Goal: Task Accomplishment & Management: Use online tool/utility

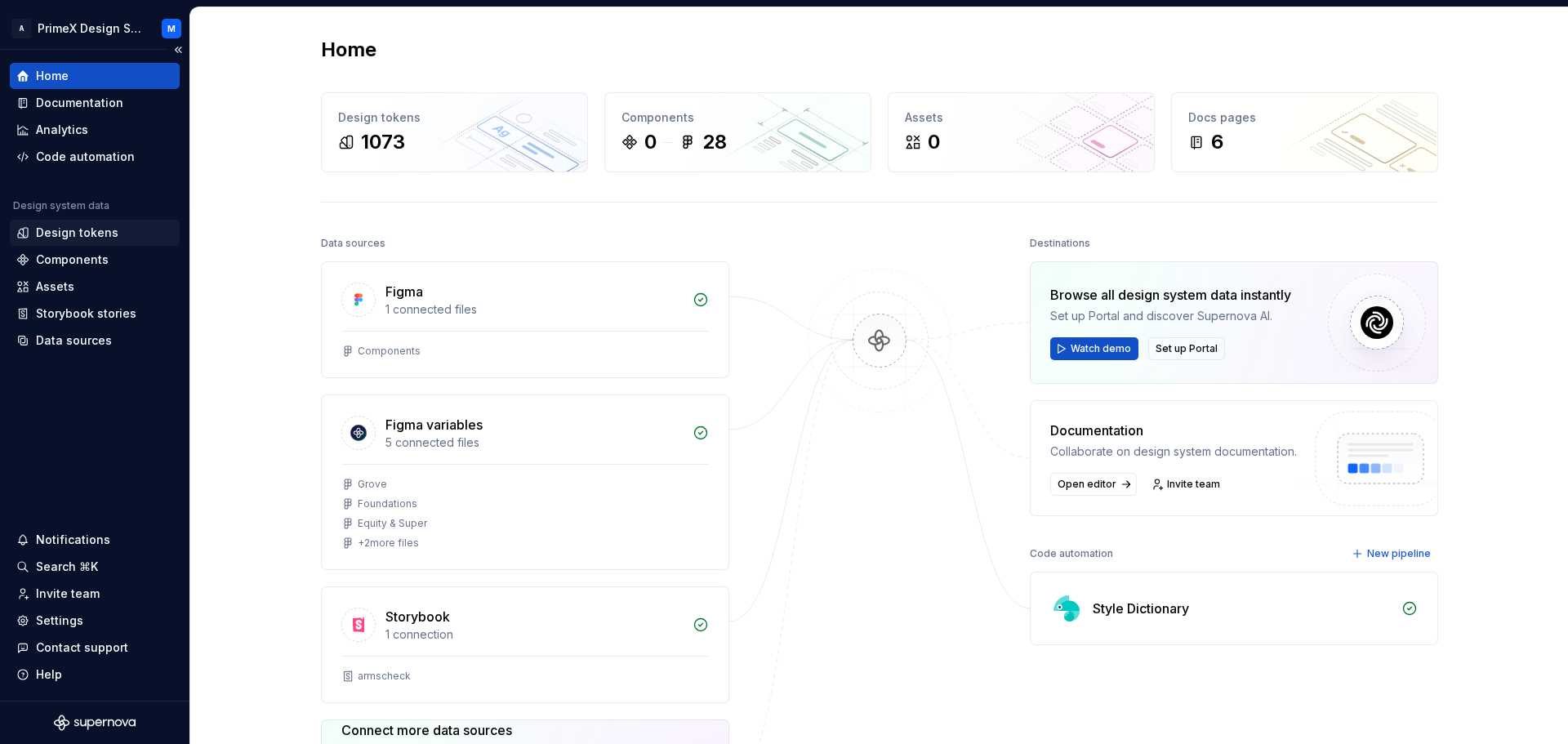
click at [119, 230] on div "Design tokens" at bounding box center [94, 232] width 157 height 16
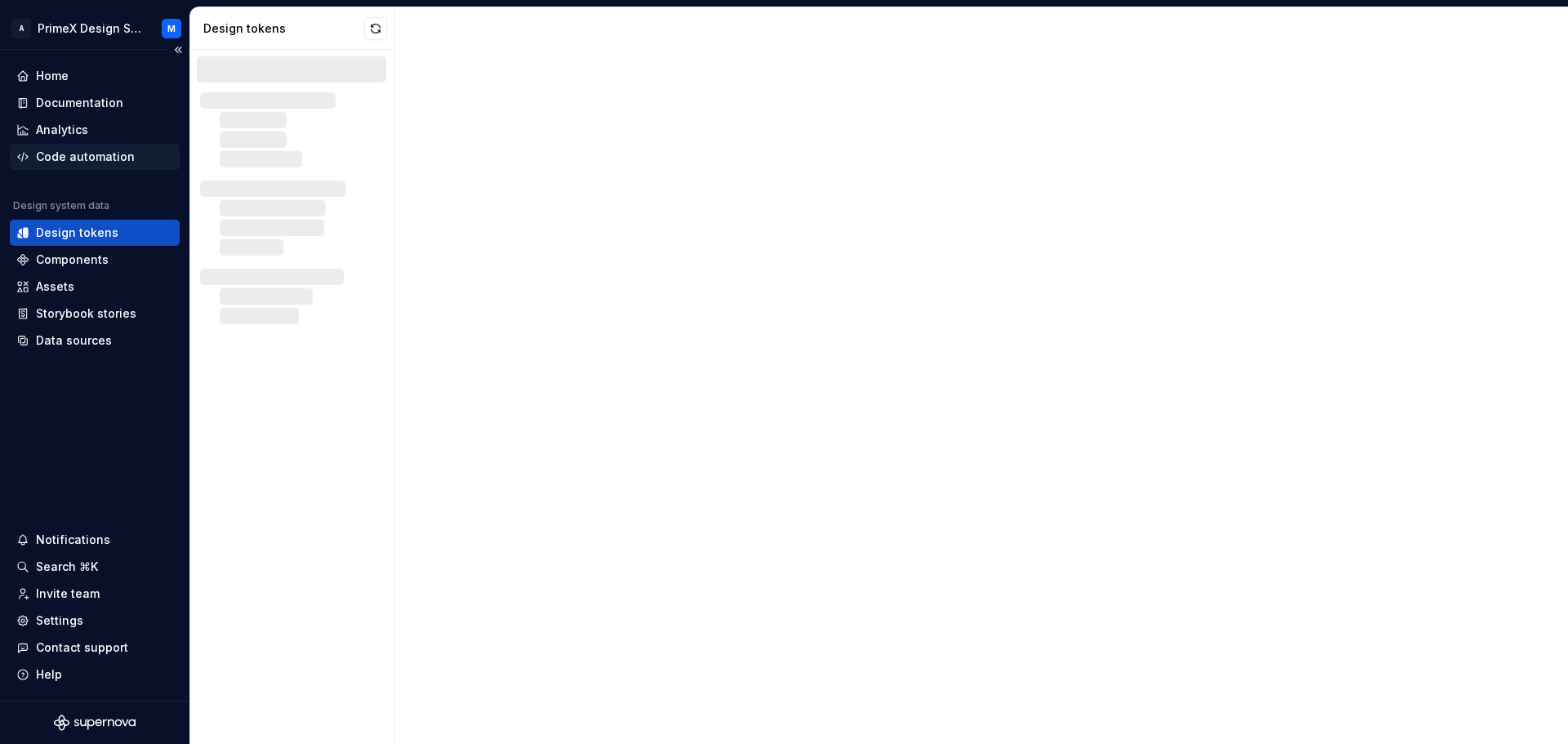
click at [131, 146] on div "Code automation" at bounding box center [95, 157] width 170 height 26
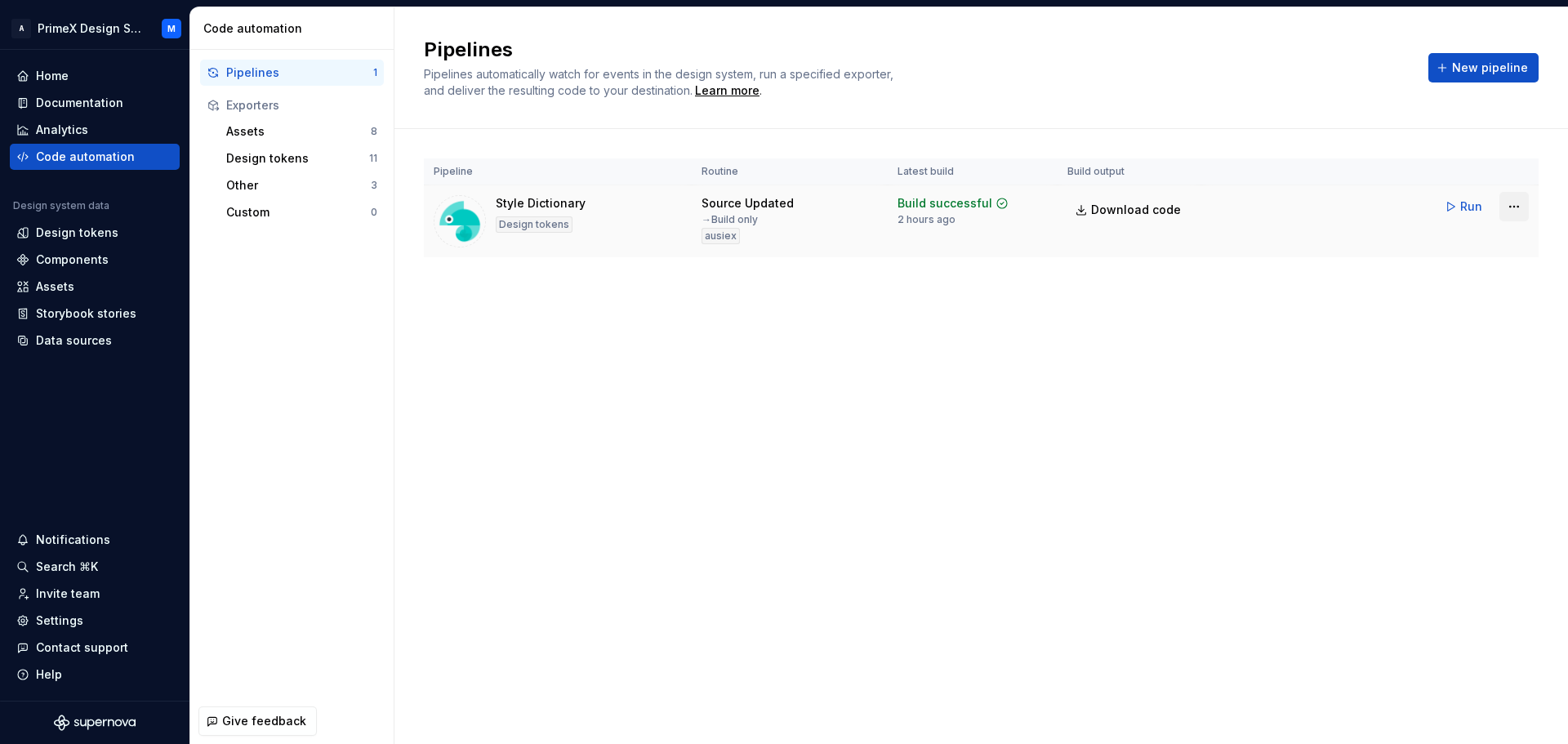
click at [1514, 205] on html "A PrimeX Design System M Home Documentation Analytics Code automation Design sy…" at bounding box center [784, 372] width 1568 height 744
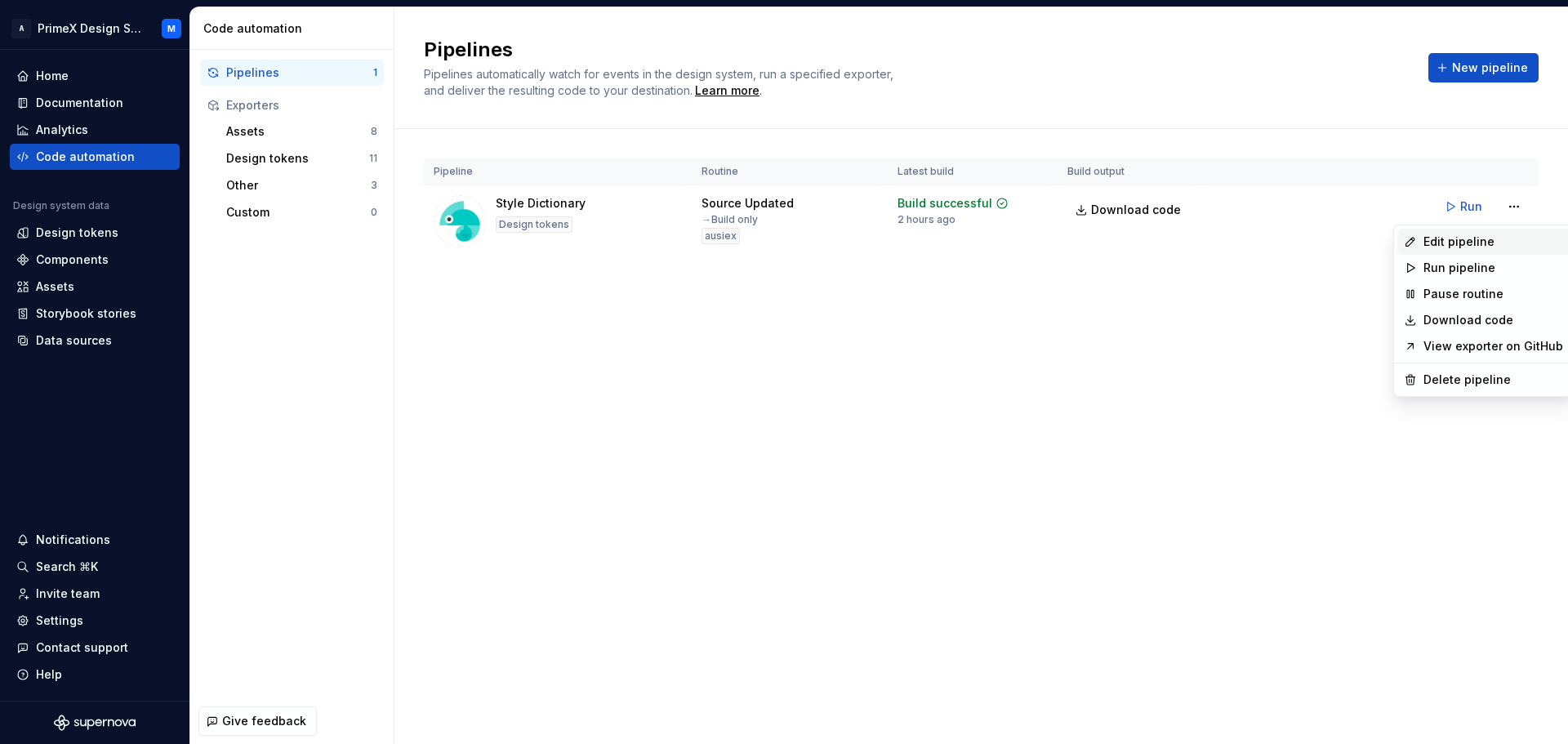
click at [1484, 236] on div "Edit pipeline" at bounding box center [1493, 241] width 140 height 16
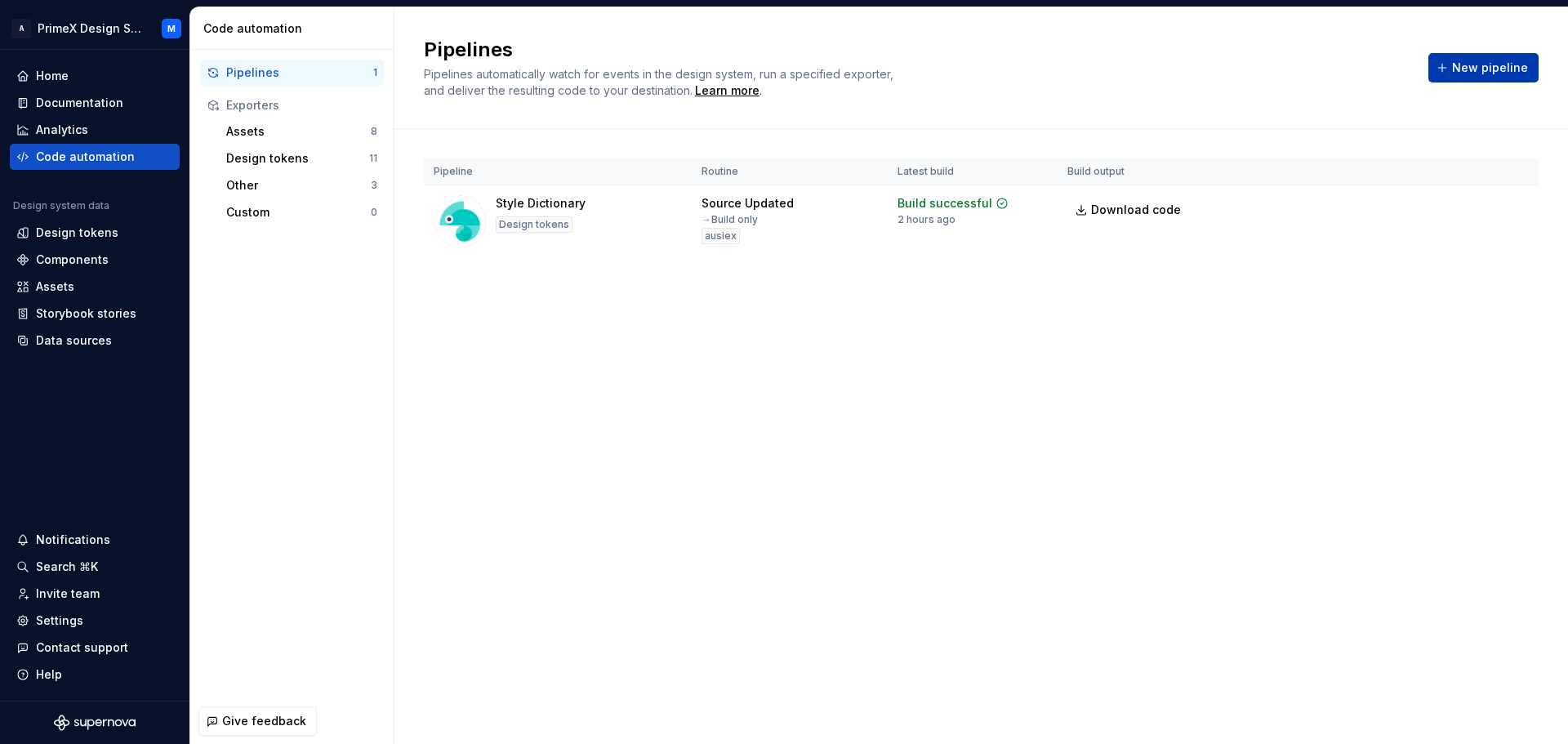
click at [1502, 56] on button "New pipeline" at bounding box center [1483, 67] width 111 height 29
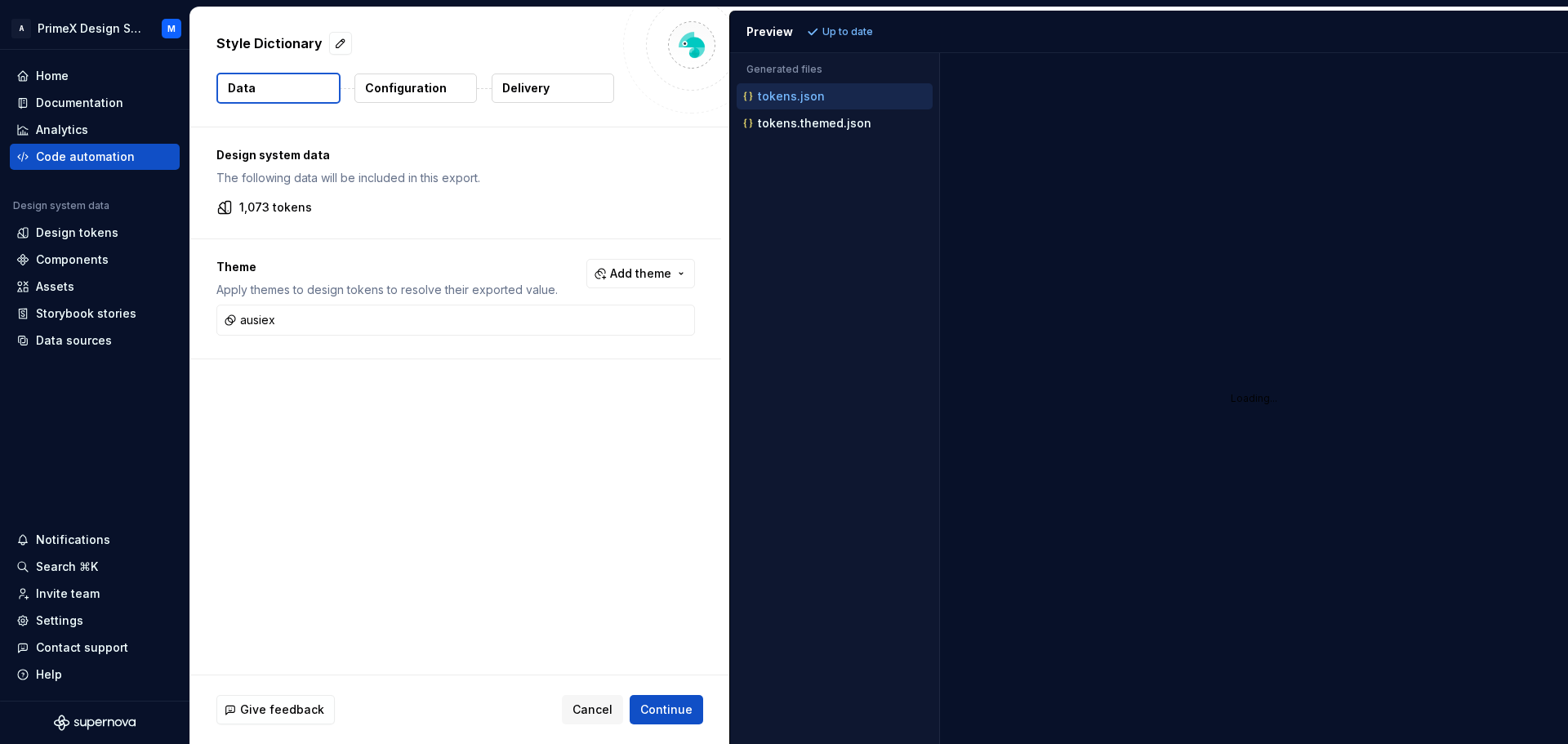
click at [395, 86] on p "Configuration" at bounding box center [406, 88] width 82 height 16
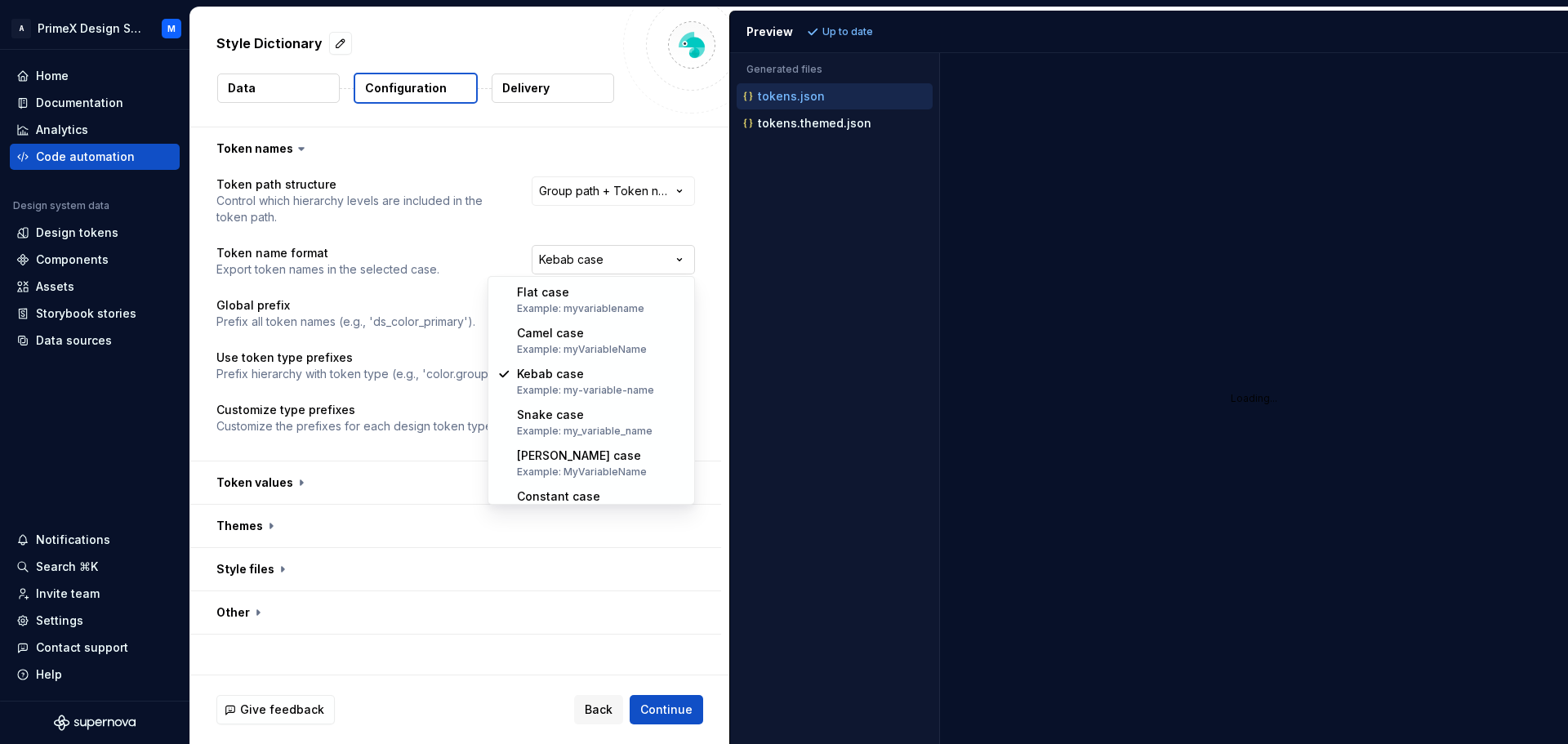
click at [575, 260] on html "**********" at bounding box center [784, 372] width 1568 height 744
click at [617, 136] on html "**********" at bounding box center [784, 372] width 1568 height 744
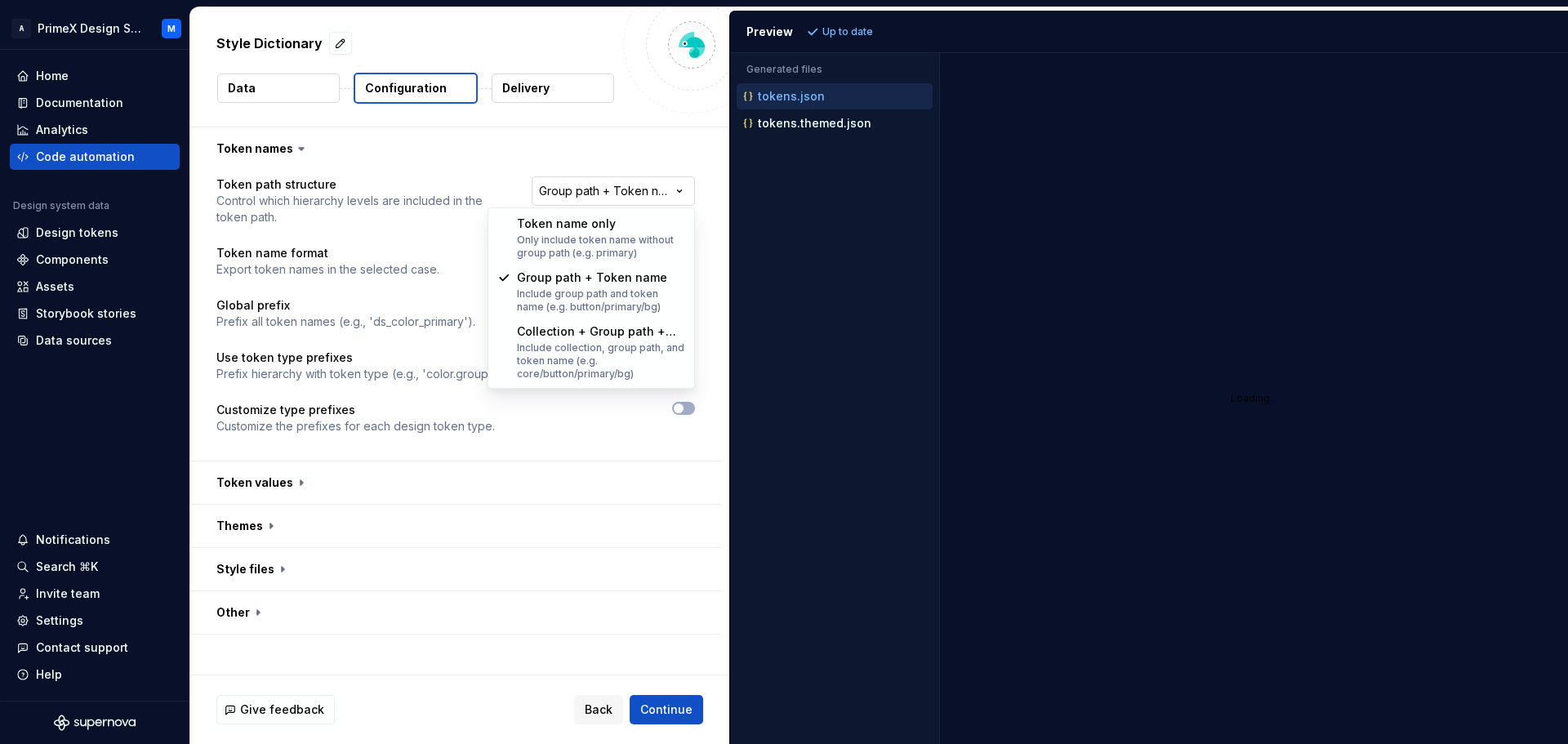
click at [585, 196] on html "**********" at bounding box center [784, 372] width 1568 height 744
select select "**********"
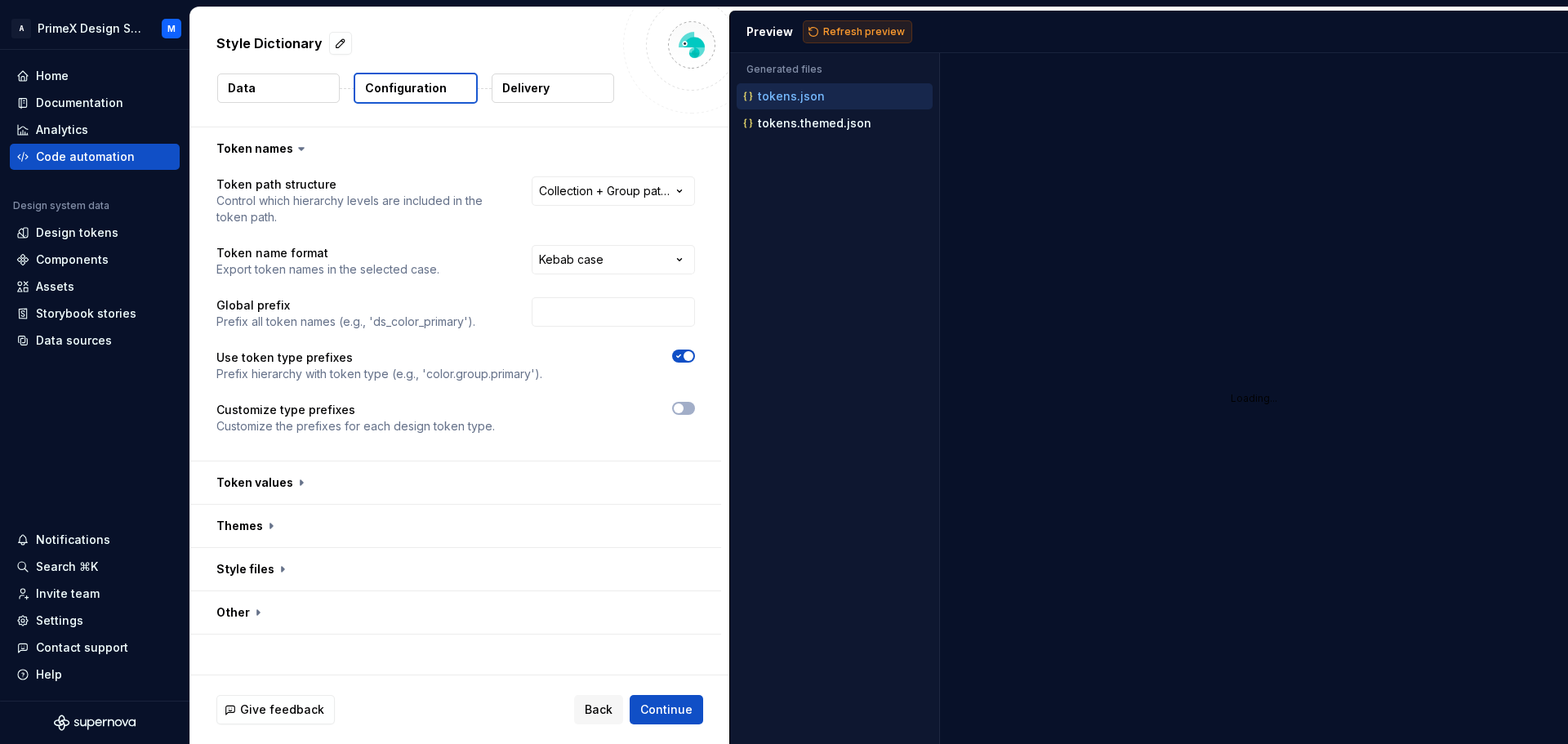
click at [844, 36] on span "Refresh preview" at bounding box center [864, 31] width 82 height 13
click at [274, 480] on button "button" at bounding box center [456, 483] width 531 height 43
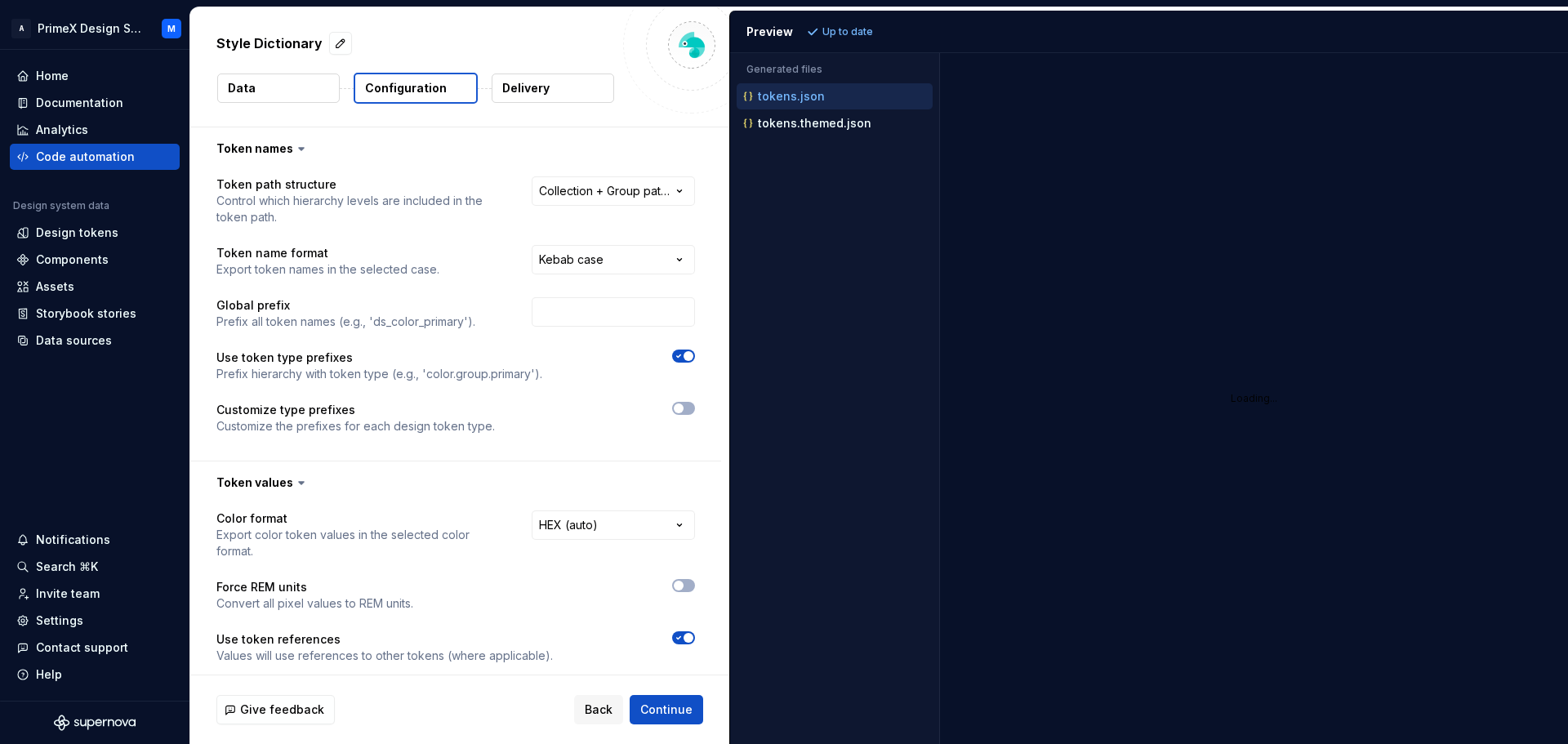
scroll to position [198, 0]
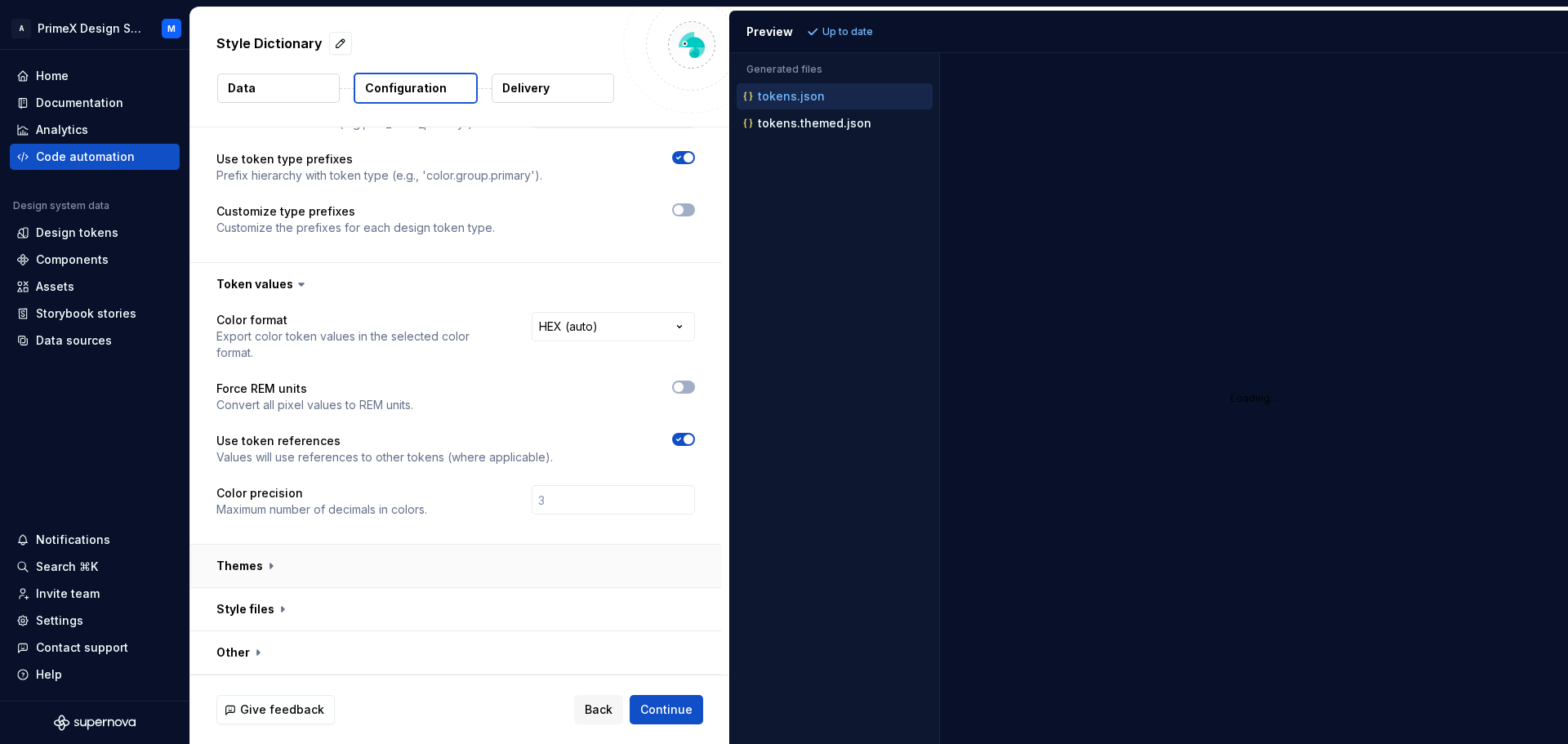
click at [276, 574] on button "button" at bounding box center [456, 565] width 531 height 43
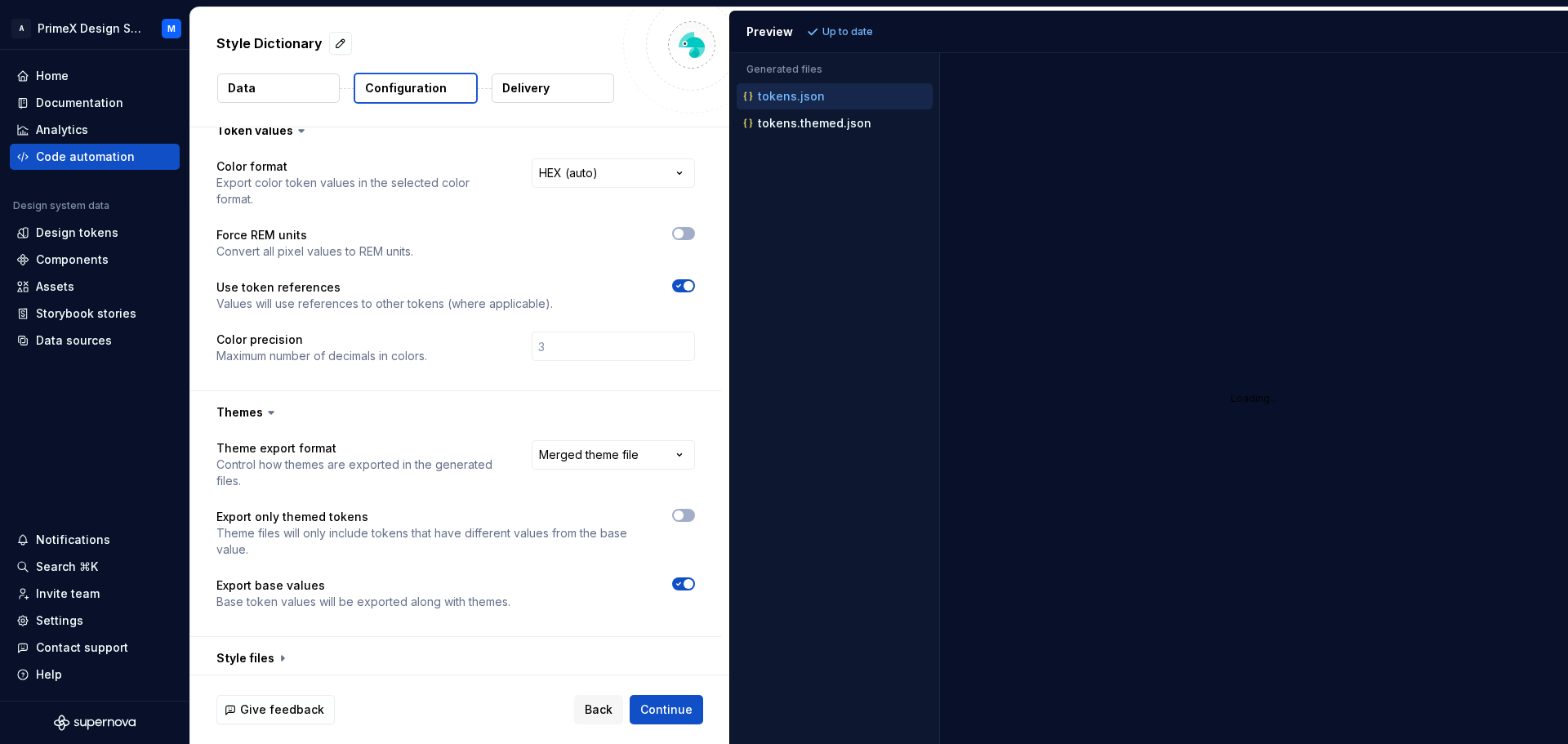
scroll to position [401, 0]
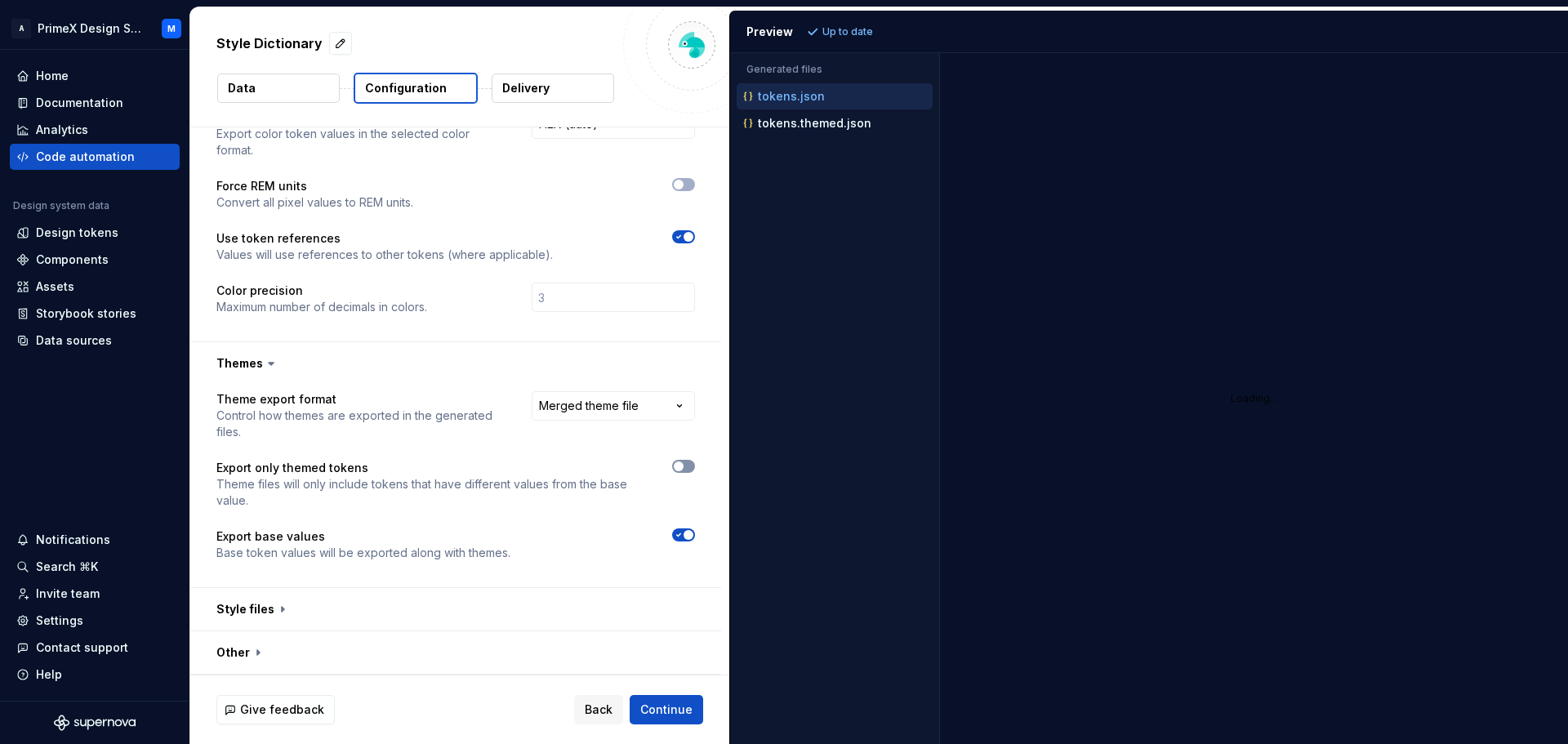
click at [689, 467] on button "button" at bounding box center [683, 466] width 23 height 13
click at [839, 40] on button "Refresh preview" at bounding box center [858, 31] width 110 height 23
click at [690, 709] on span "Continue" at bounding box center [666, 709] width 52 height 16
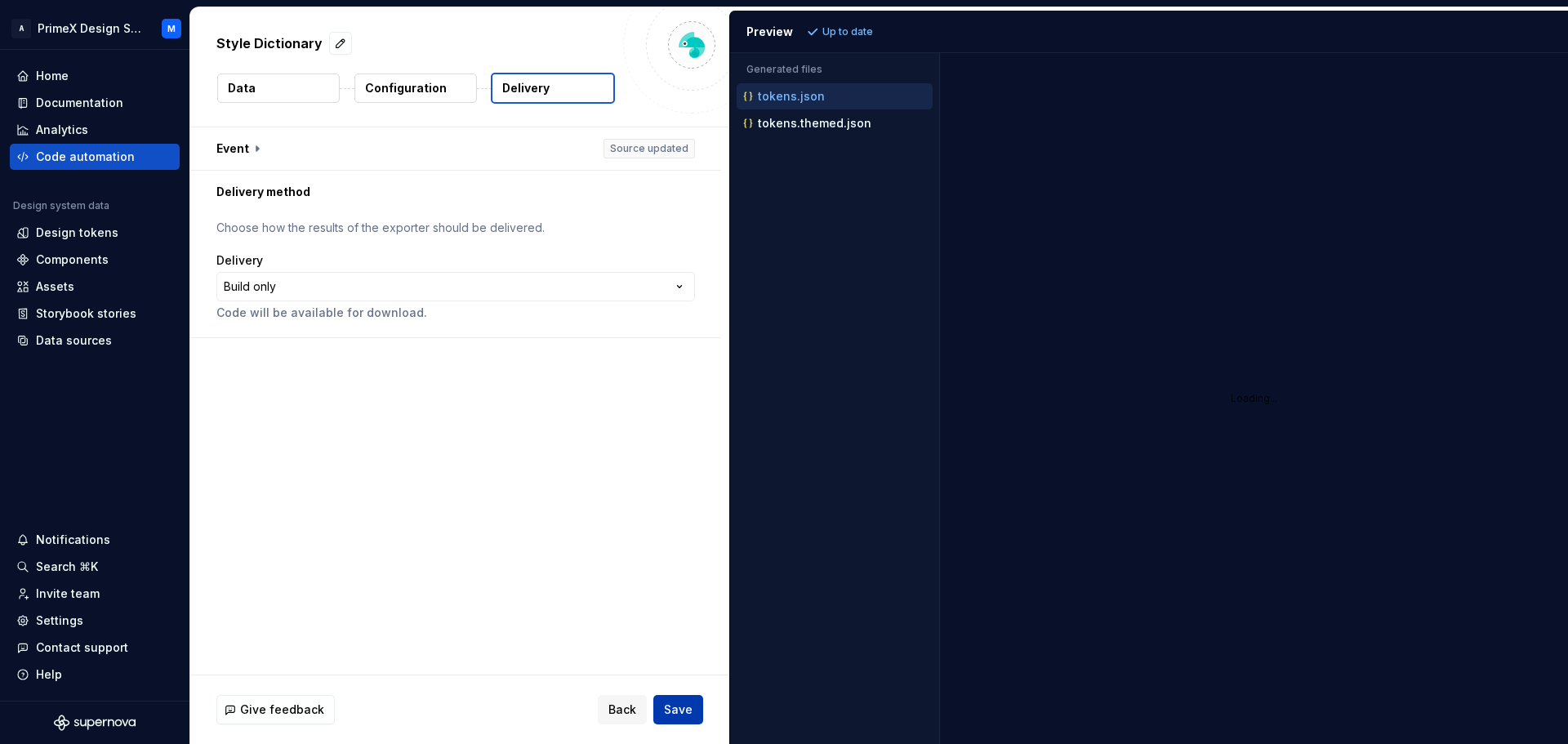
click at [673, 718] on button "Save" at bounding box center [678, 709] width 50 height 29
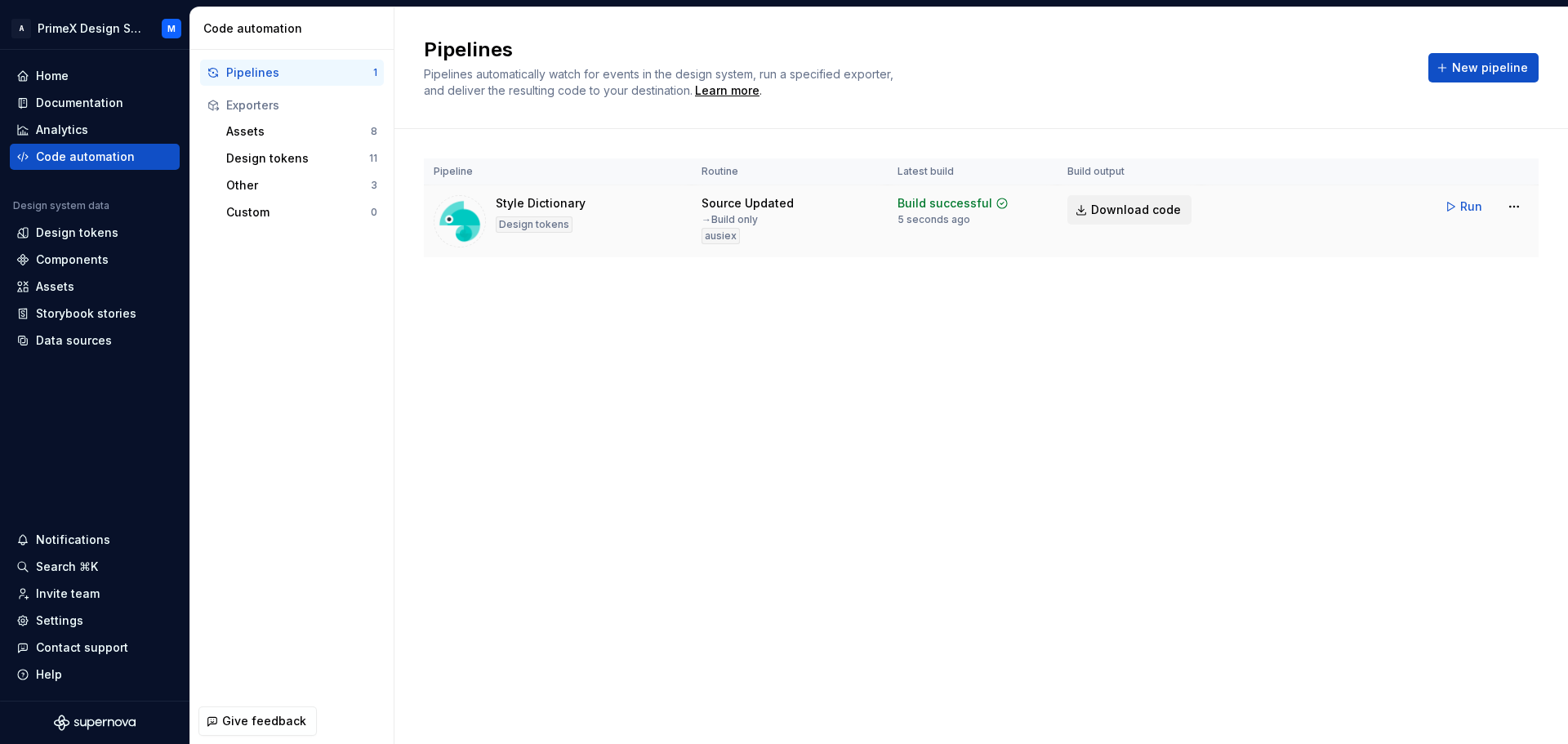
click at [1113, 214] on span "Download code" at bounding box center [1136, 209] width 90 height 16
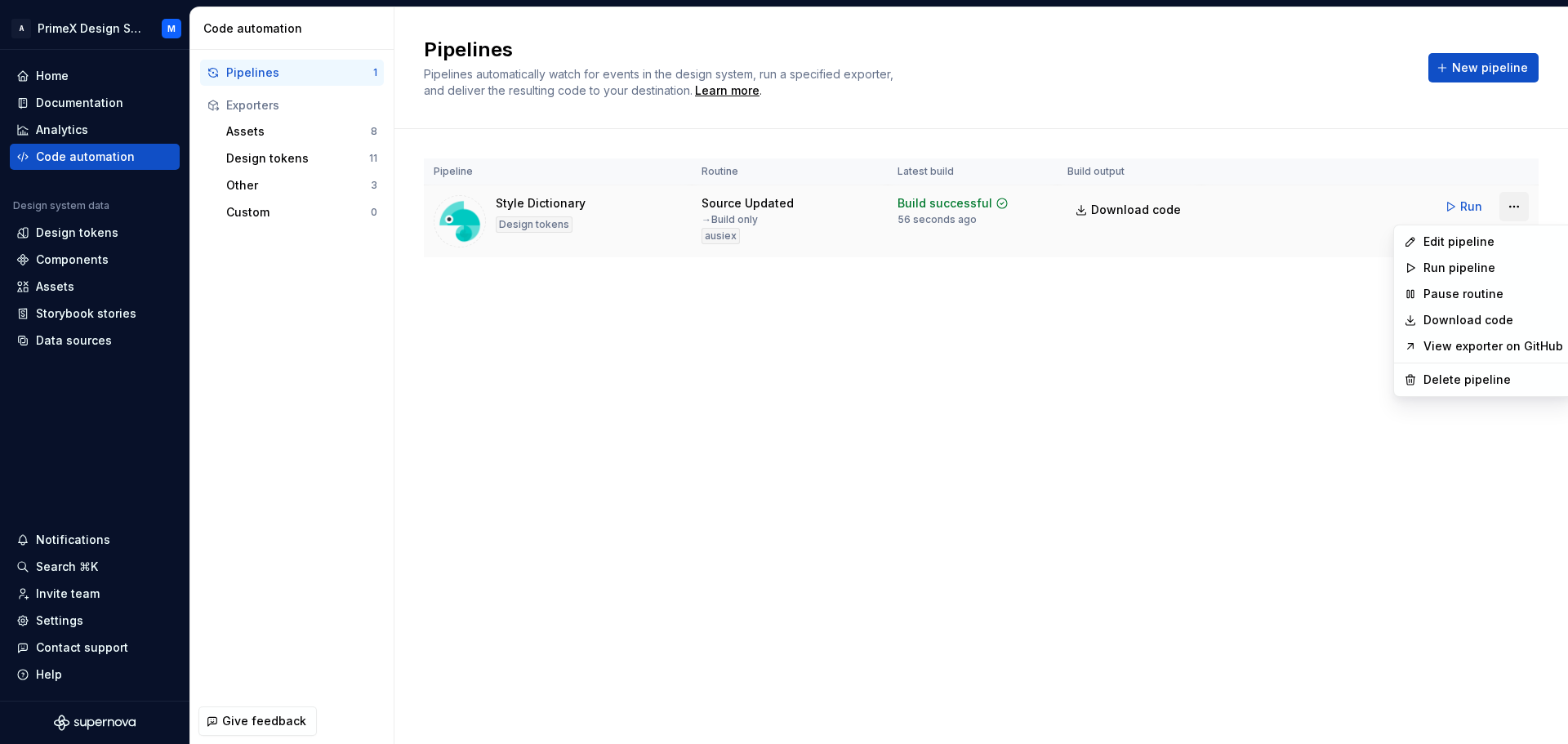
click at [1517, 198] on html "A PrimeX Design System M Home Documentation Analytics Code automation Design sy…" at bounding box center [784, 372] width 1568 height 744
click at [1478, 244] on div "Edit pipeline" at bounding box center [1493, 241] width 140 height 16
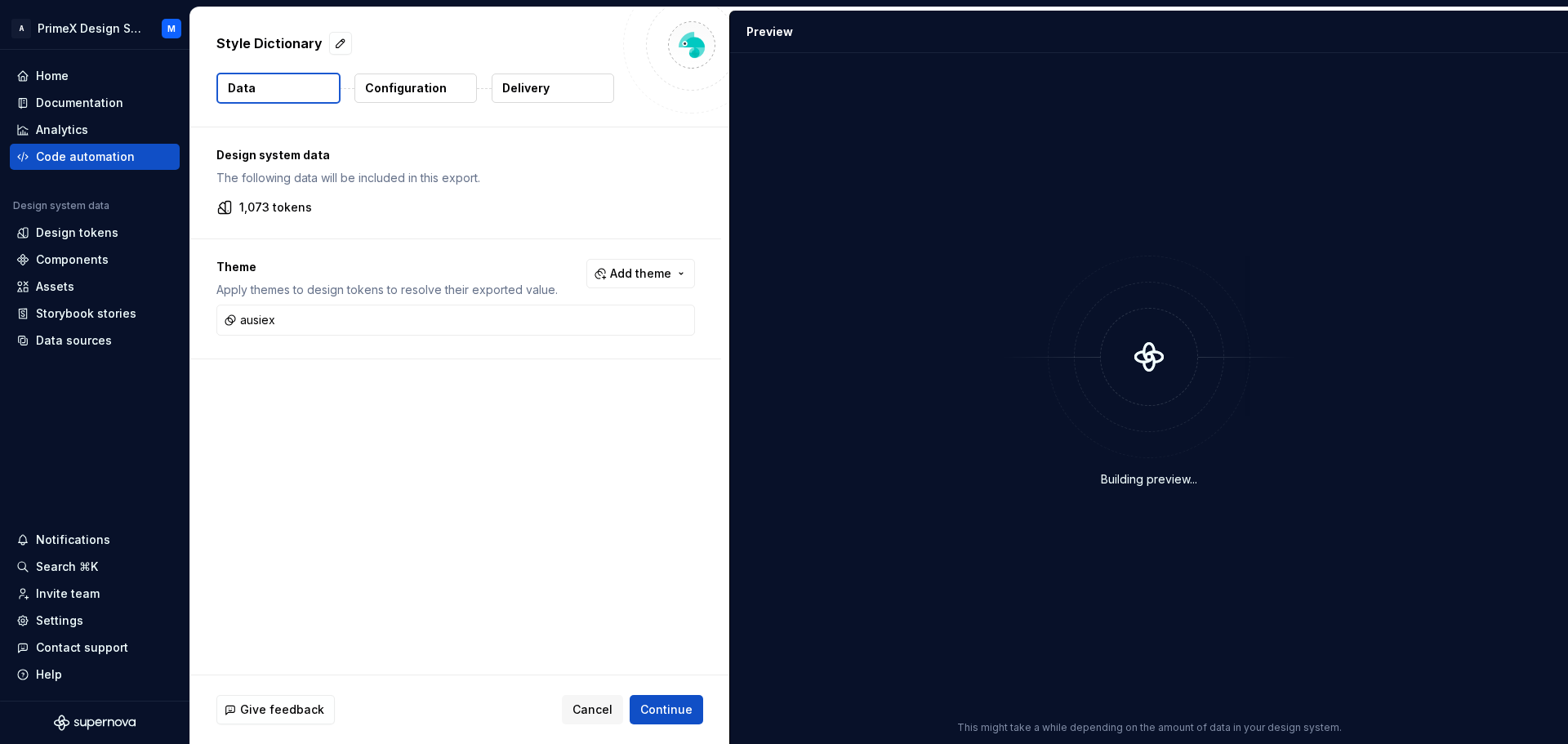
click at [416, 84] on p "Configuration" at bounding box center [406, 88] width 82 height 16
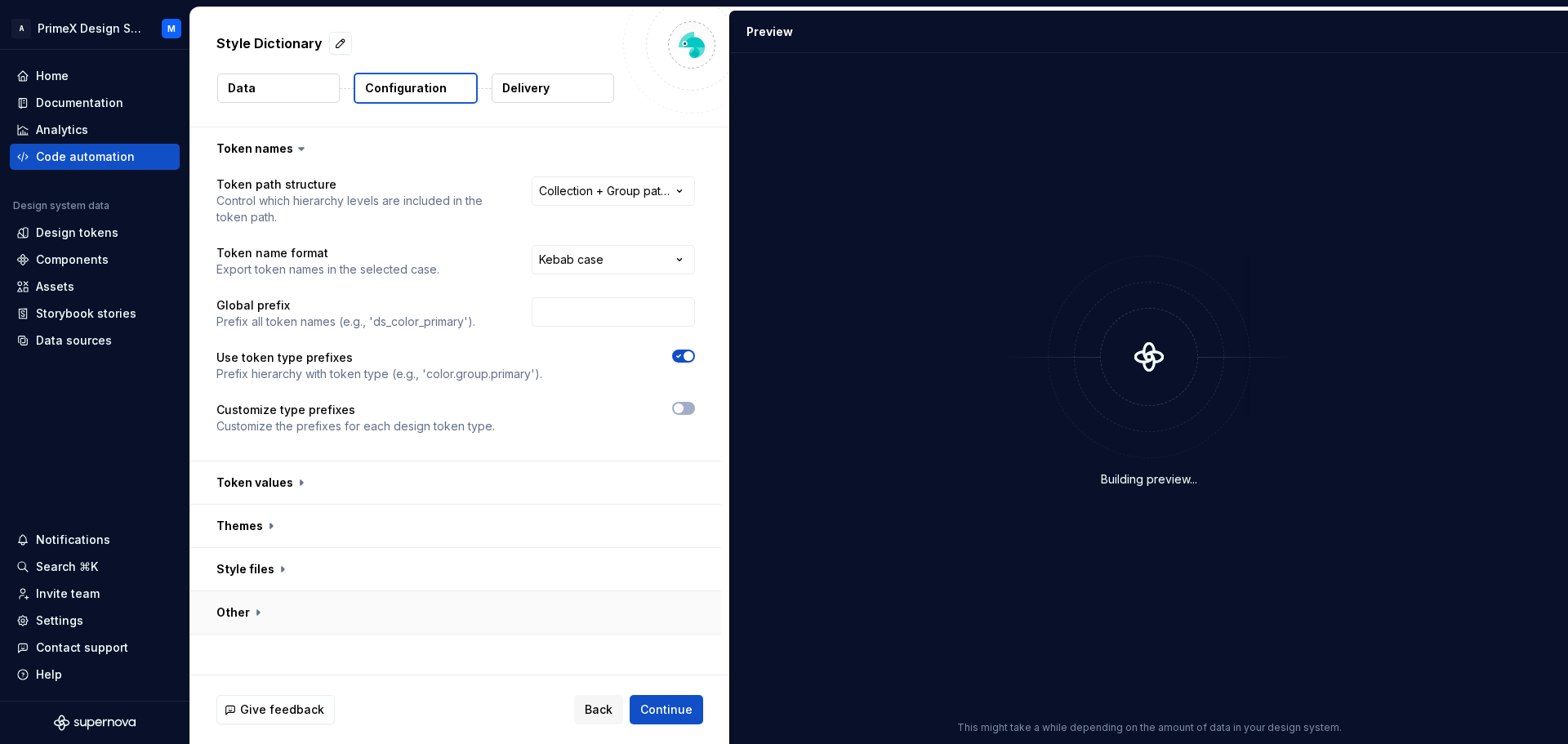
click at [251, 606] on button "button" at bounding box center [456, 612] width 531 height 43
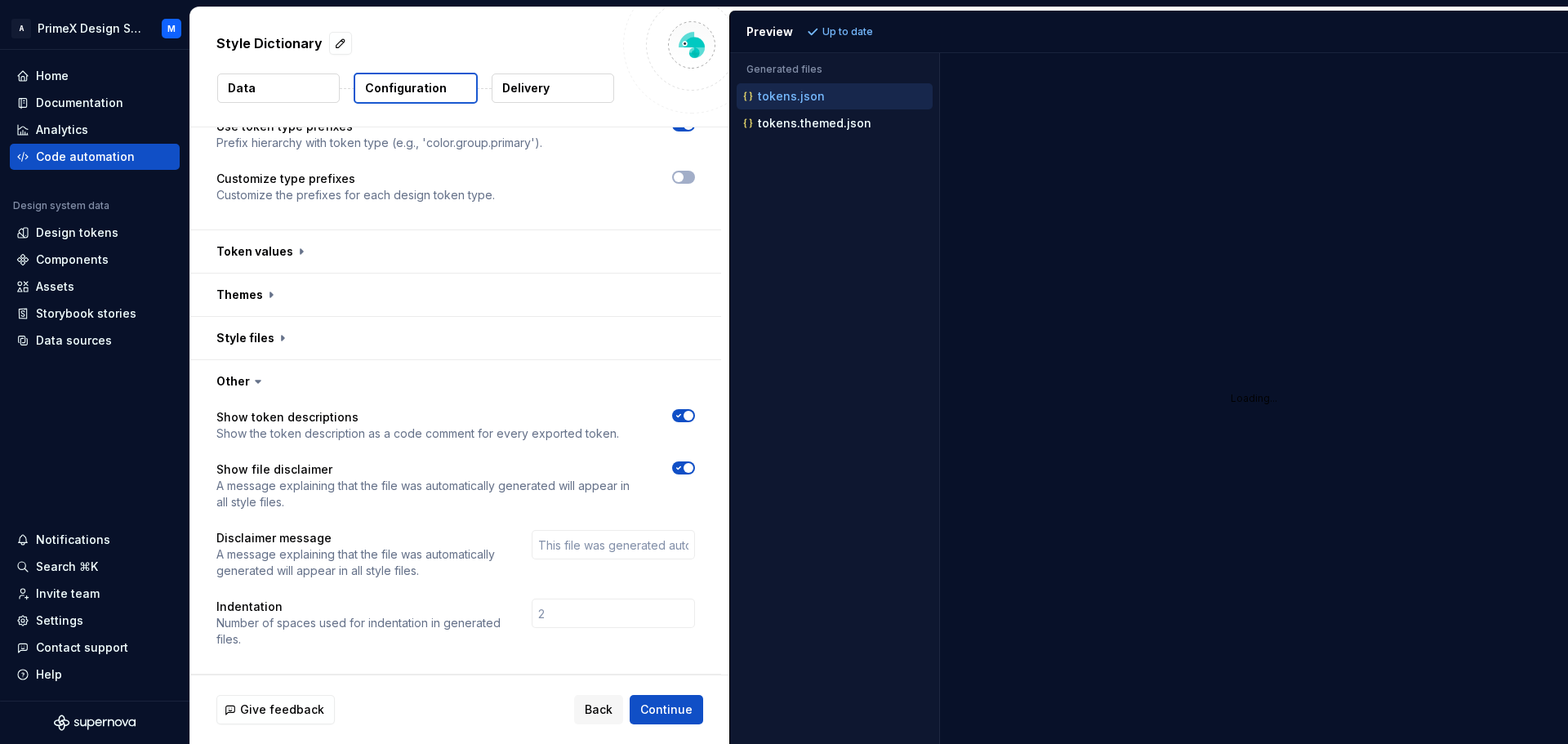
click at [684, 412] on span "button" at bounding box center [688, 416] width 10 height 10
click at [272, 343] on button "button" at bounding box center [456, 338] width 531 height 43
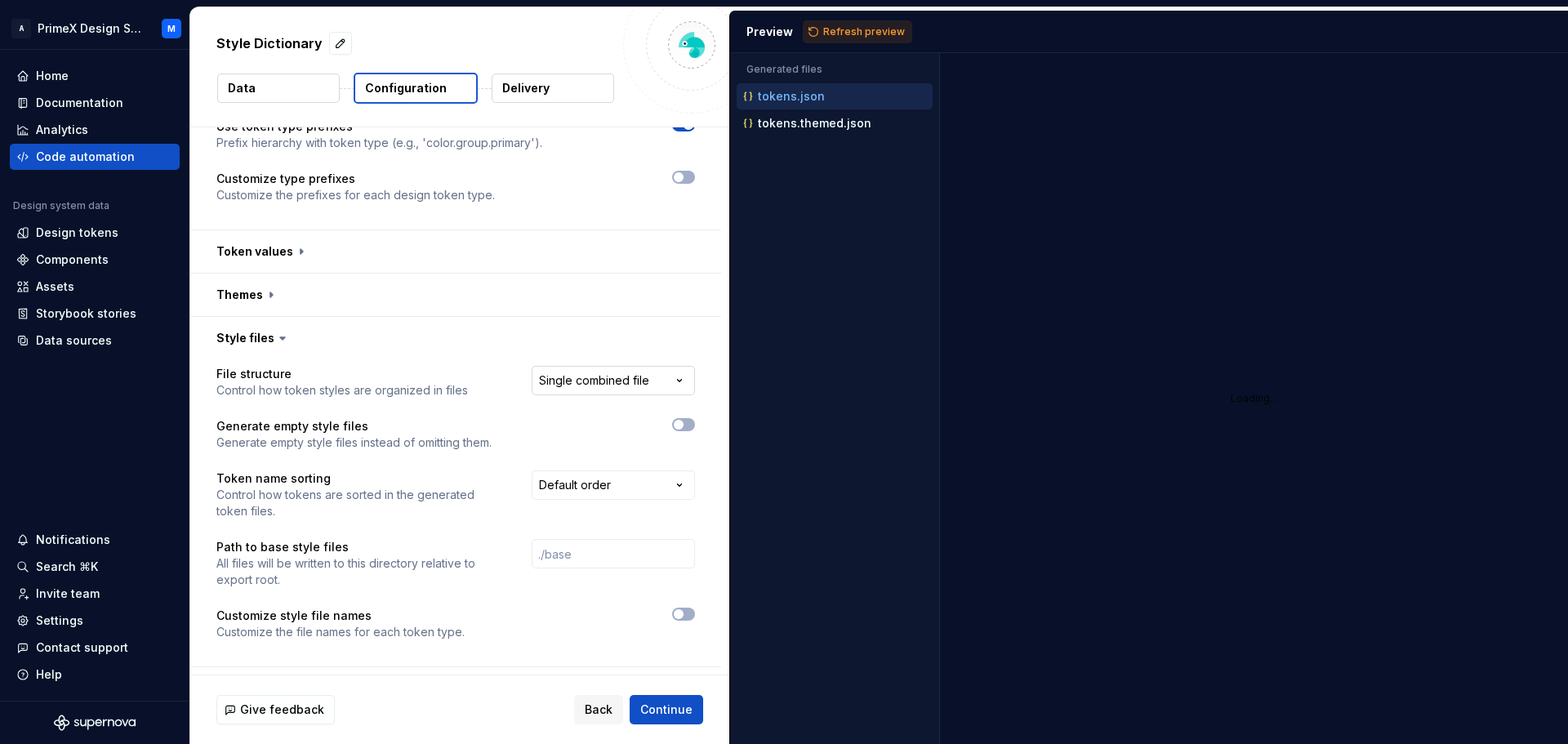
click at [577, 381] on html "**********" at bounding box center [784, 372] width 1568 height 744
click at [573, 346] on html "**********" at bounding box center [784, 372] width 1568 height 744
click at [577, 491] on html "**********" at bounding box center [784, 372] width 1568 height 744
click at [567, 435] on html "**********" at bounding box center [784, 372] width 1568 height 744
click at [686, 616] on button "button" at bounding box center [683, 613] width 23 height 13
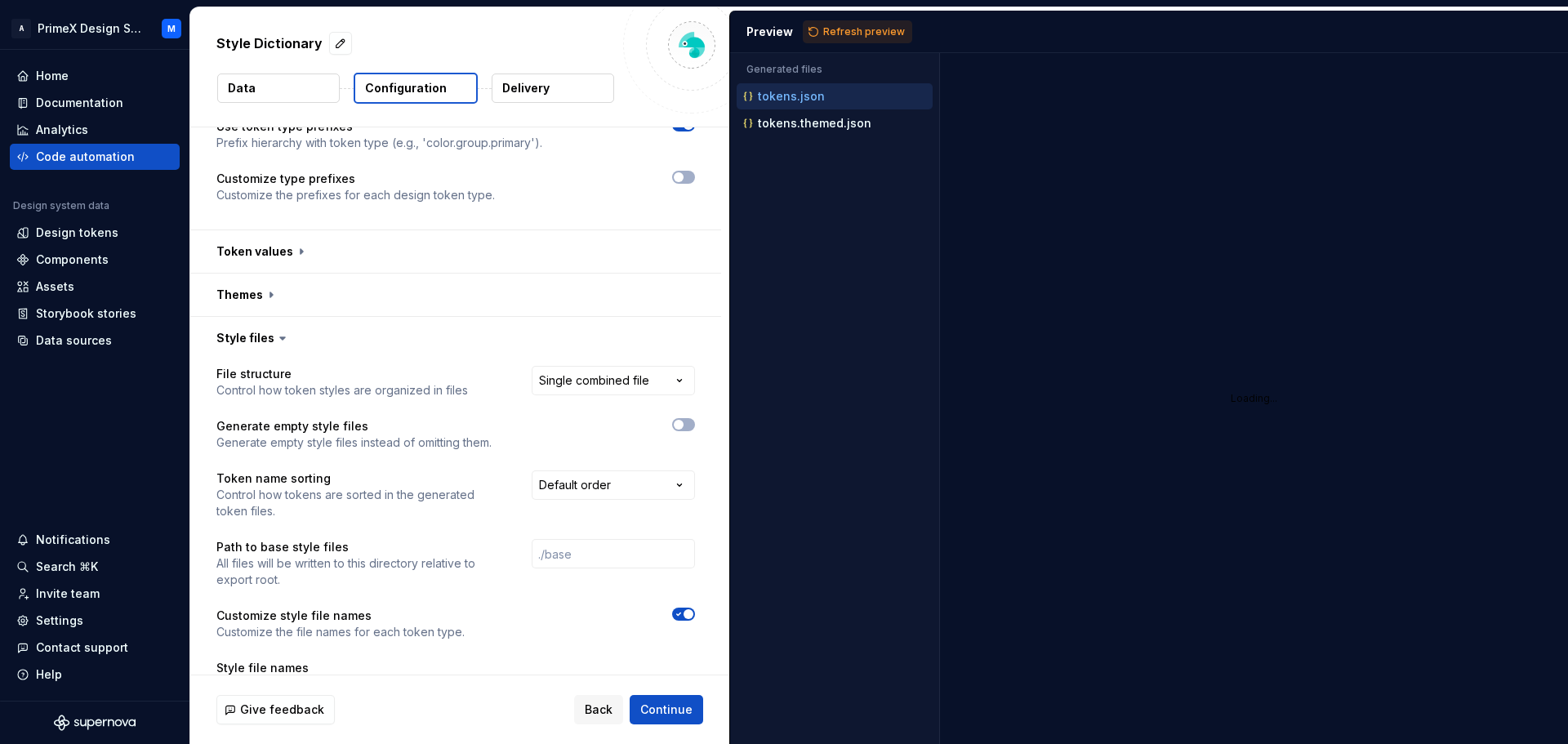
click at [682, 616] on icon "button" at bounding box center [678, 614] width 13 height 10
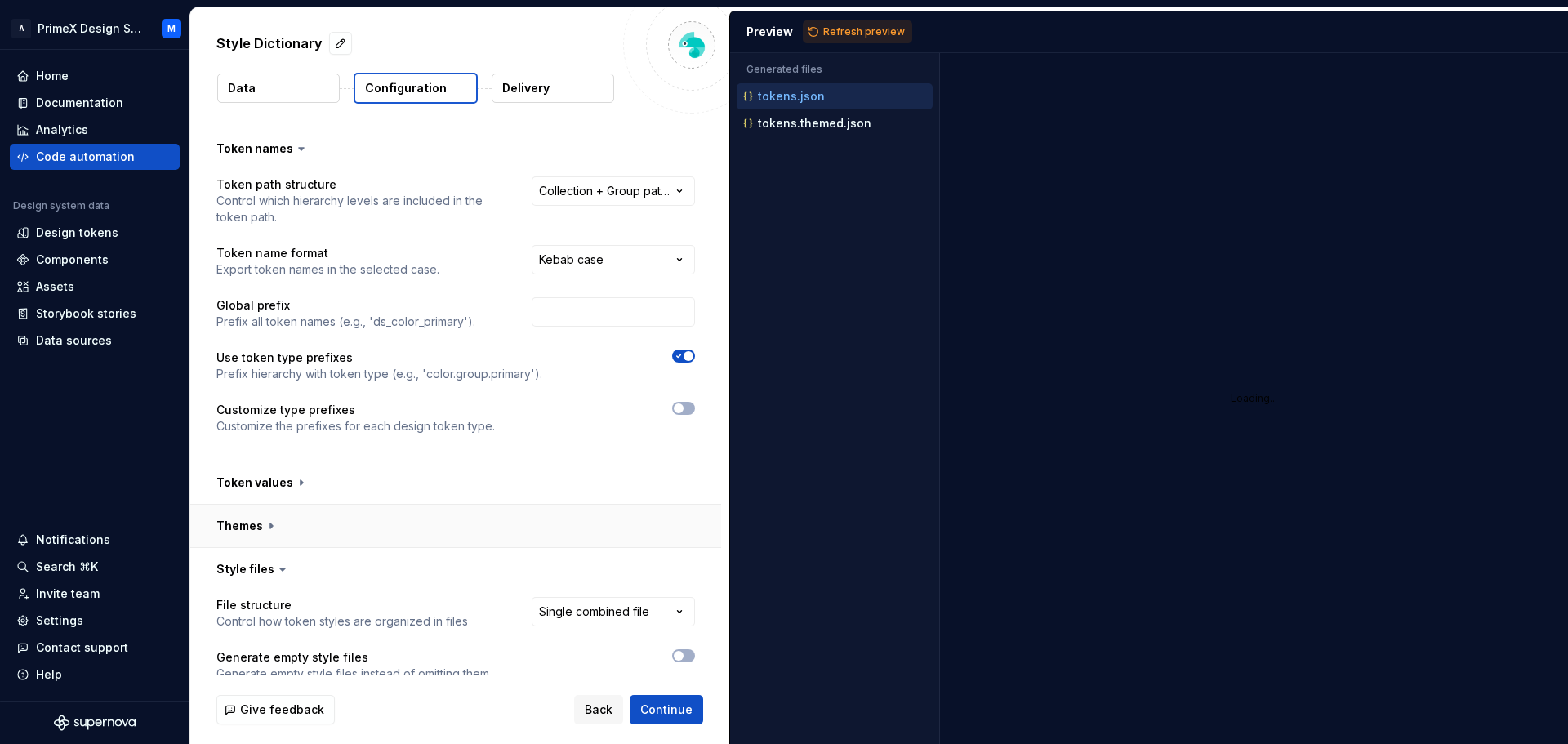
click at [265, 529] on button "button" at bounding box center [456, 526] width 531 height 43
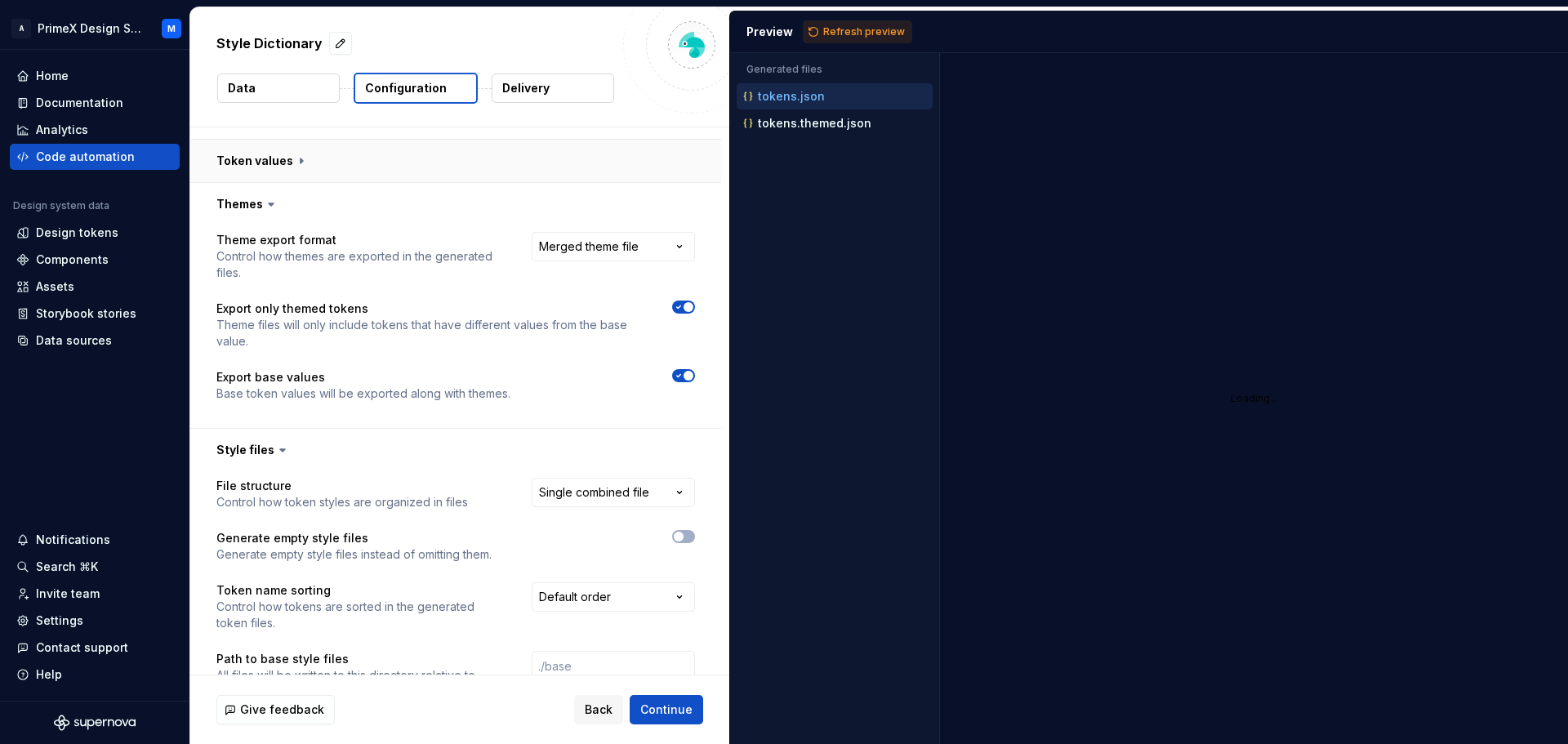
scroll to position [327, 0]
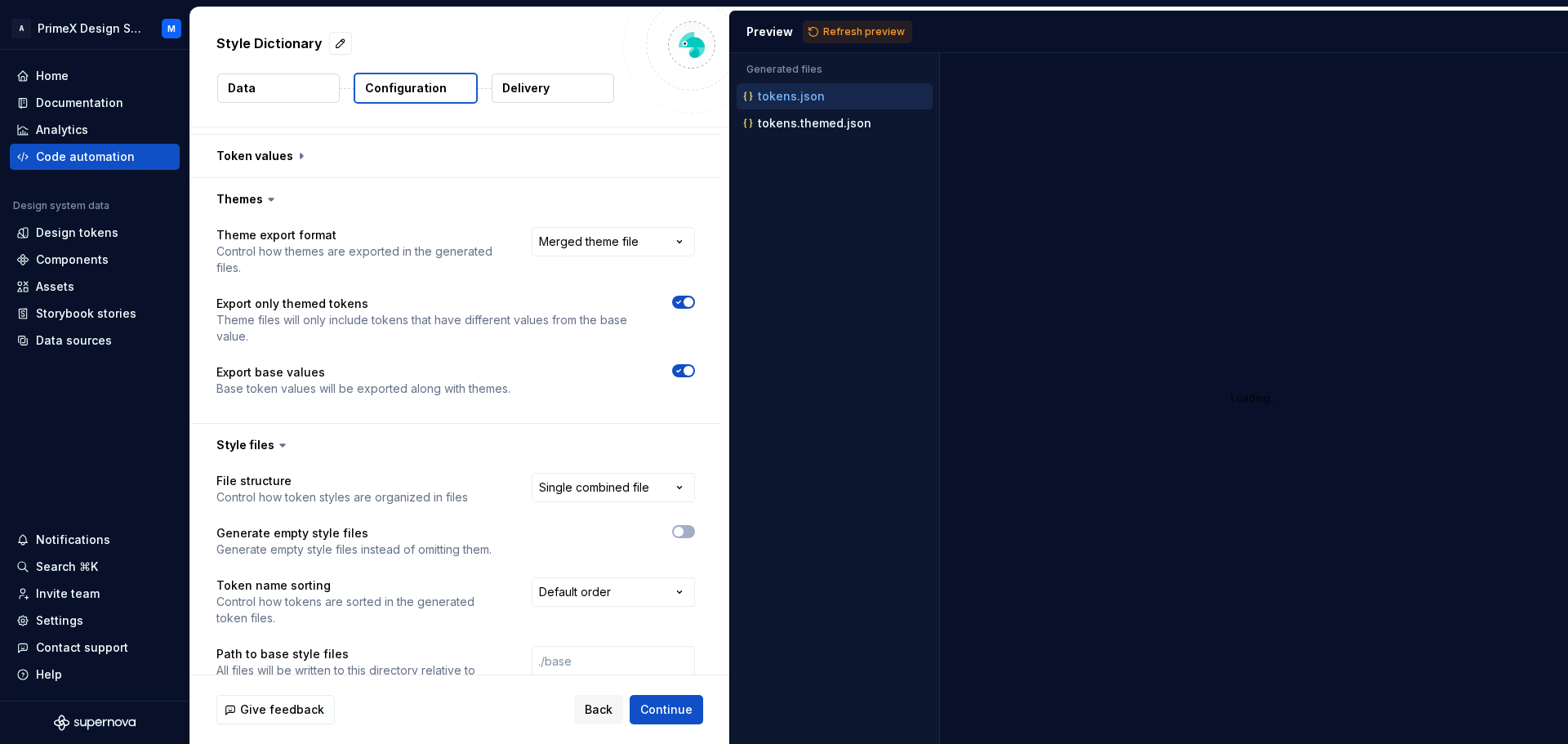
click at [682, 303] on icon "button" at bounding box center [678, 302] width 13 height 10
click at [681, 372] on icon "button" at bounding box center [678, 371] width 13 height 10
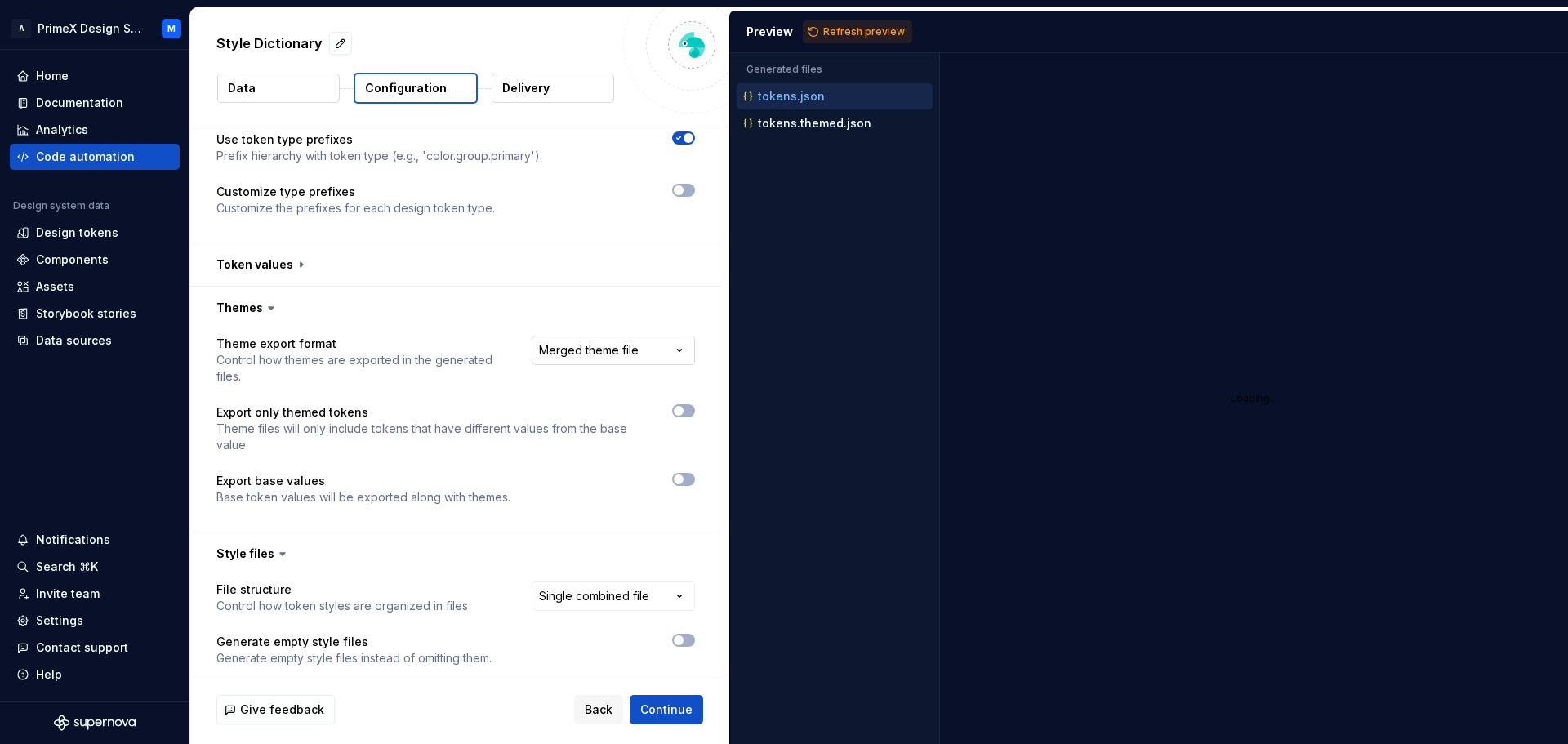
scroll to position [0, 0]
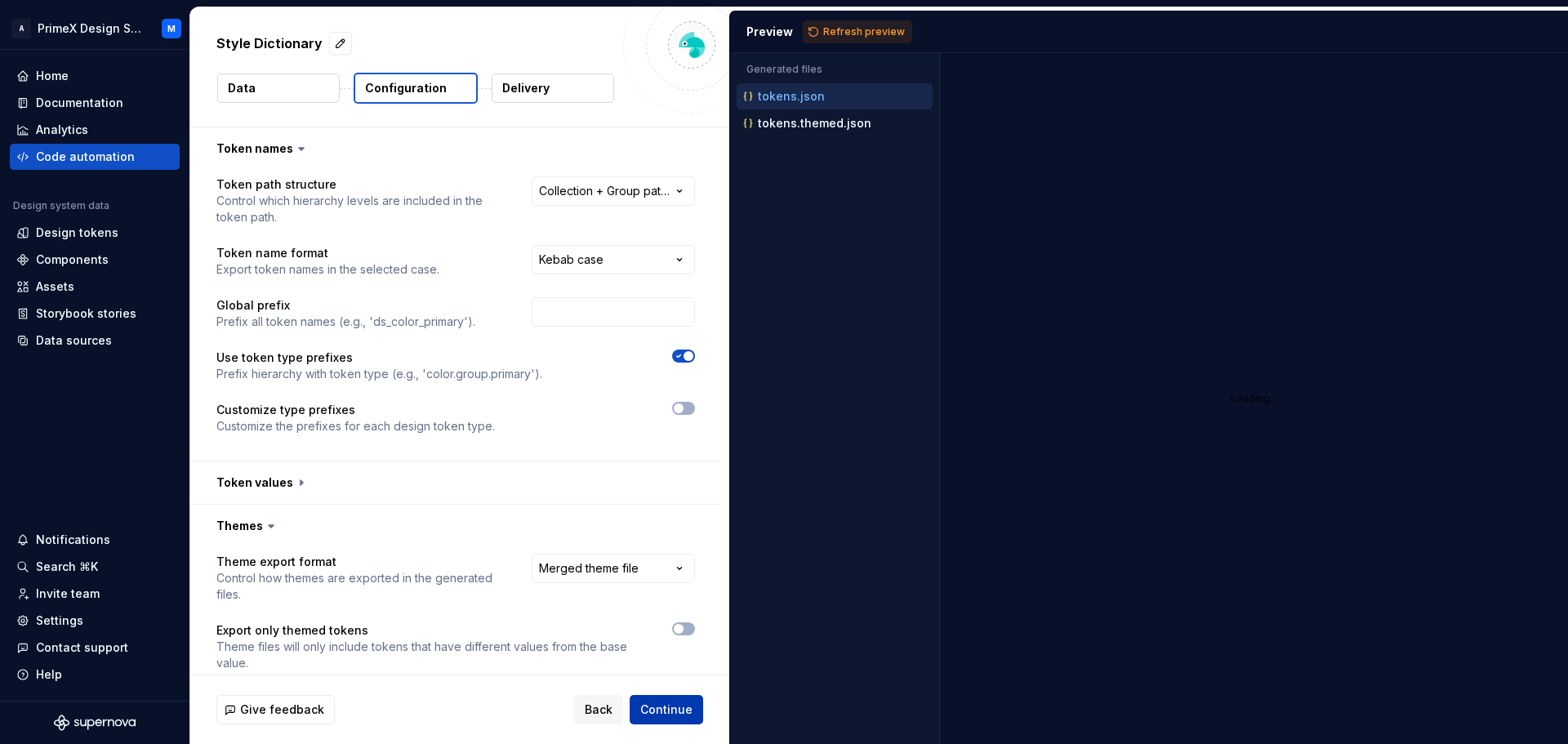
click at [678, 716] on span "Continue" at bounding box center [666, 709] width 52 height 16
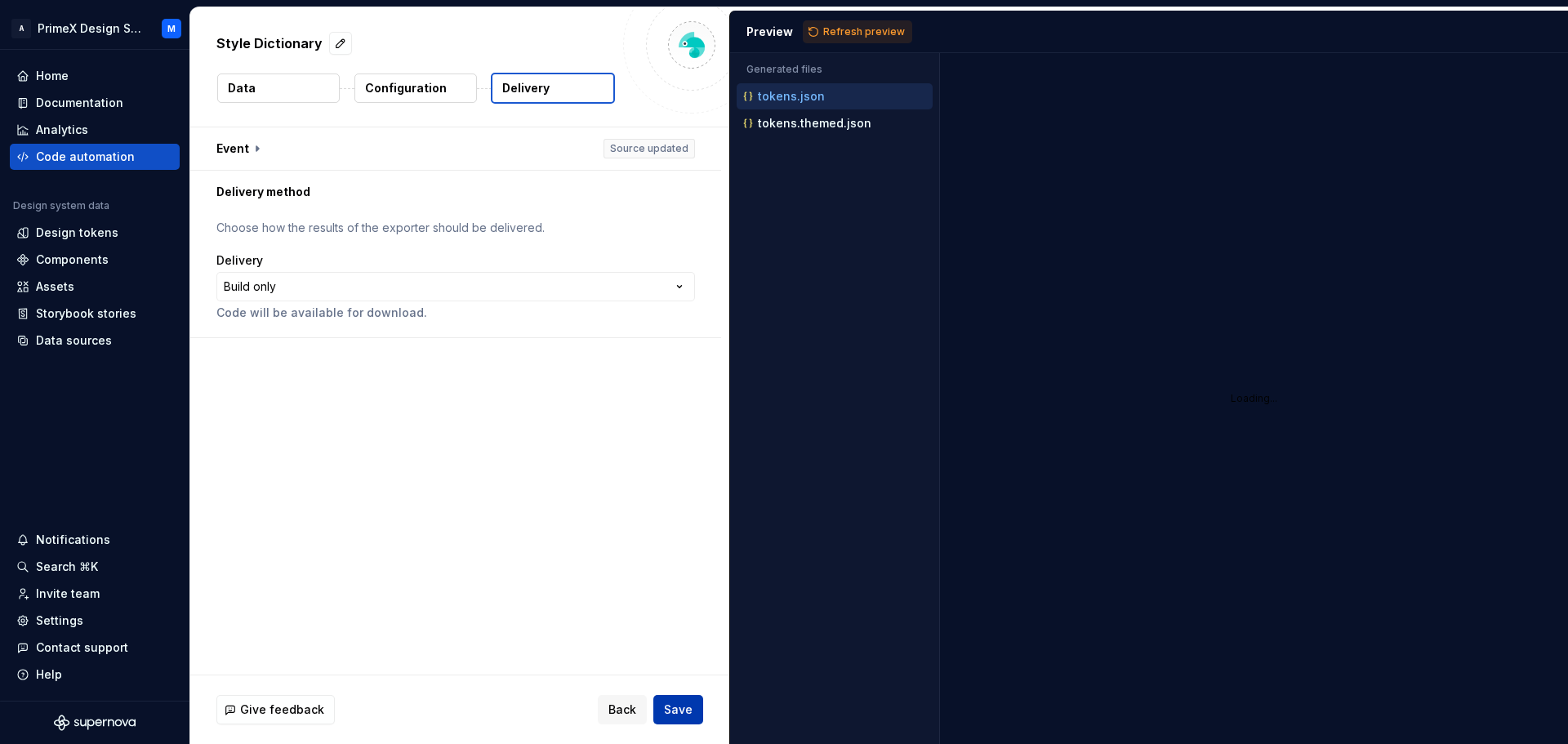
click at [687, 716] on span "Save" at bounding box center [678, 709] width 29 height 16
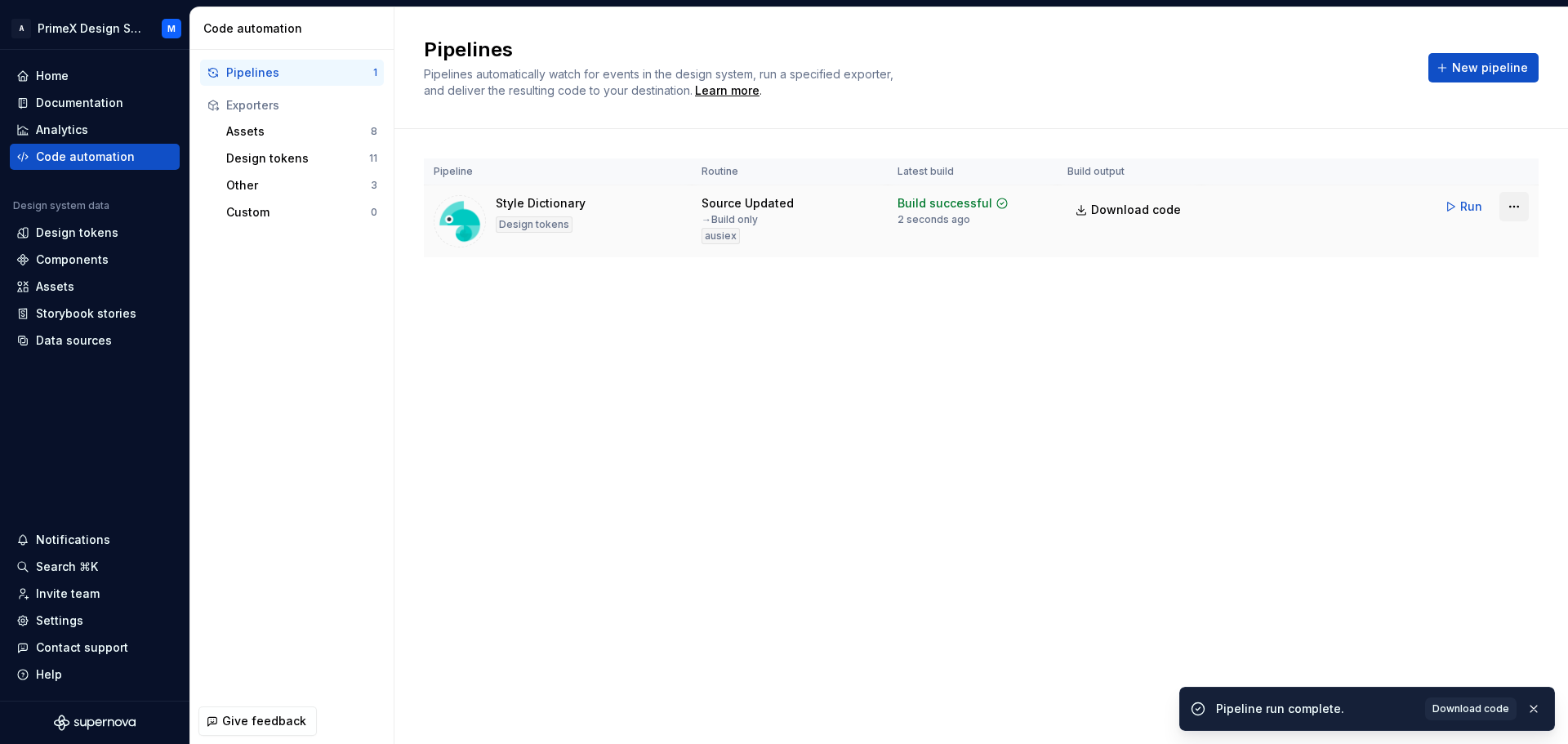
click at [1502, 206] on html "A PrimeX Design System M Home Documentation Analytics Code automation Design sy…" at bounding box center [784, 372] width 1568 height 744
click at [1106, 208] on html "A PrimeX Design System M Home Documentation Analytics Code automation Design sy…" at bounding box center [784, 372] width 1568 height 744
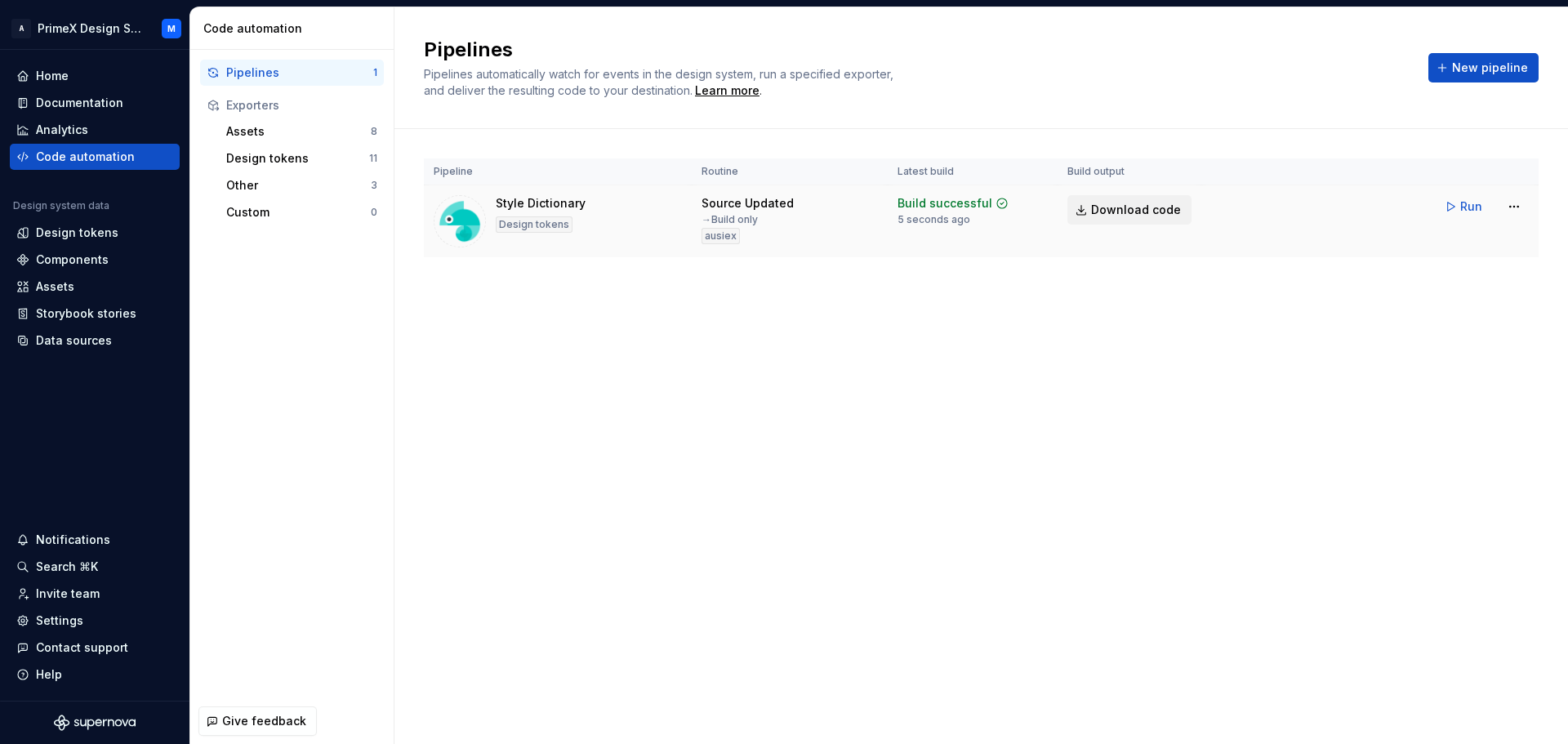
click at [1120, 214] on span "Download code" at bounding box center [1136, 209] width 90 height 16
click at [1514, 75] on span "New pipeline" at bounding box center [1490, 68] width 76 height 16
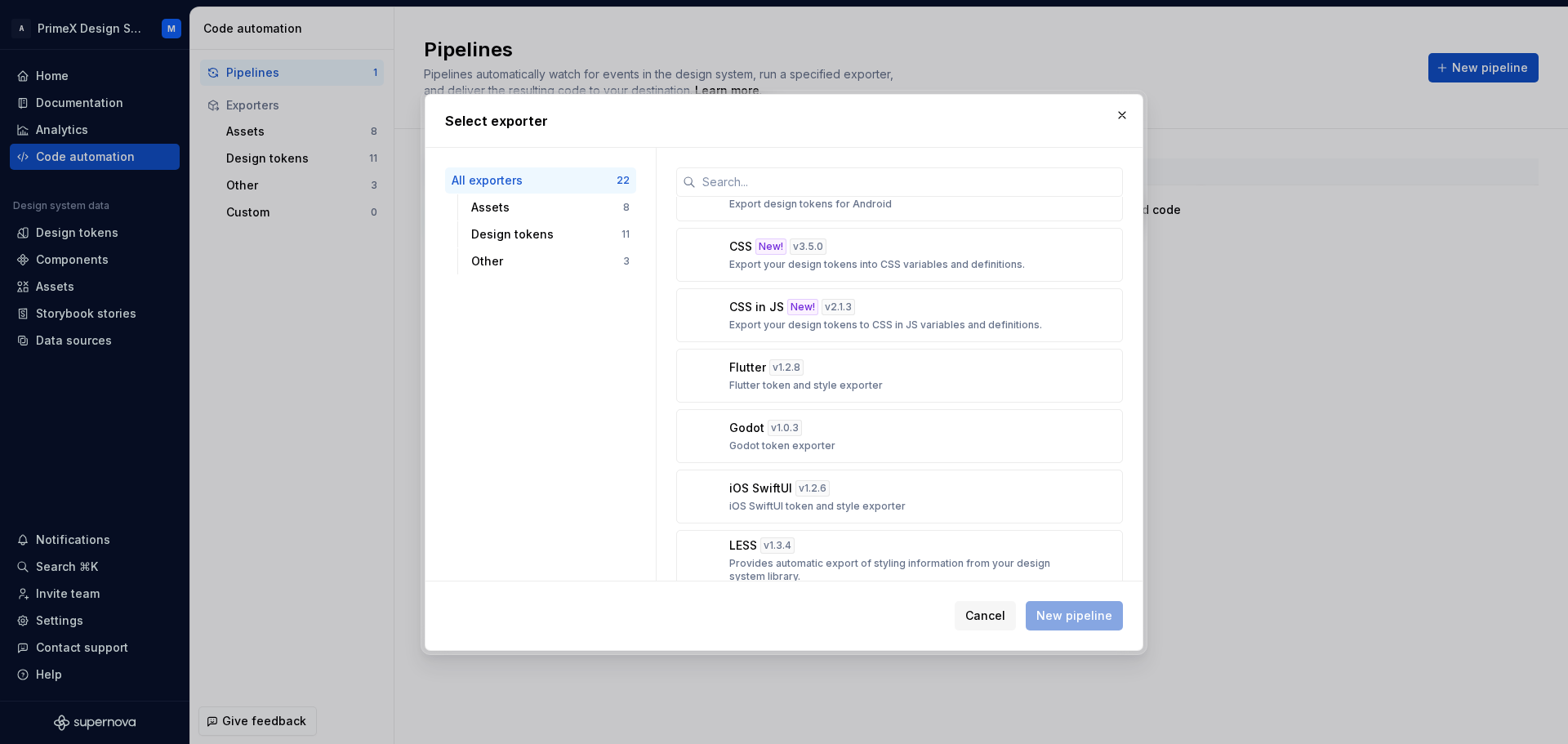
scroll to position [980, 0]
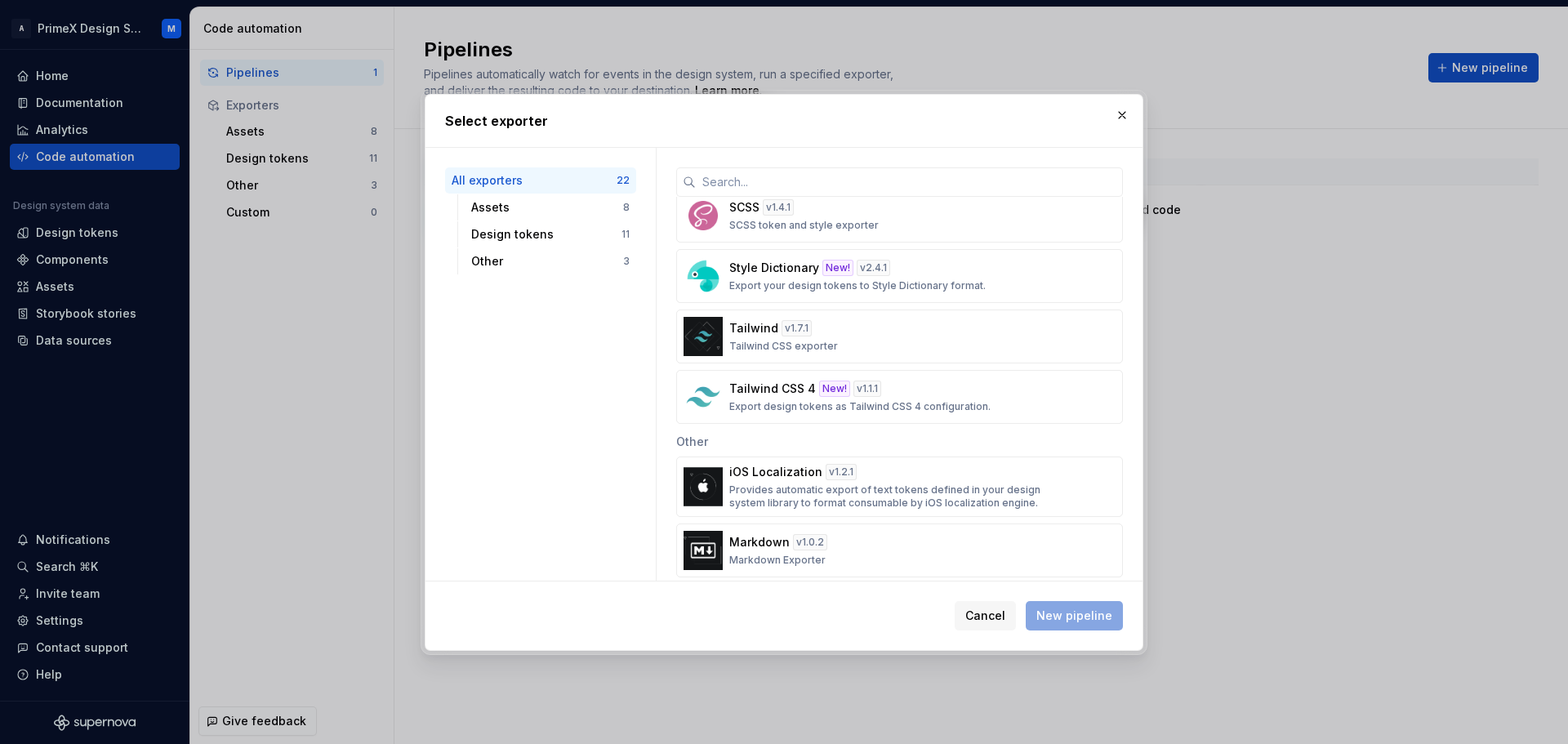
drag, startPoint x: 910, startPoint y: 480, endPoint x: 753, endPoint y: 429, distance: 165.1
click at [753, 429] on div "Other" at bounding box center [900, 440] width 447 height 33
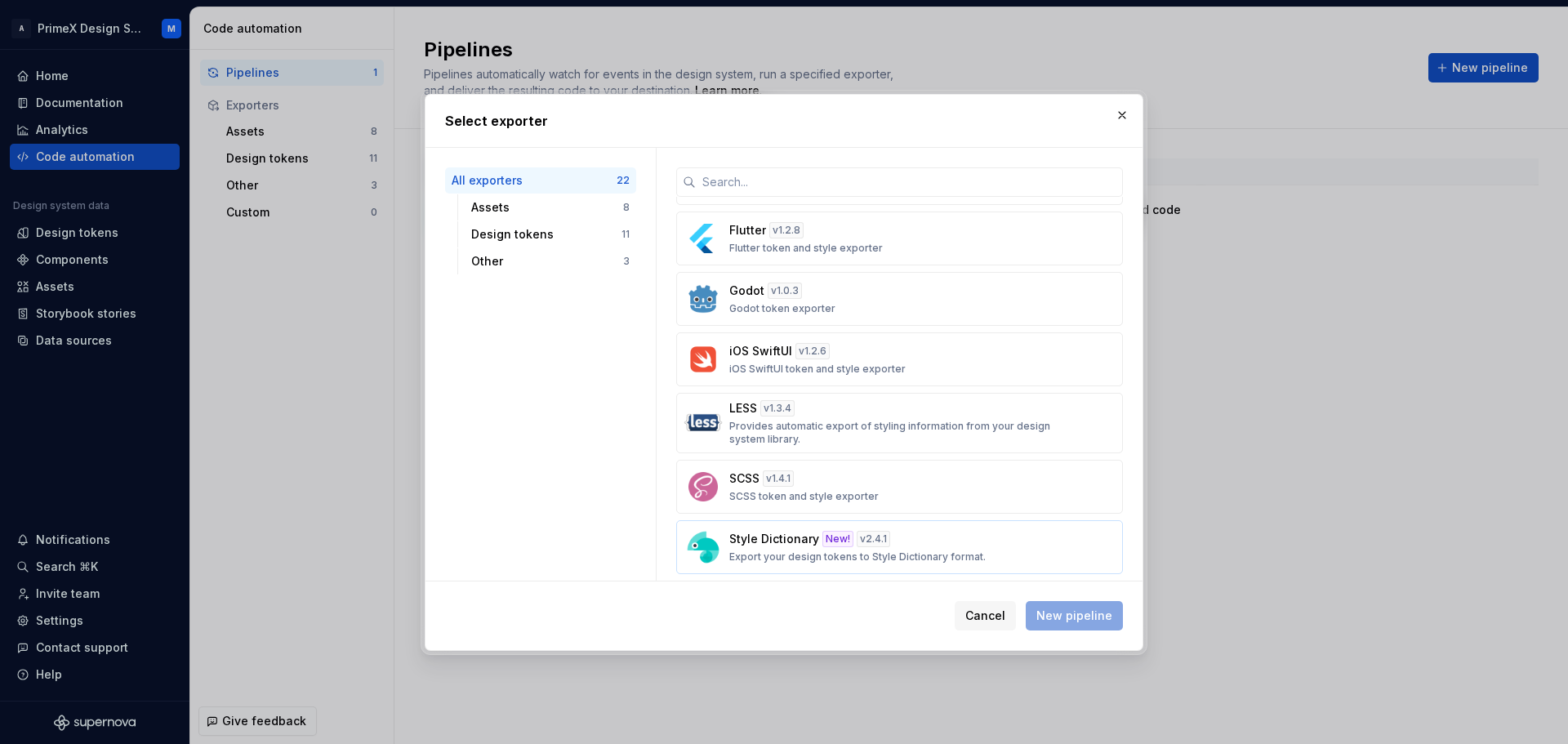
scroll to position [737, 0]
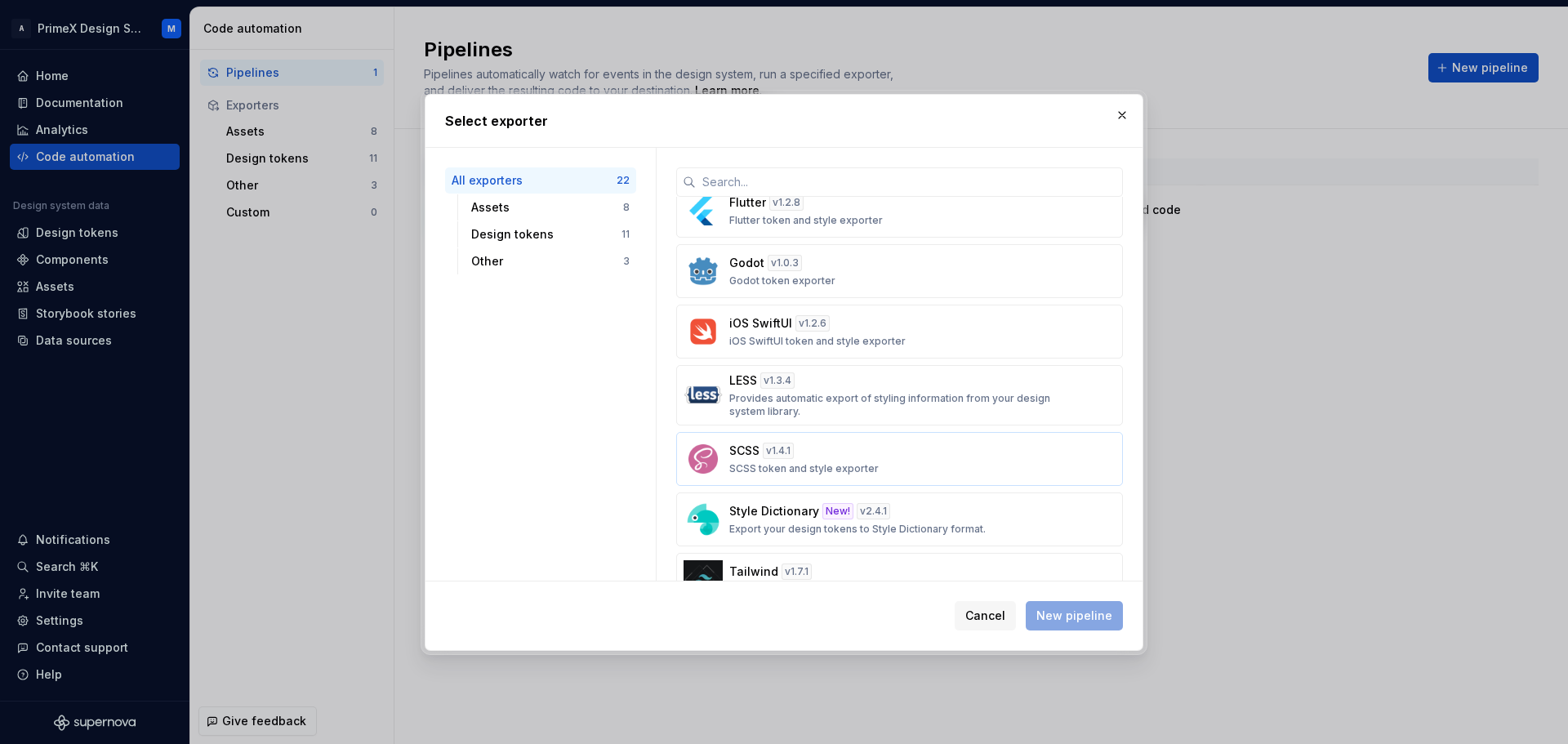
click at [827, 469] on p "SCSS token and style exporter" at bounding box center [804, 468] width 150 height 13
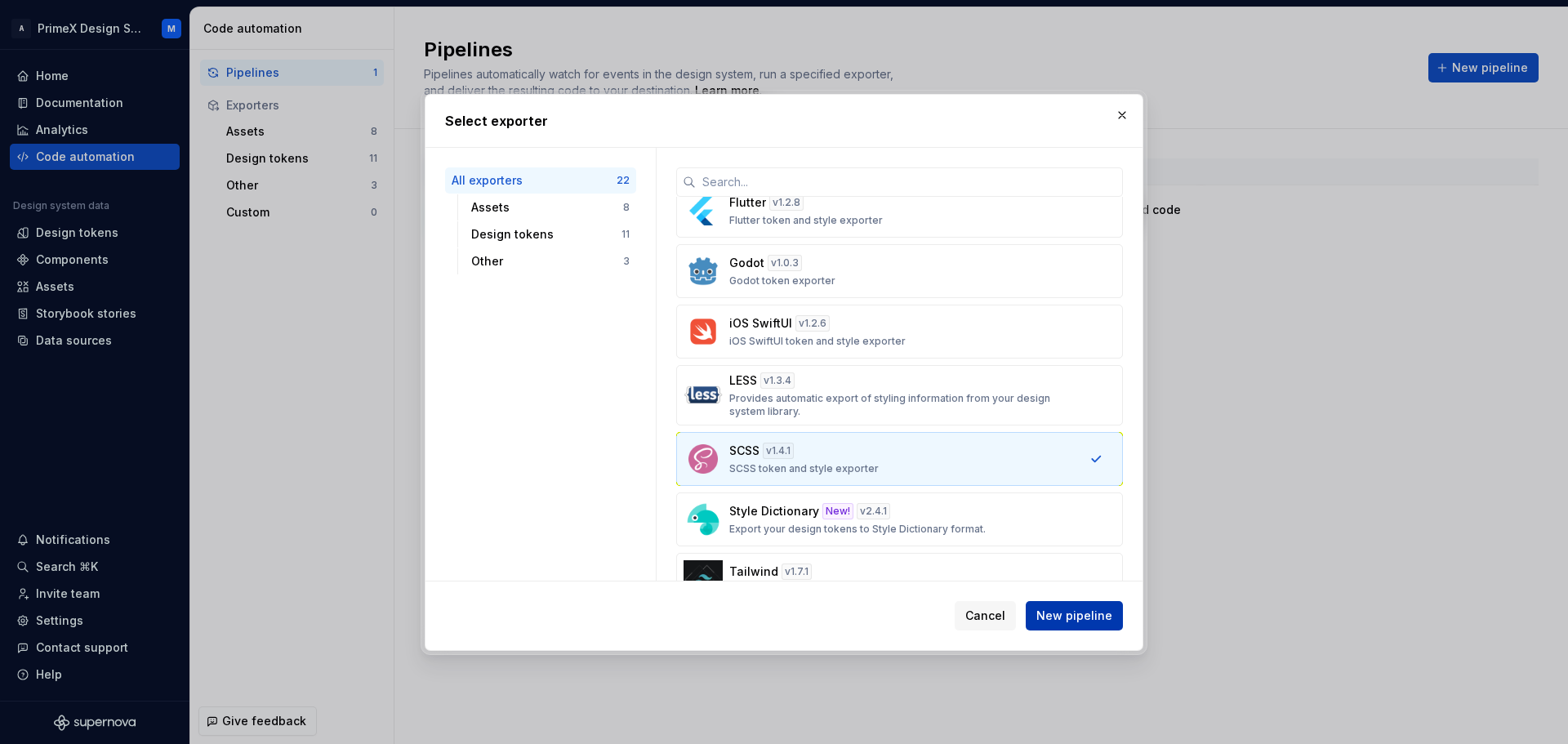
click at [1106, 619] on span "New pipeline" at bounding box center [1074, 615] width 76 height 16
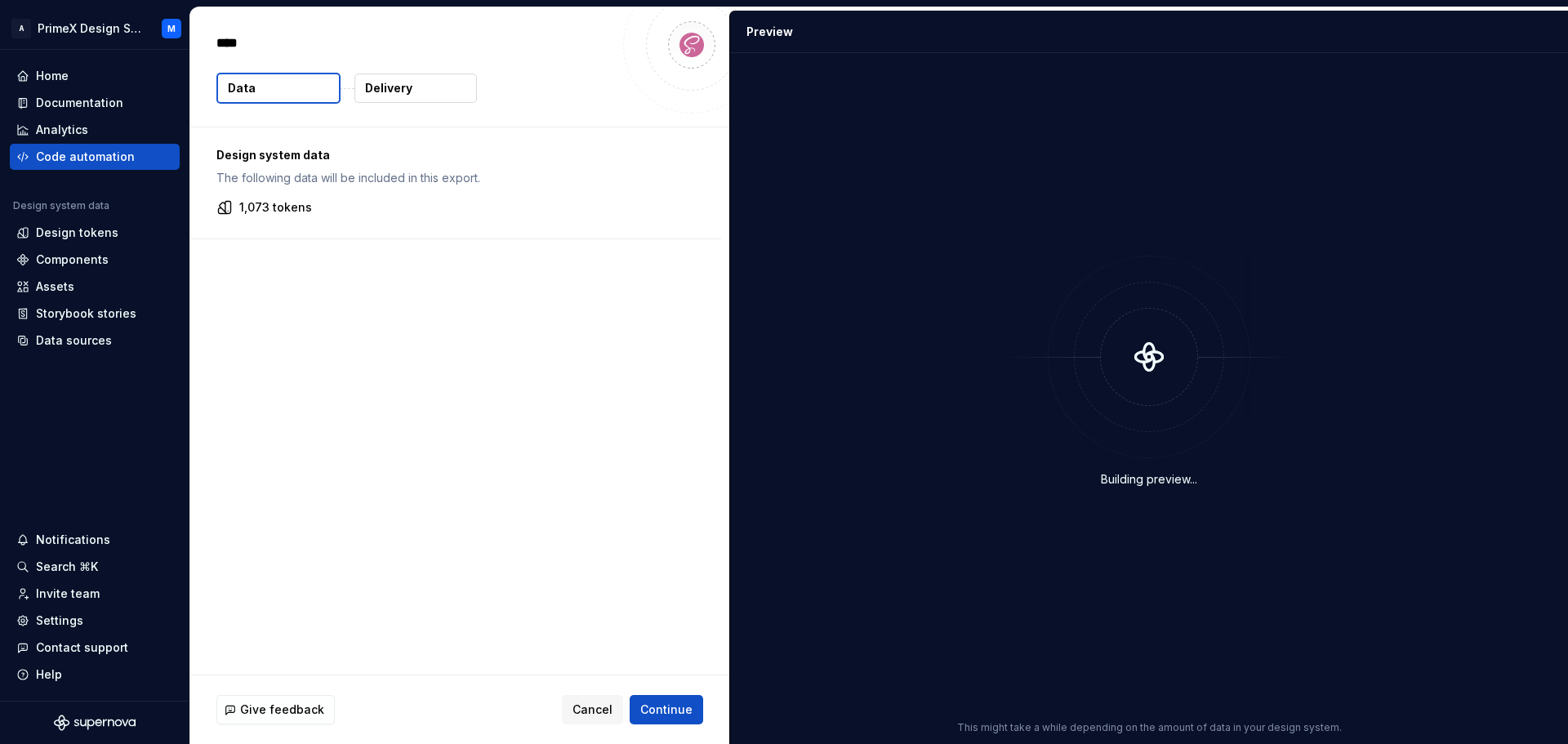
click at [386, 93] on p "Delivery" at bounding box center [388, 88] width 47 height 16
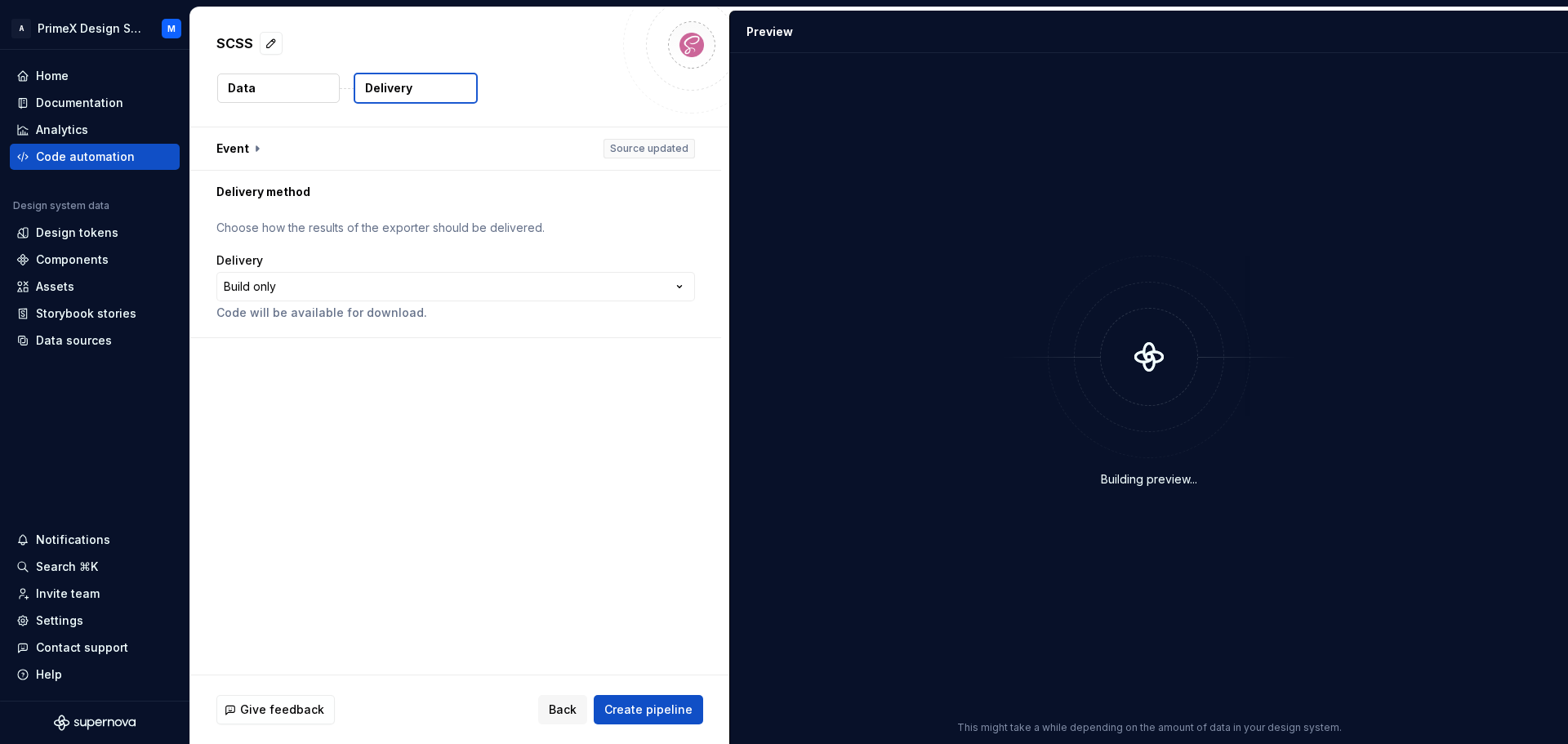
click at [285, 83] on button "Data" at bounding box center [278, 88] width 123 height 29
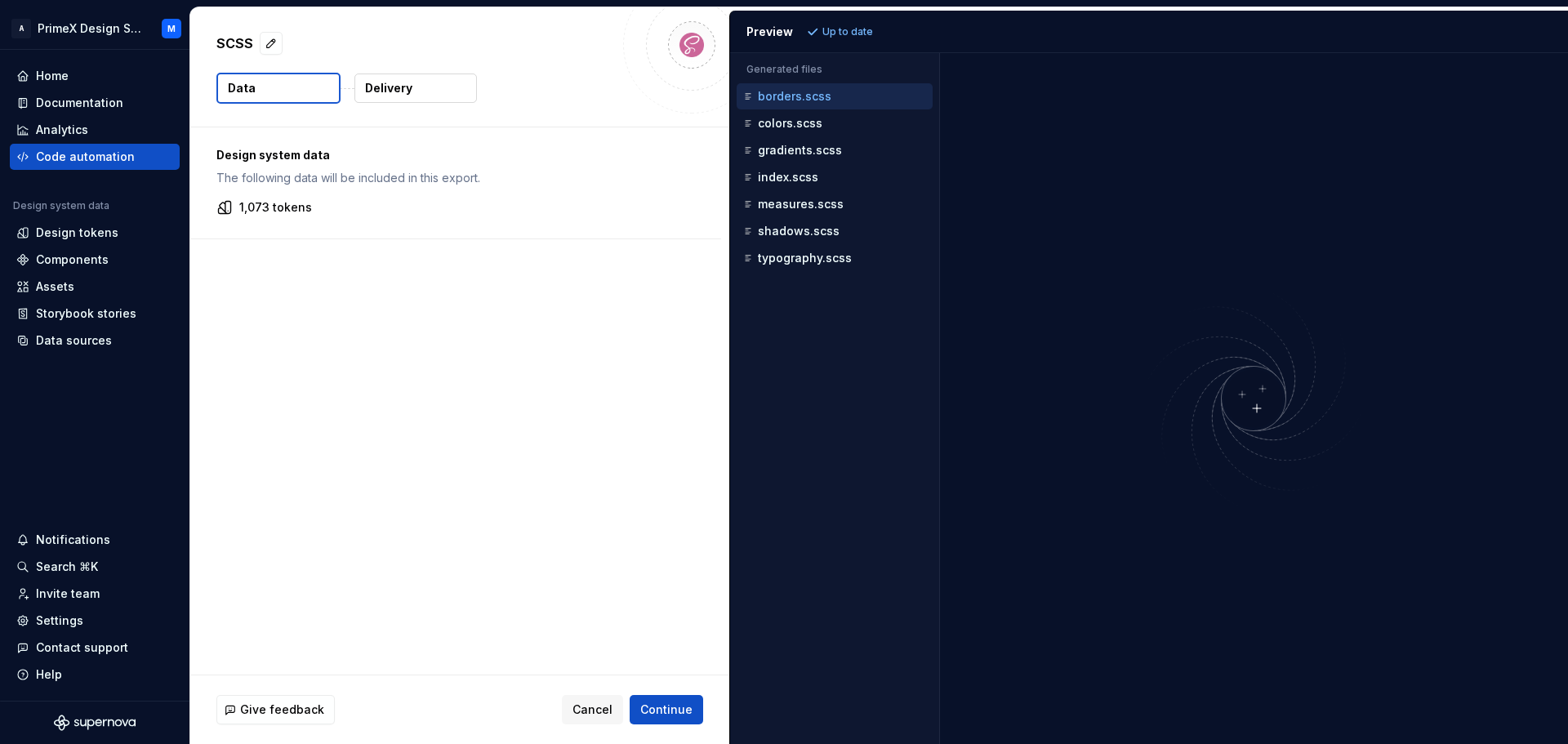
click at [234, 216] on div "Design system data The following data will be included in this export. 1,073 to…" at bounding box center [456, 183] width 531 height 111
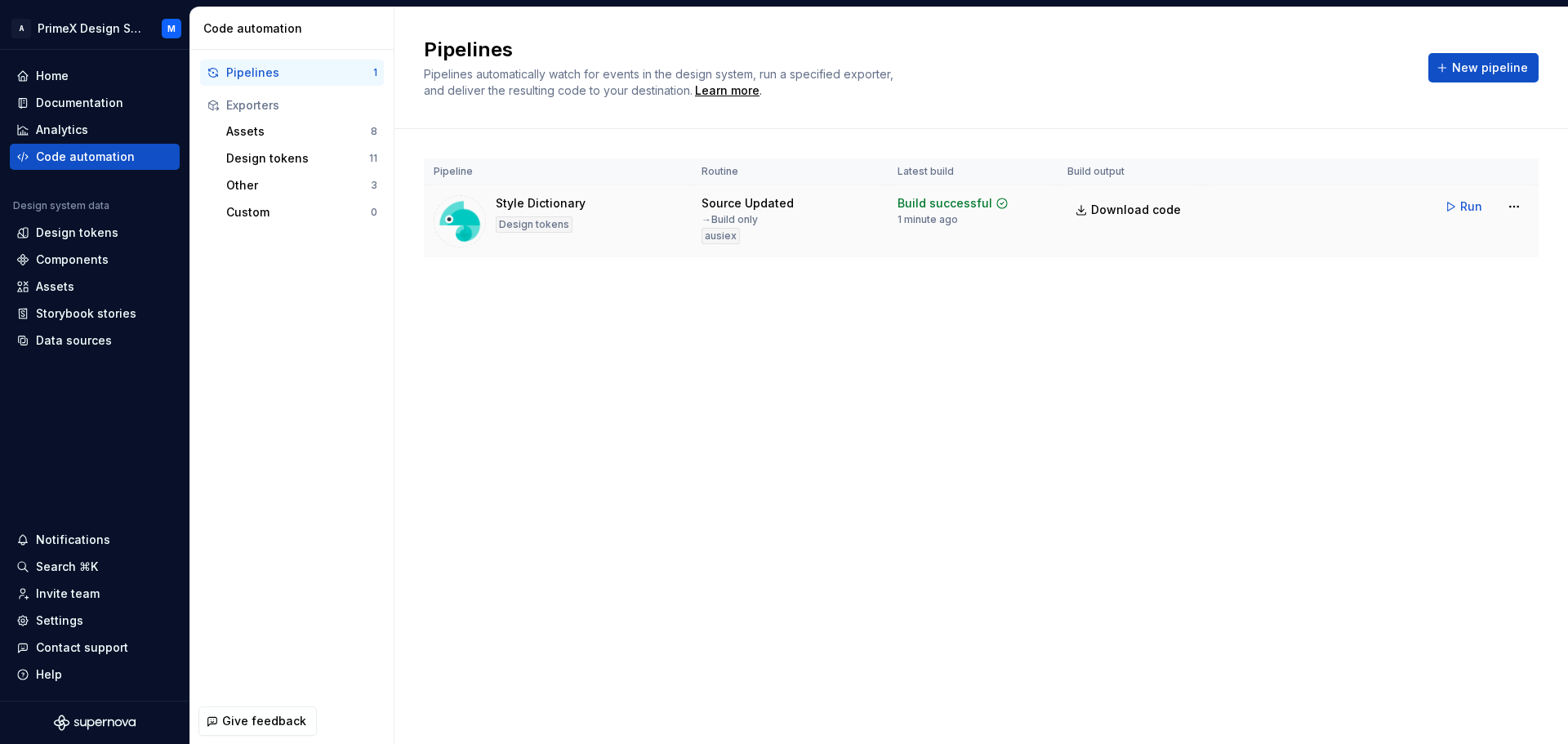
click at [758, 224] on div "→ Build only" at bounding box center [729, 219] width 56 height 13
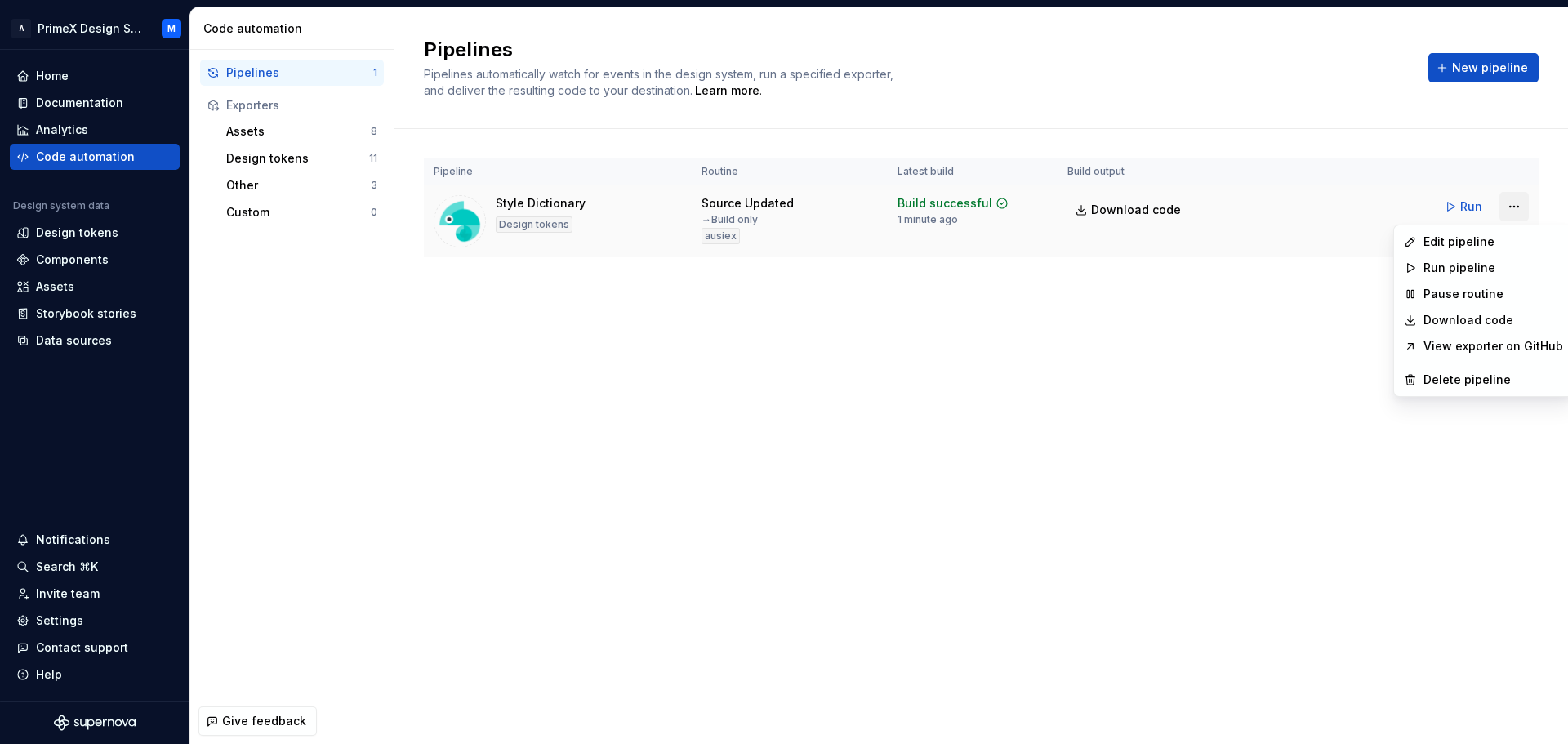
click at [1521, 200] on html "A PrimeX Design System M Home Documentation Analytics Code automation Design sy…" at bounding box center [784, 372] width 1568 height 744
click at [1494, 347] on link "View exporter on GitHub" at bounding box center [1493, 346] width 140 height 16
click at [1510, 214] on html "A PrimeX Design System M Home Documentation Analytics Code automation Design sy…" at bounding box center [784, 372] width 1568 height 744
click at [1483, 238] on div "Edit pipeline" at bounding box center [1493, 241] width 140 height 16
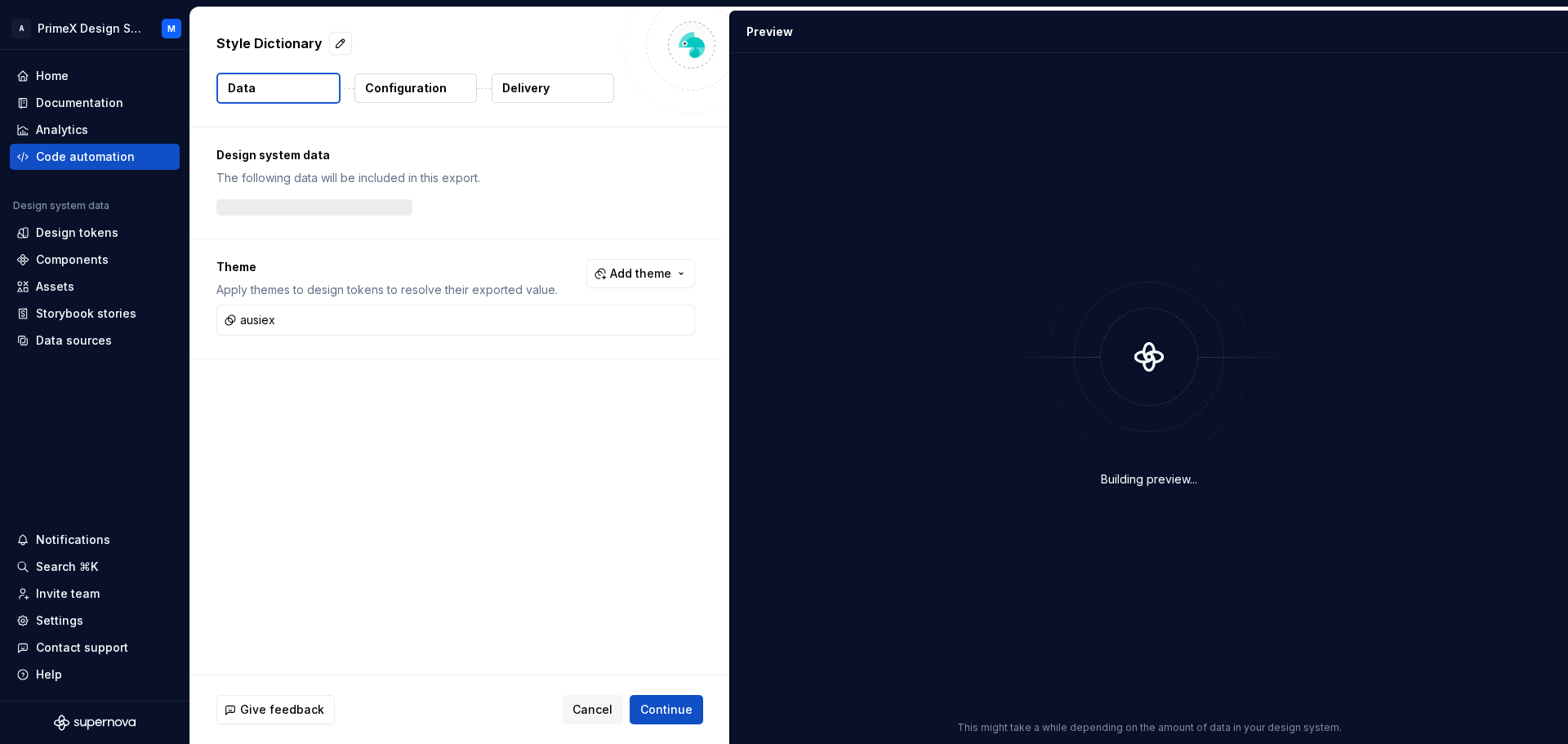
click at [424, 93] on p "Configuration" at bounding box center [406, 88] width 82 height 16
click at [659, 269] on html "A PrimeX Design System M Home Documentation Analytics Code automation Design sy…" at bounding box center [784, 372] width 1568 height 744
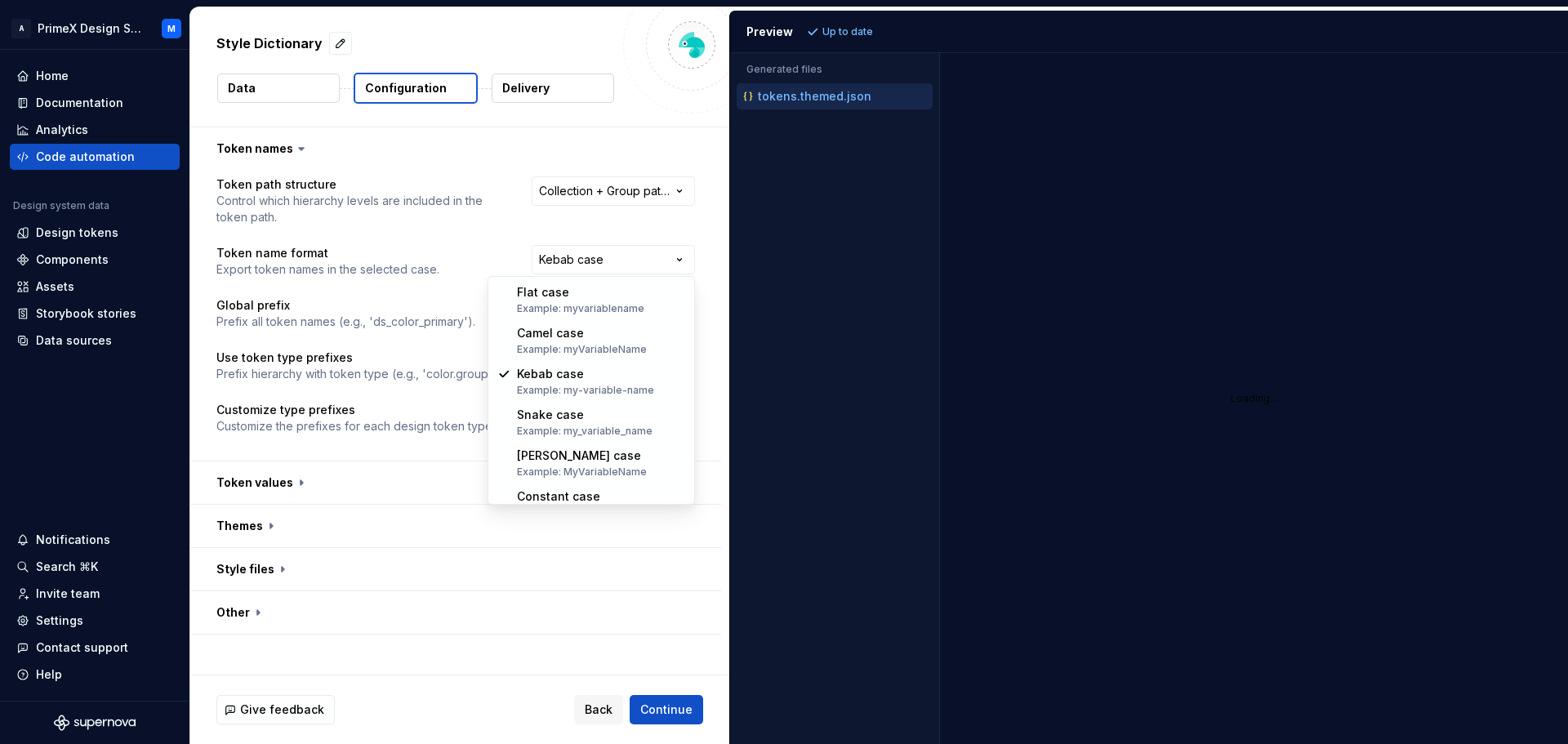
click at [280, 87] on html "**********" at bounding box center [784, 372] width 1568 height 744
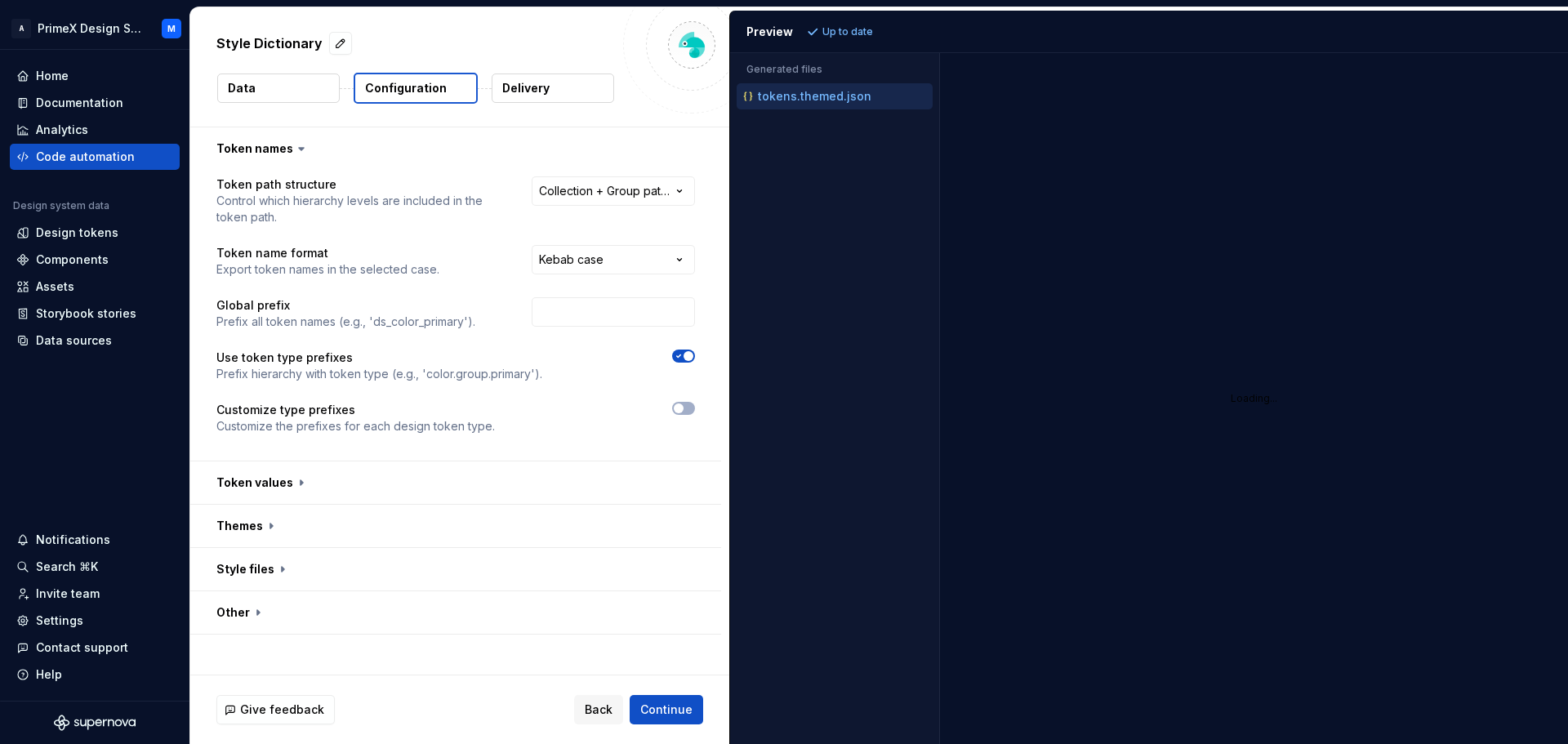
click at [276, 102] on button "Data" at bounding box center [278, 88] width 123 height 29
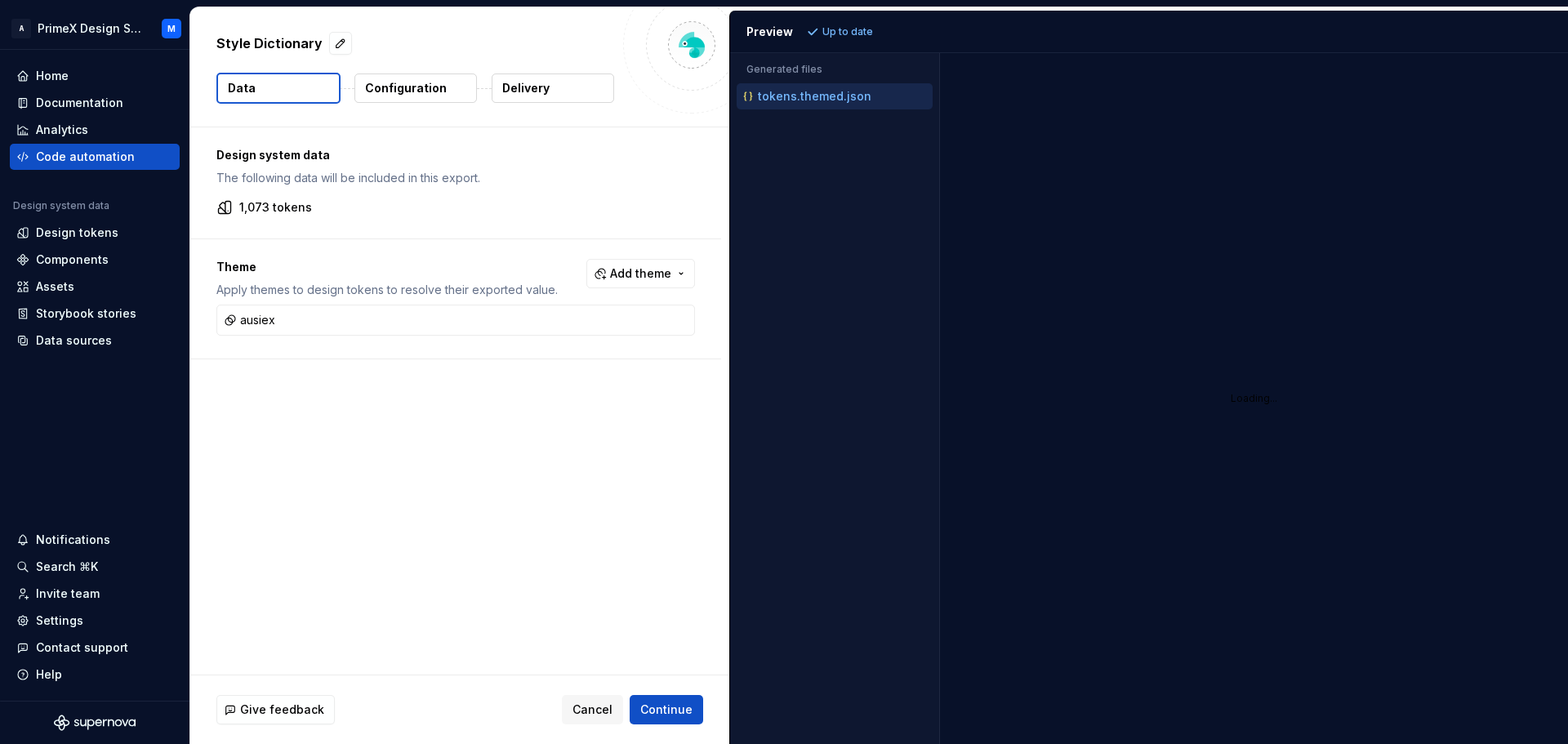
click at [286, 92] on button "Data" at bounding box center [278, 88] width 124 height 31
click at [660, 264] on button "Add theme" at bounding box center [640, 273] width 109 height 29
click at [523, 340] on span "dark" at bounding box center [596, 339] width 188 height 26
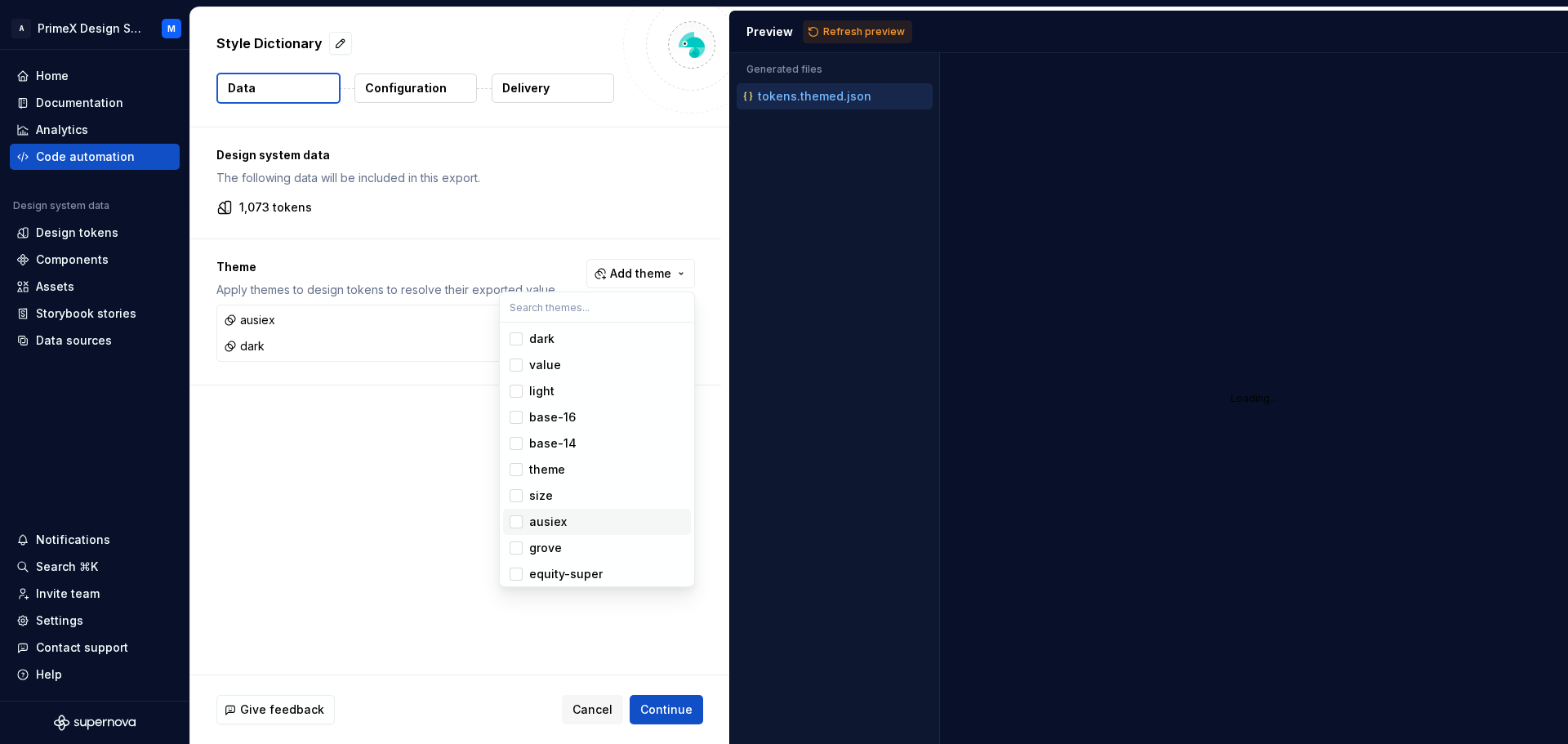
click at [517, 521] on div "Suggestions" at bounding box center [516, 522] width 13 height 13
click at [523, 526] on span "ausiex" at bounding box center [596, 522] width 188 height 26
click at [676, 708] on html "A PrimeX Design System M Home Documentation Analytics Code automation Design sy…" at bounding box center [784, 372] width 1568 height 744
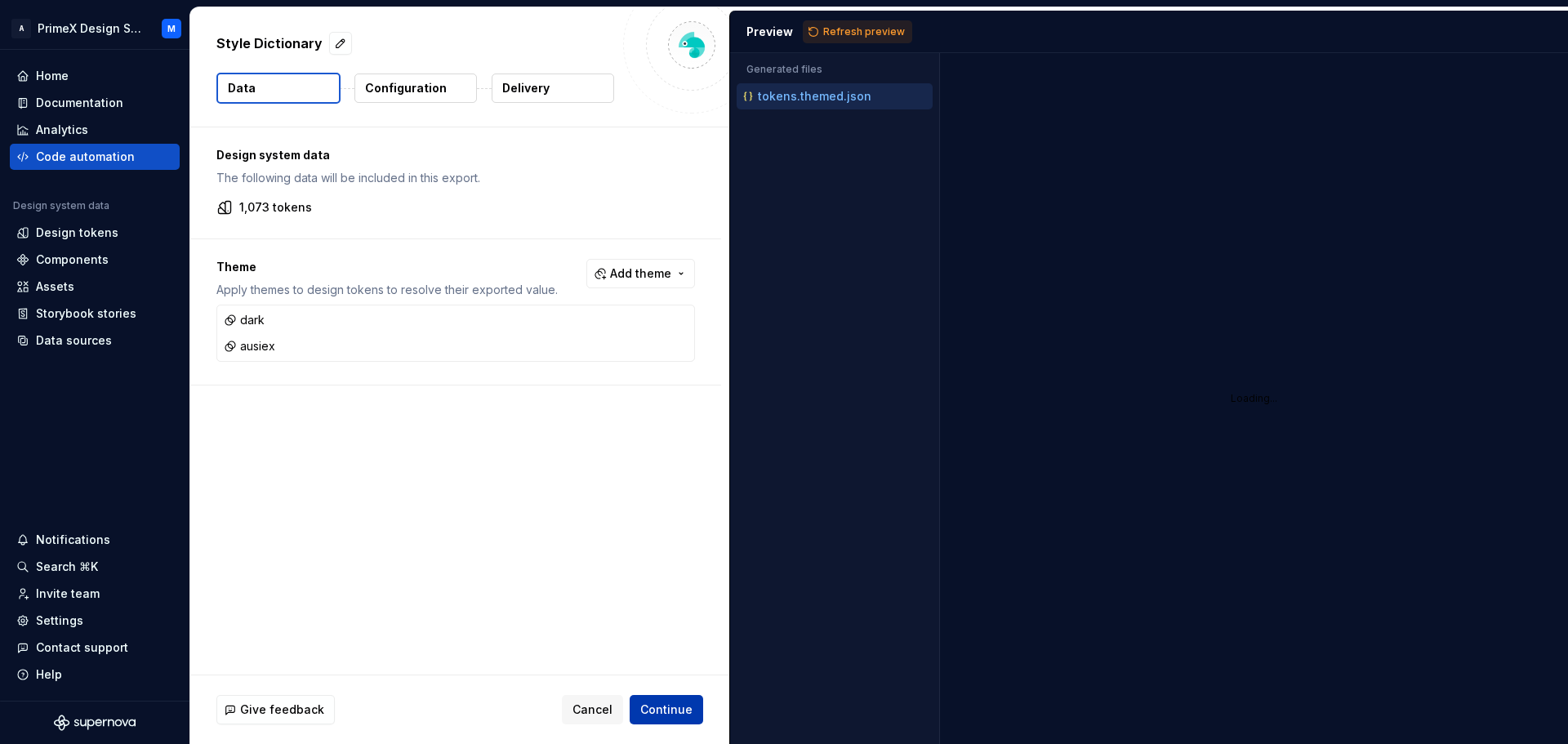
click at [652, 713] on span "Continue" at bounding box center [666, 709] width 52 height 16
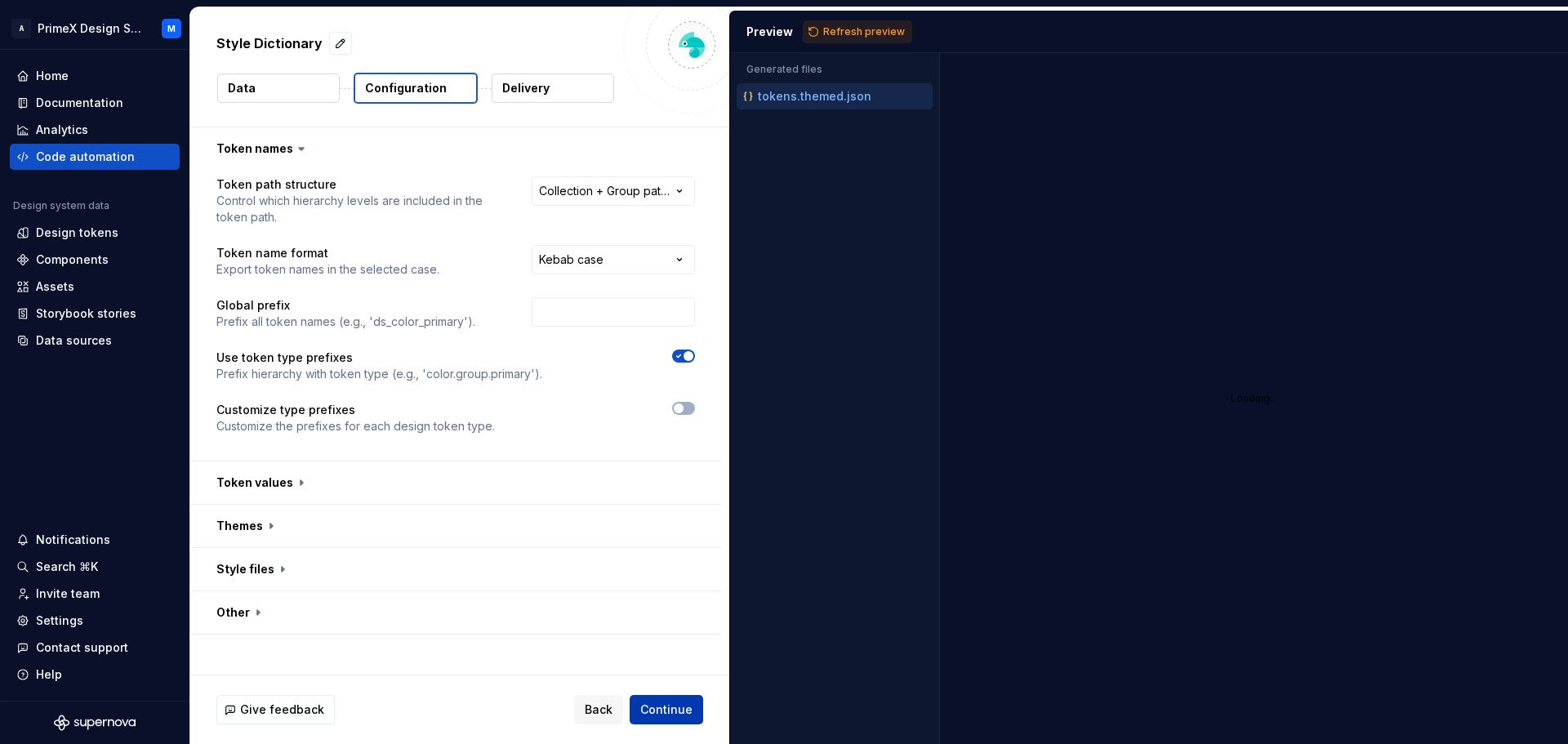
click at [652, 713] on span "Continue" at bounding box center [666, 709] width 52 height 16
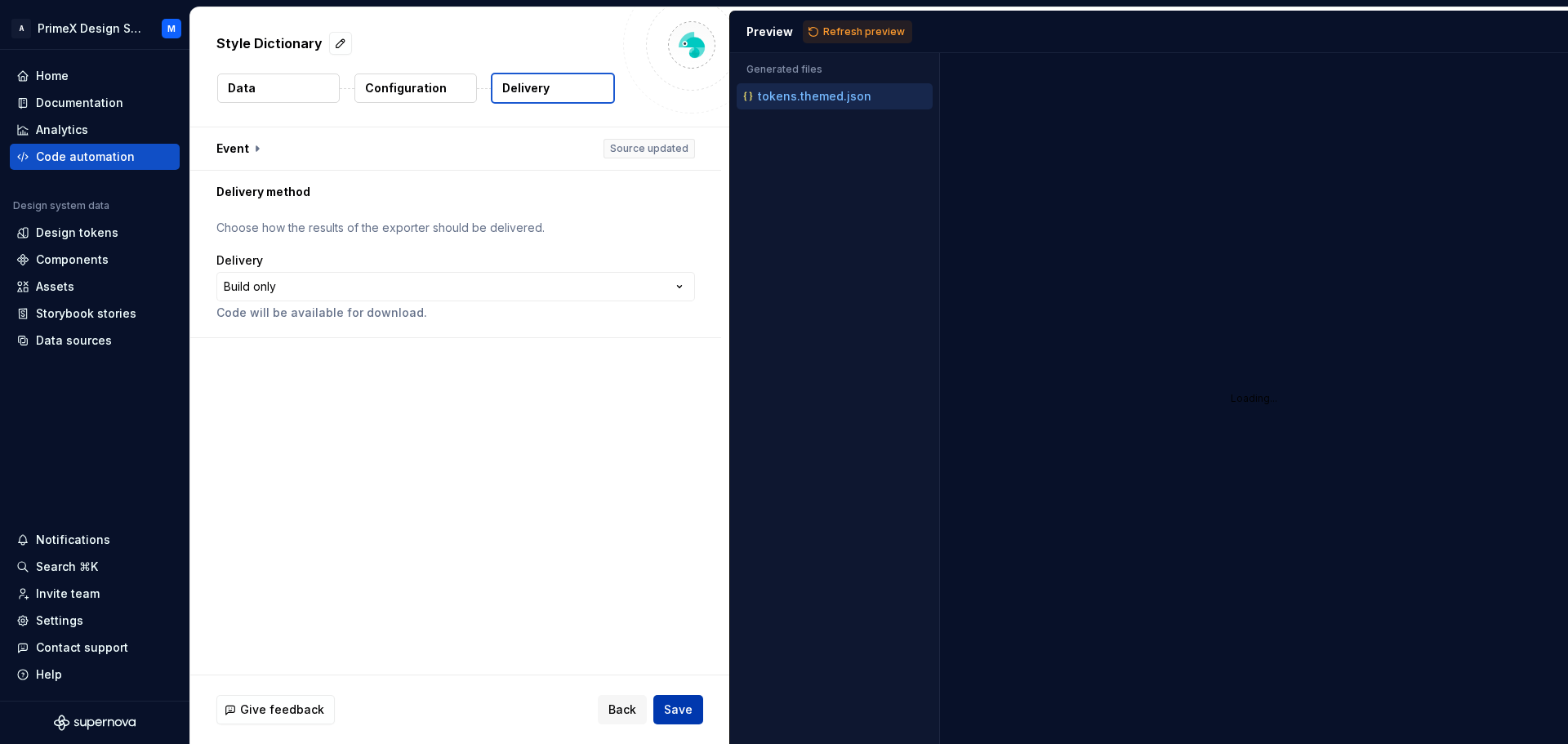
click at [652, 713] on div "Back Save" at bounding box center [650, 709] width 106 height 29
click at [674, 706] on span "Save" at bounding box center [678, 709] width 29 height 16
click at [865, 38] on span "Refresh preview" at bounding box center [864, 31] width 82 height 13
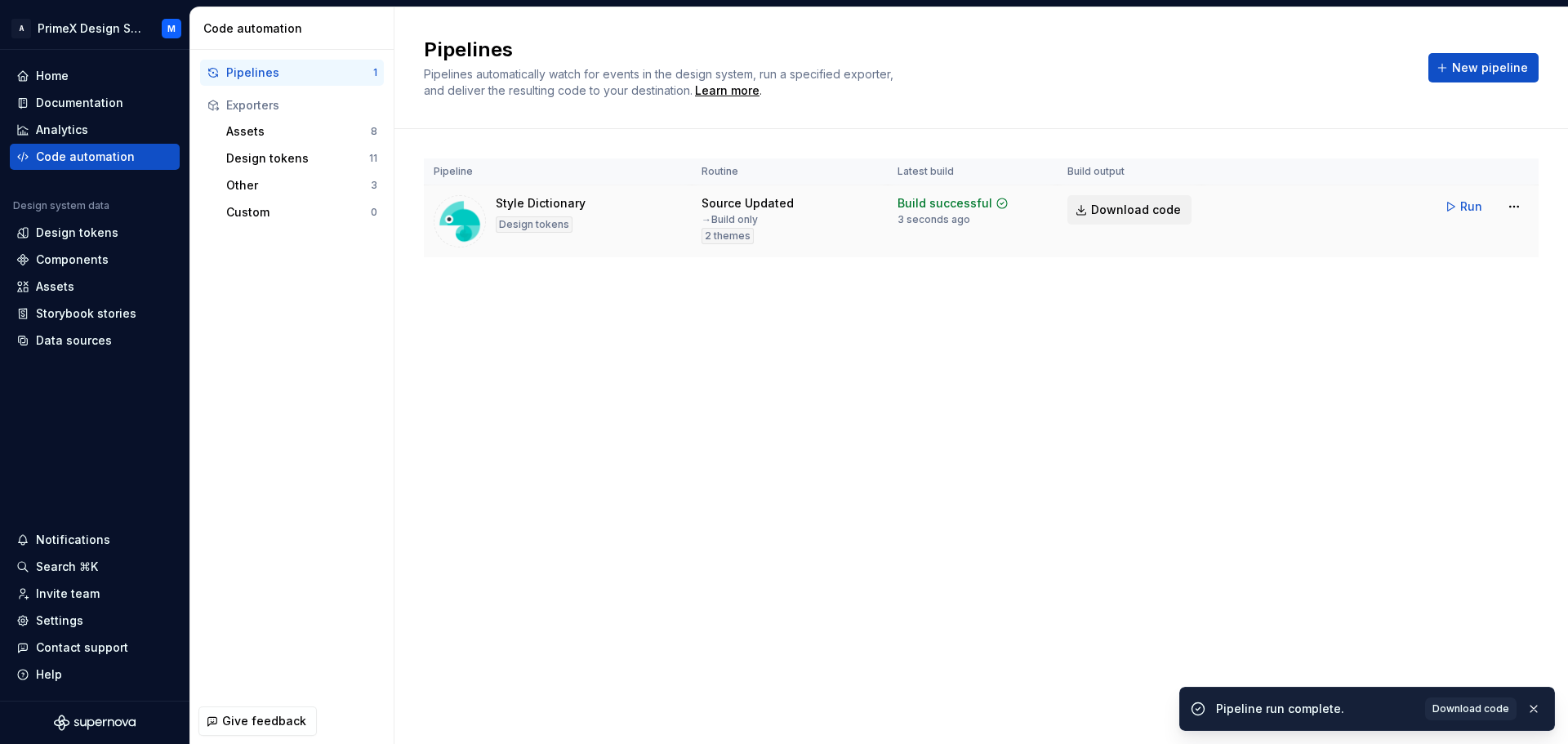
click at [1125, 208] on span "Download code" at bounding box center [1136, 209] width 90 height 16
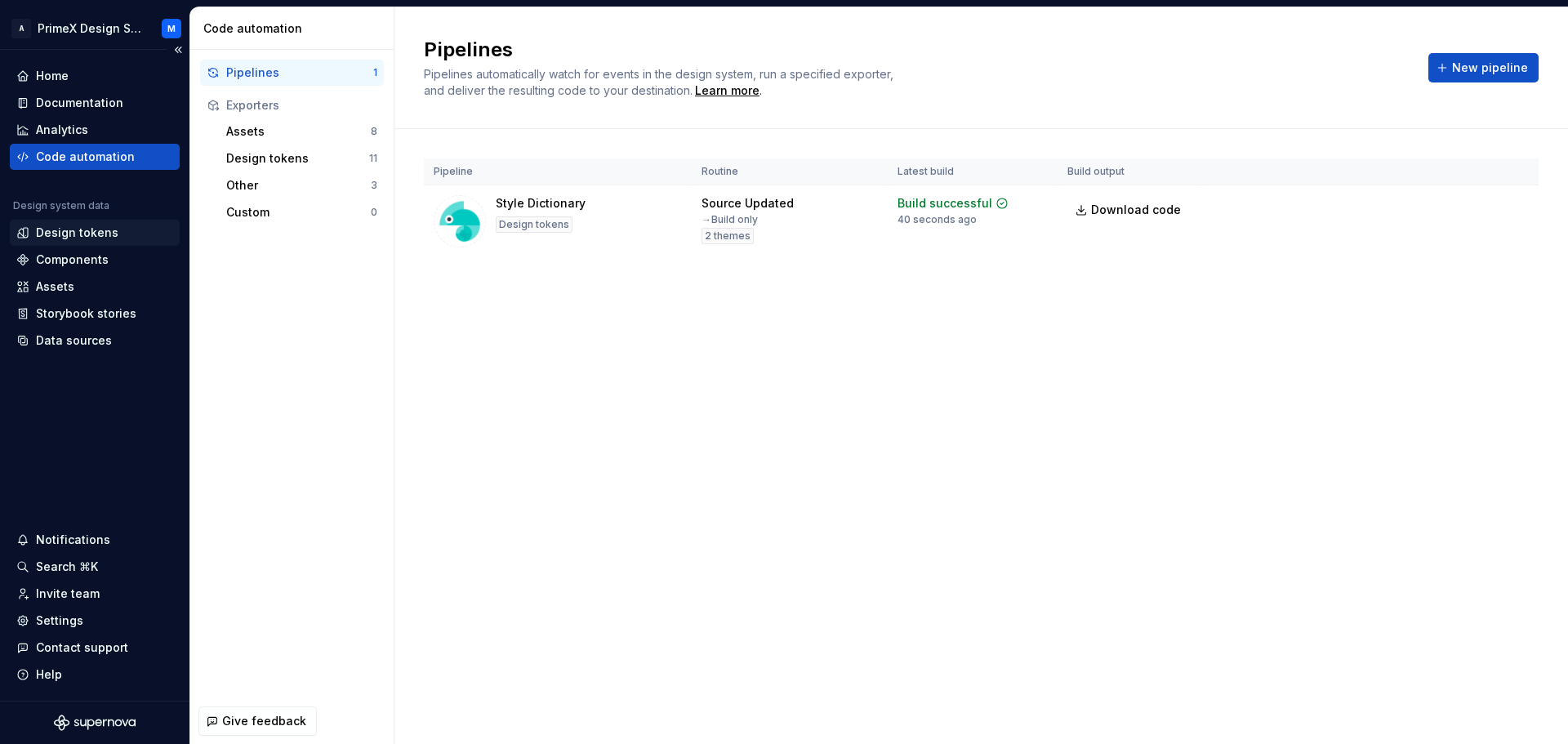
click at [121, 223] on div "Design tokens" at bounding box center [95, 232] width 170 height 26
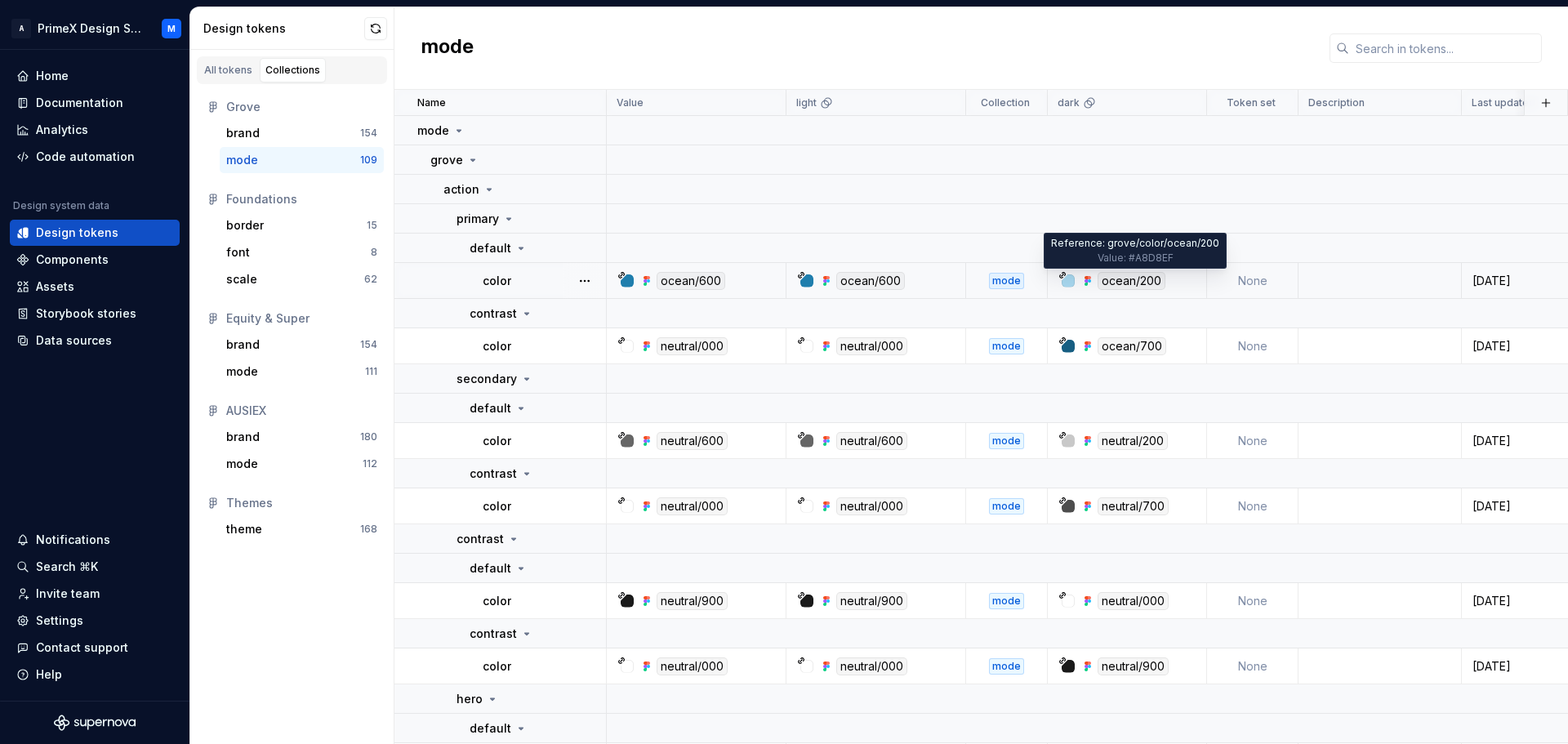
click at [1135, 282] on div "ocean/200" at bounding box center [1131, 281] width 68 height 18
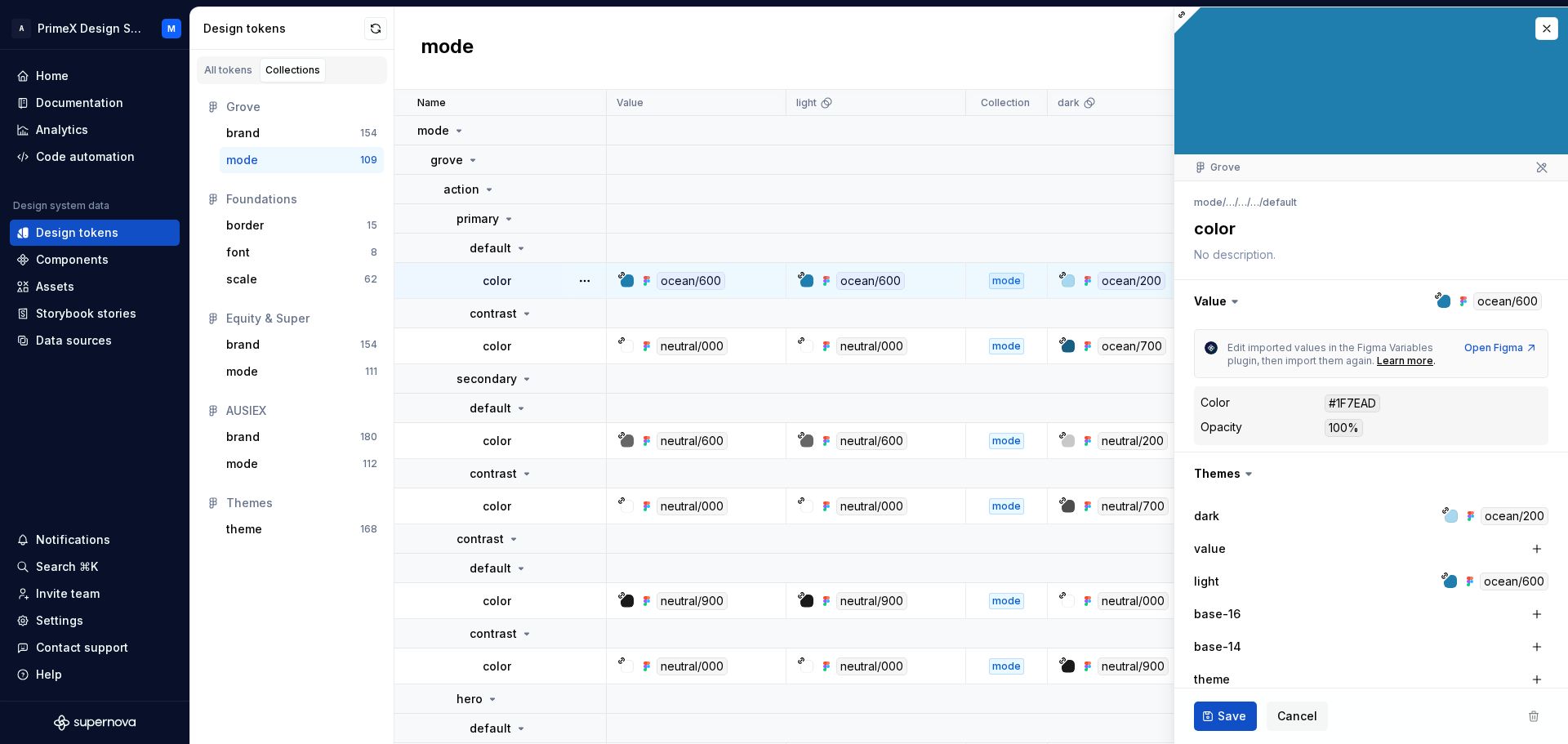
click at [1352, 399] on div "#1F7EAD" at bounding box center [1353, 403] width 56 height 18
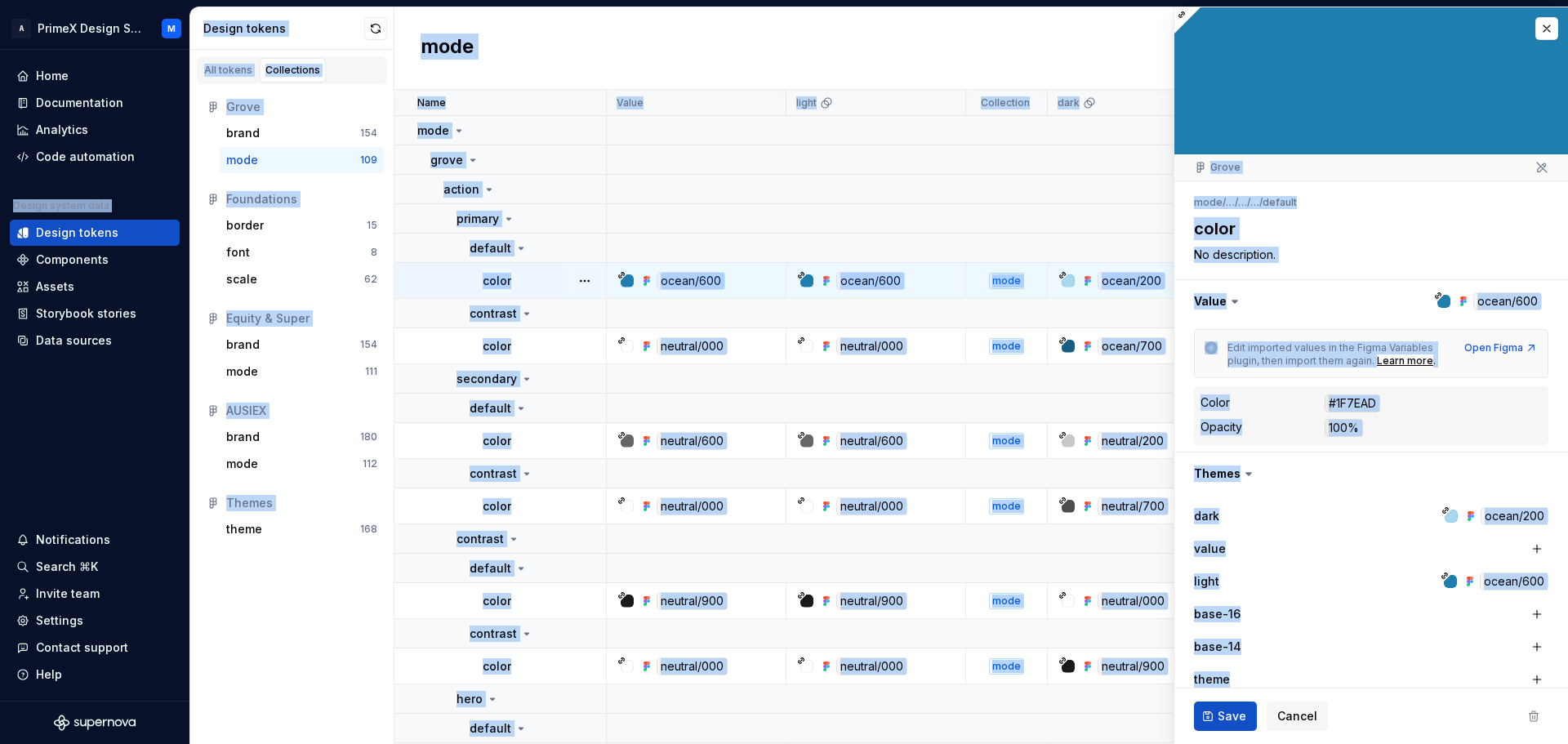
click at [1352, 399] on div "#1F7EAD" at bounding box center [1353, 403] width 56 height 18
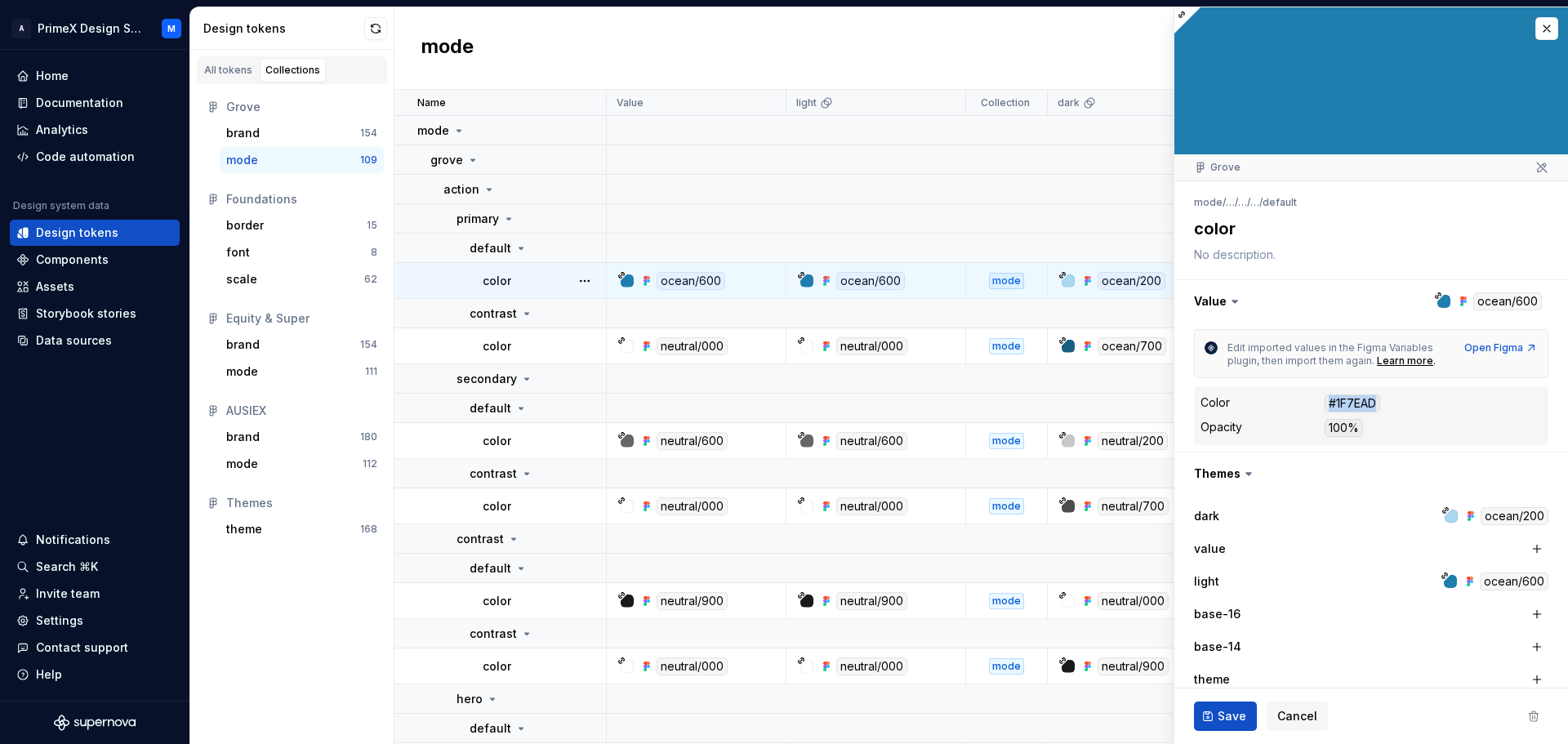
drag, startPoint x: 1328, startPoint y: 403, endPoint x: 1380, endPoint y: 394, distance: 52.8
click at [1380, 394] on span "#1F7EAD" at bounding box center [1353, 403] width 56 height 18
click at [1385, 394] on dd "#1F7EAD" at bounding box center [1433, 403] width 217 height 18
click at [1372, 403] on div "#1F7EAD" at bounding box center [1353, 403] width 56 height 18
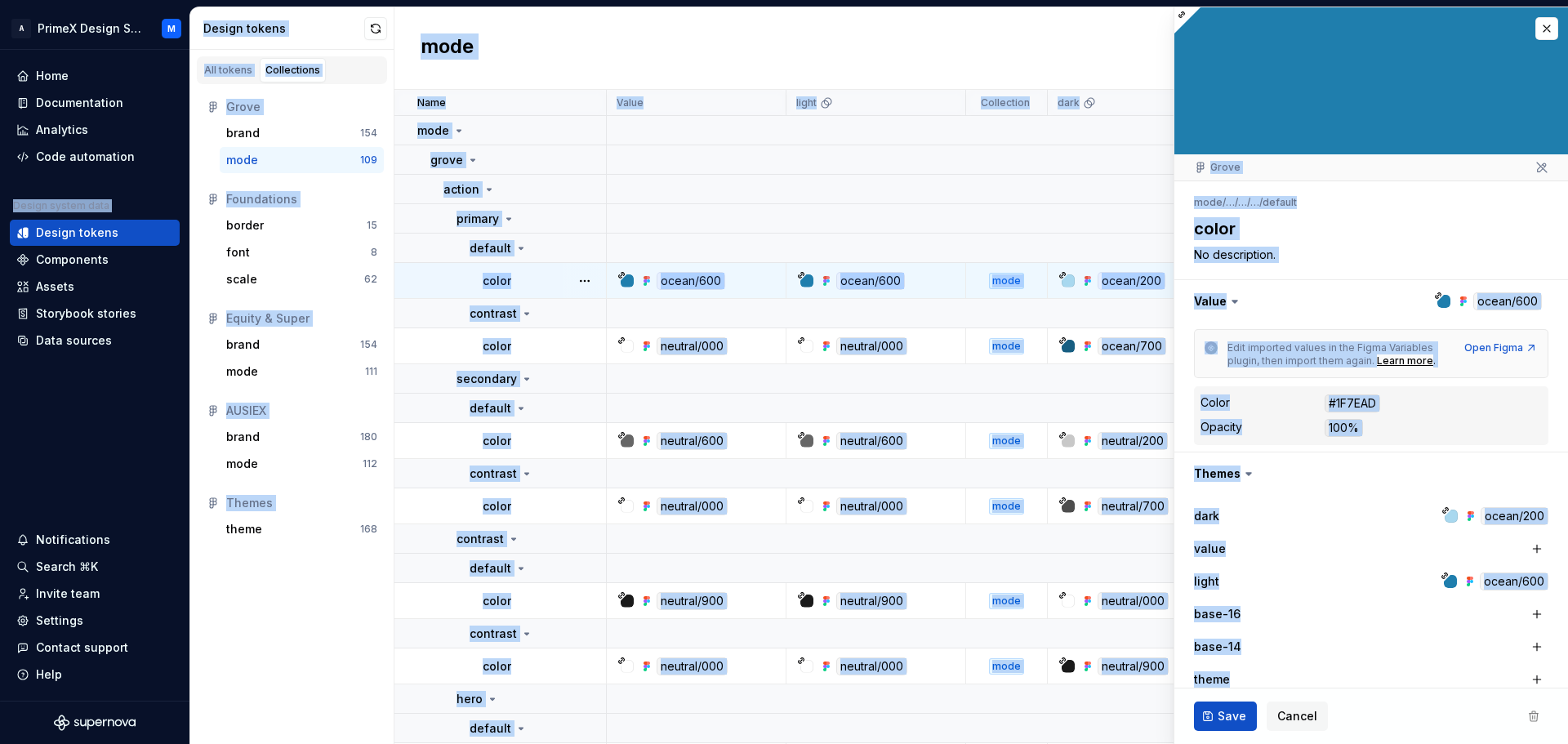
copy body "Loremi dolors amet Consec adipis Elitseddoe Tempor Incididun utlabor Etdo magna…"
click at [1372, 403] on div "#1F7EAD" at bounding box center [1353, 403] width 56 height 18
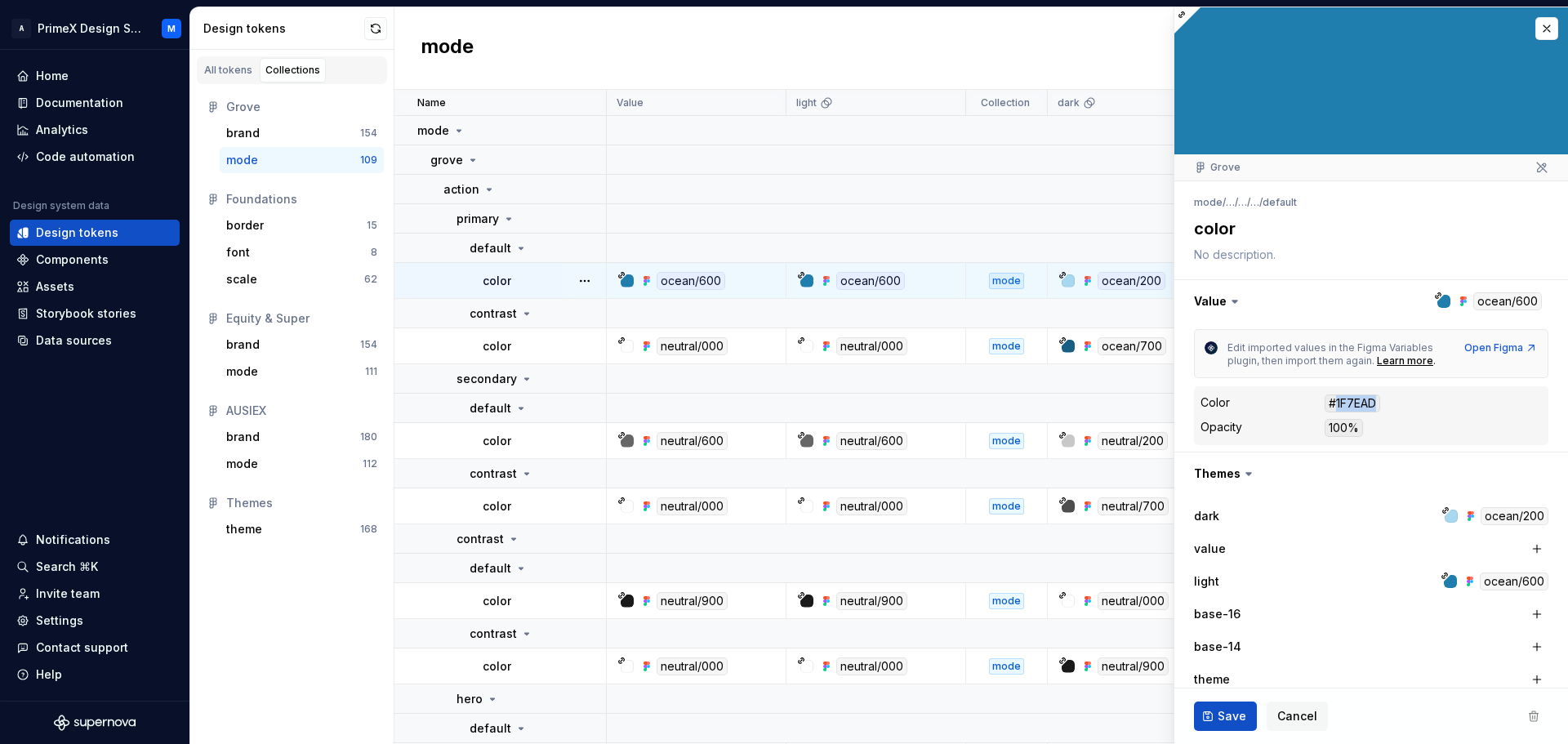
click at [1372, 403] on div "#1F7EAD" at bounding box center [1353, 403] width 56 height 18
drag, startPoint x: 1331, startPoint y: 405, endPoint x: 1390, endPoint y: 403, distance: 59.0
click at [1390, 403] on dd "#1F7EAD" at bounding box center [1433, 403] width 217 height 18
copy div "#1F7EAD"
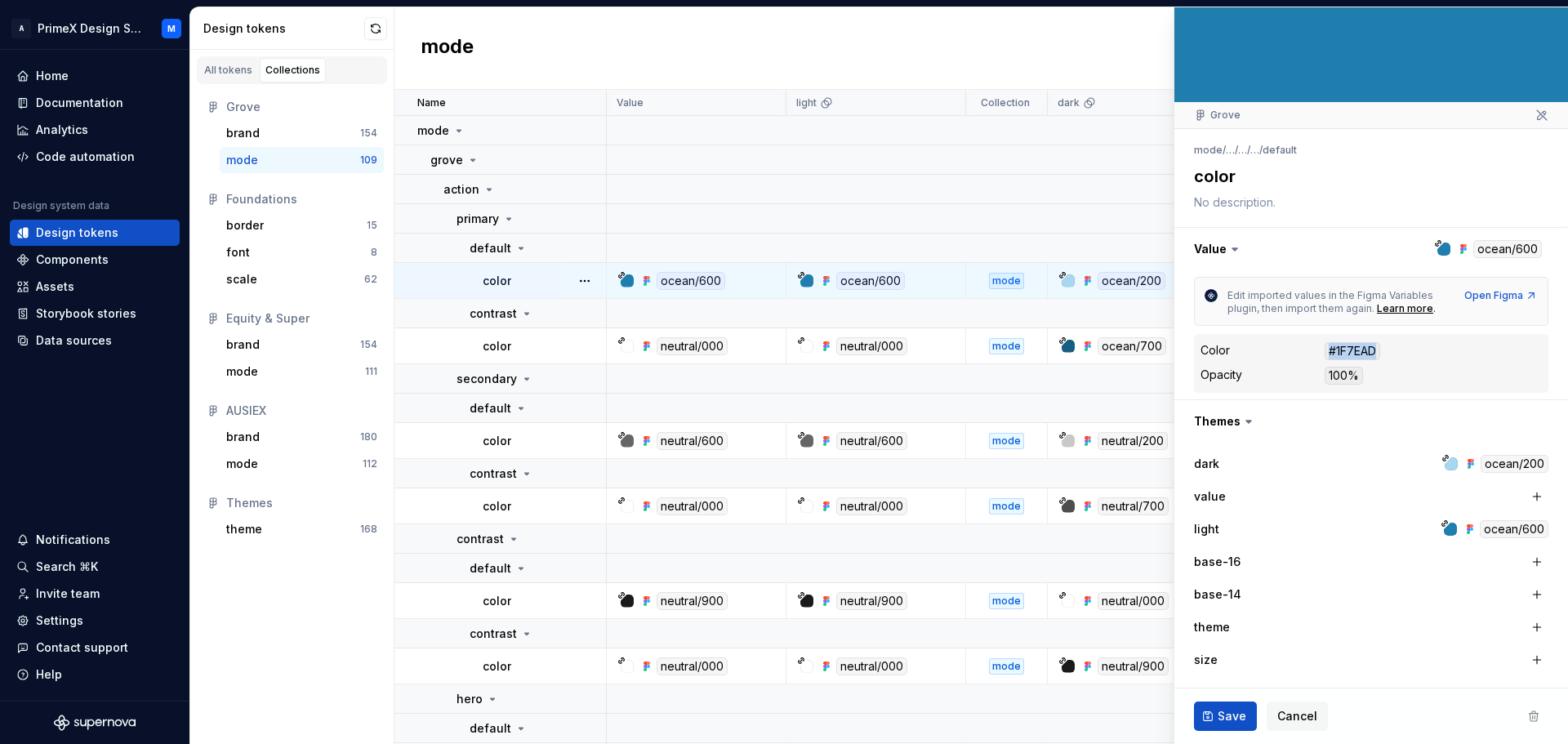
scroll to position [82, 0]
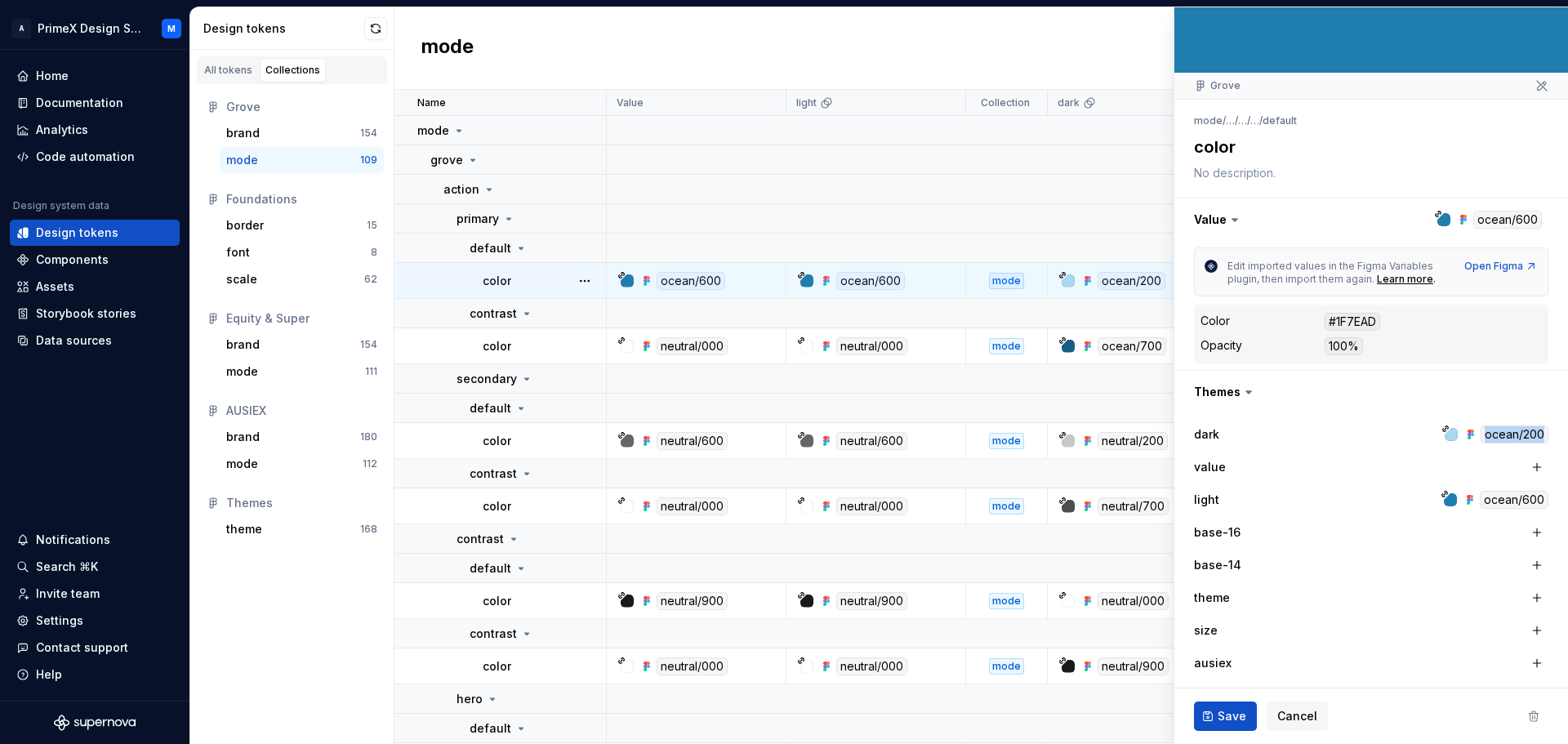
drag, startPoint x: 1473, startPoint y: 436, endPoint x: 1539, endPoint y: 432, distance: 66.1
click at [1539, 432] on div "dark ocean/200 value light ocean/600 base-16 base-14 theme size ausiex grove eq…" at bounding box center [1371, 580] width 394 height 336
copy div "ocean/200"
click at [910, 160] on td at bounding box center [1113, 160] width 1013 height 29
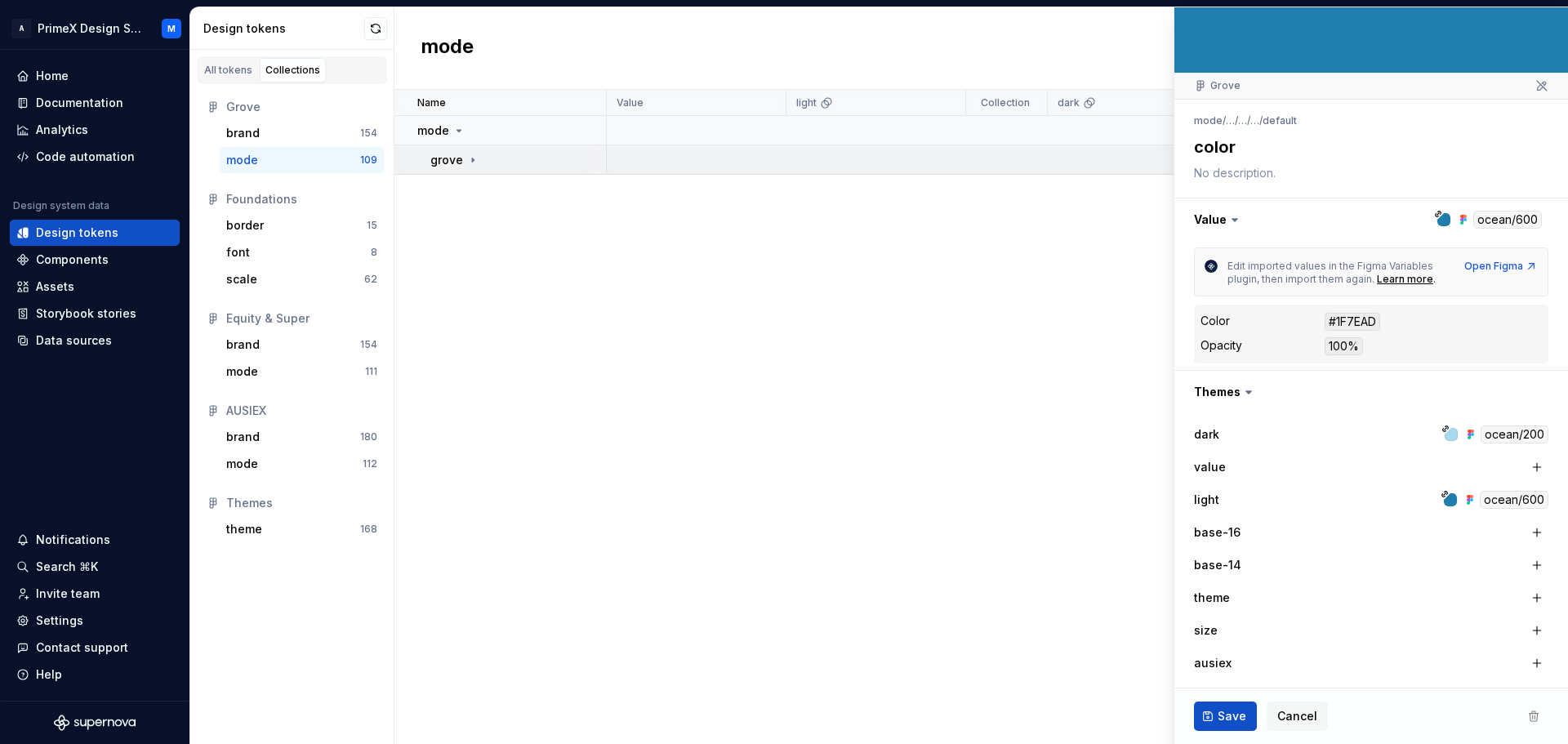
click at [908, 160] on td at bounding box center [1113, 160] width 1013 height 29
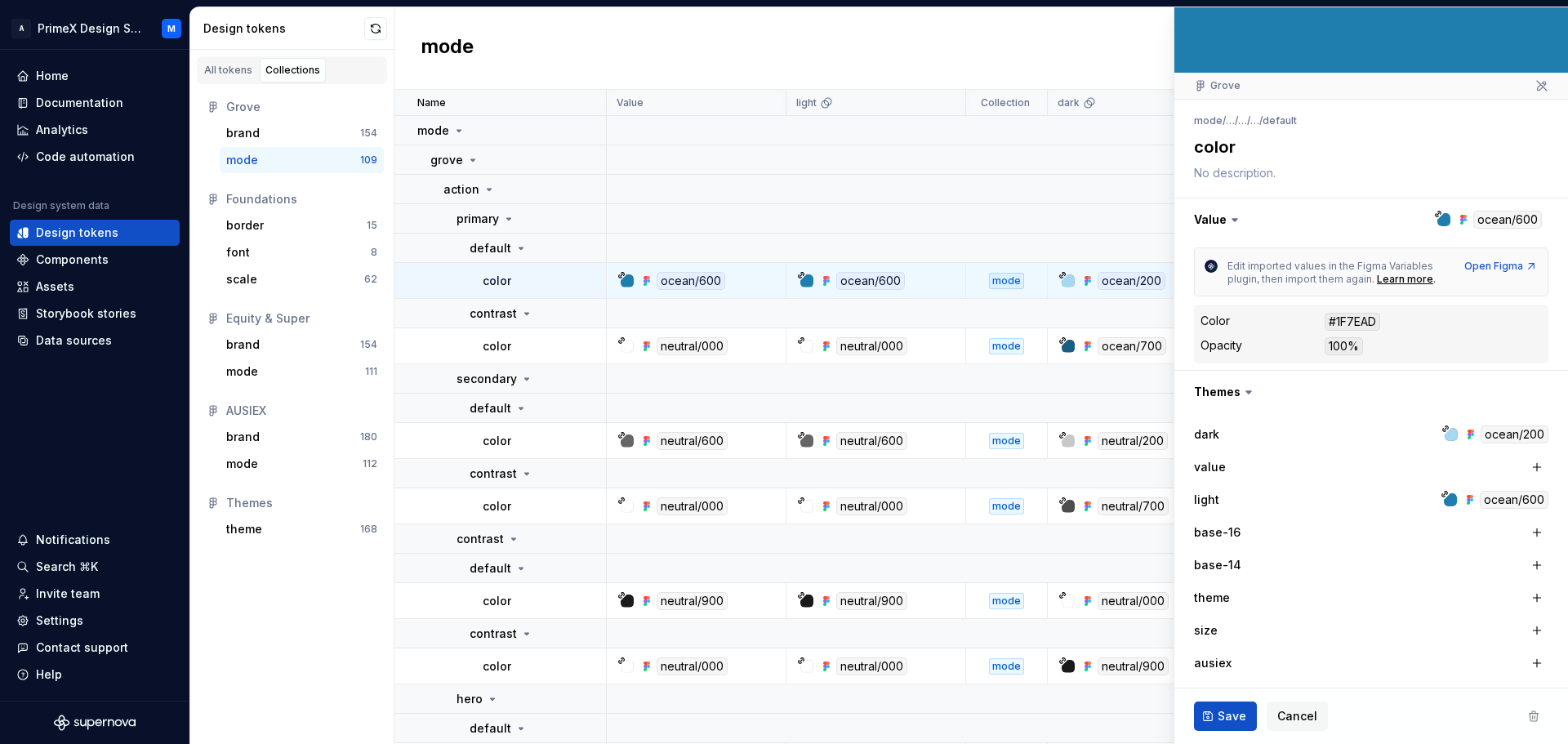
click at [1537, 90] on icon at bounding box center [1542, 86] width 10 height 10
type textarea "*"
click at [696, 54] on div "mode" at bounding box center [980, 48] width 1174 height 83
click at [83, 157] on div "Code automation" at bounding box center [85, 157] width 99 height 16
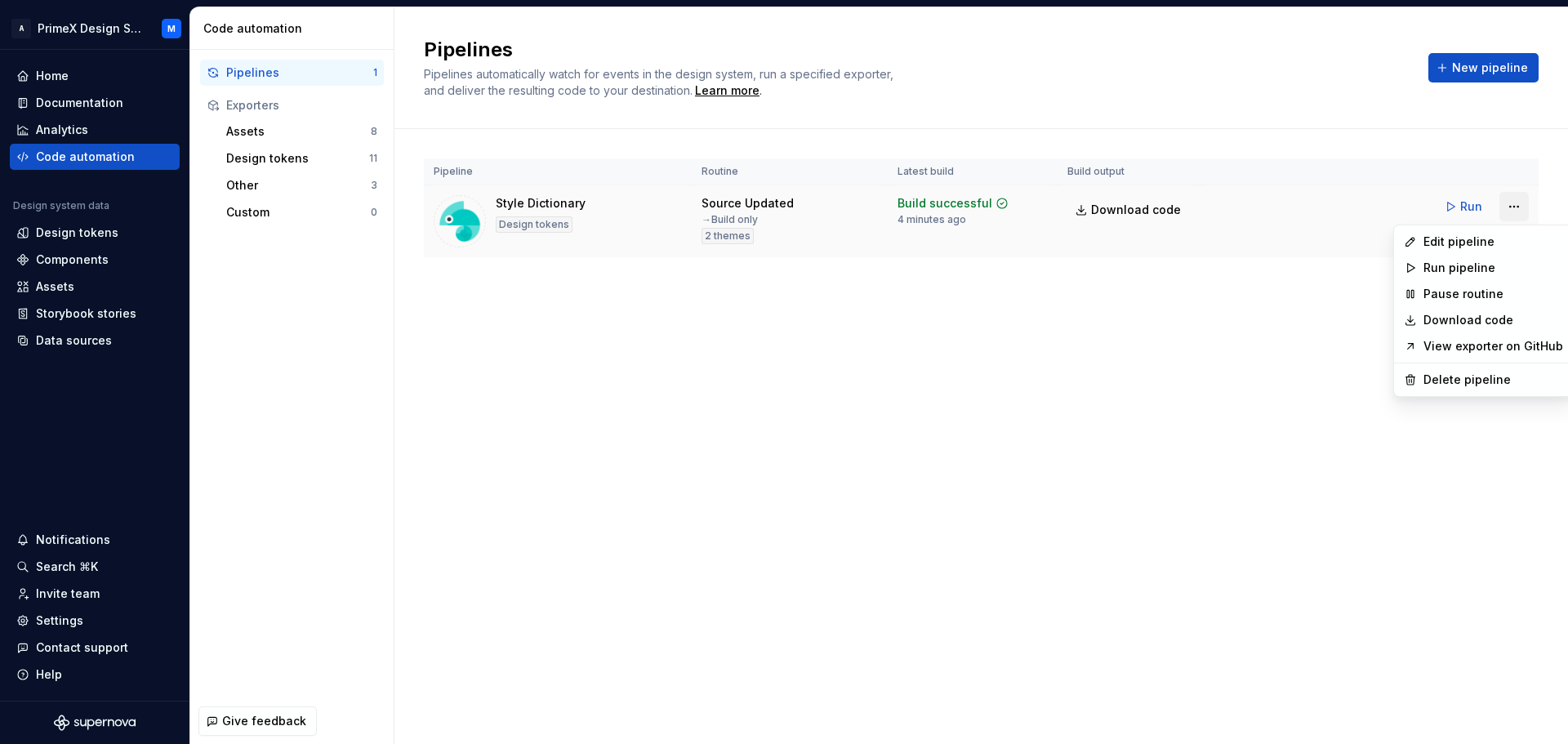
click at [1515, 205] on html "A PrimeX Design System M Home Documentation Analytics Code automation Design sy…" at bounding box center [784, 372] width 1568 height 744
click at [1486, 242] on div "Edit pipeline" at bounding box center [1493, 241] width 140 height 16
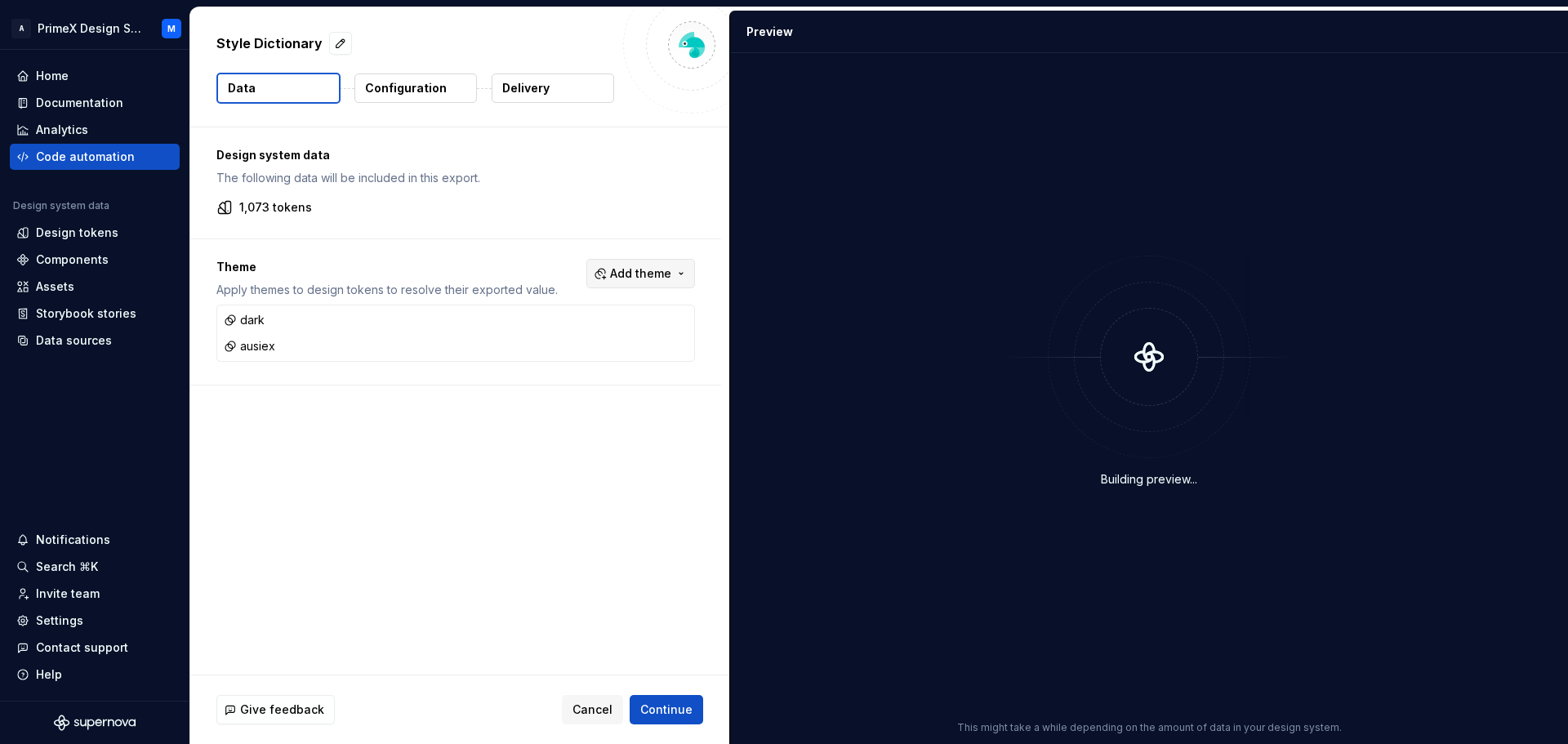
click at [651, 264] on button "Add theme" at bounding box center [640, 273] width 109 height 29
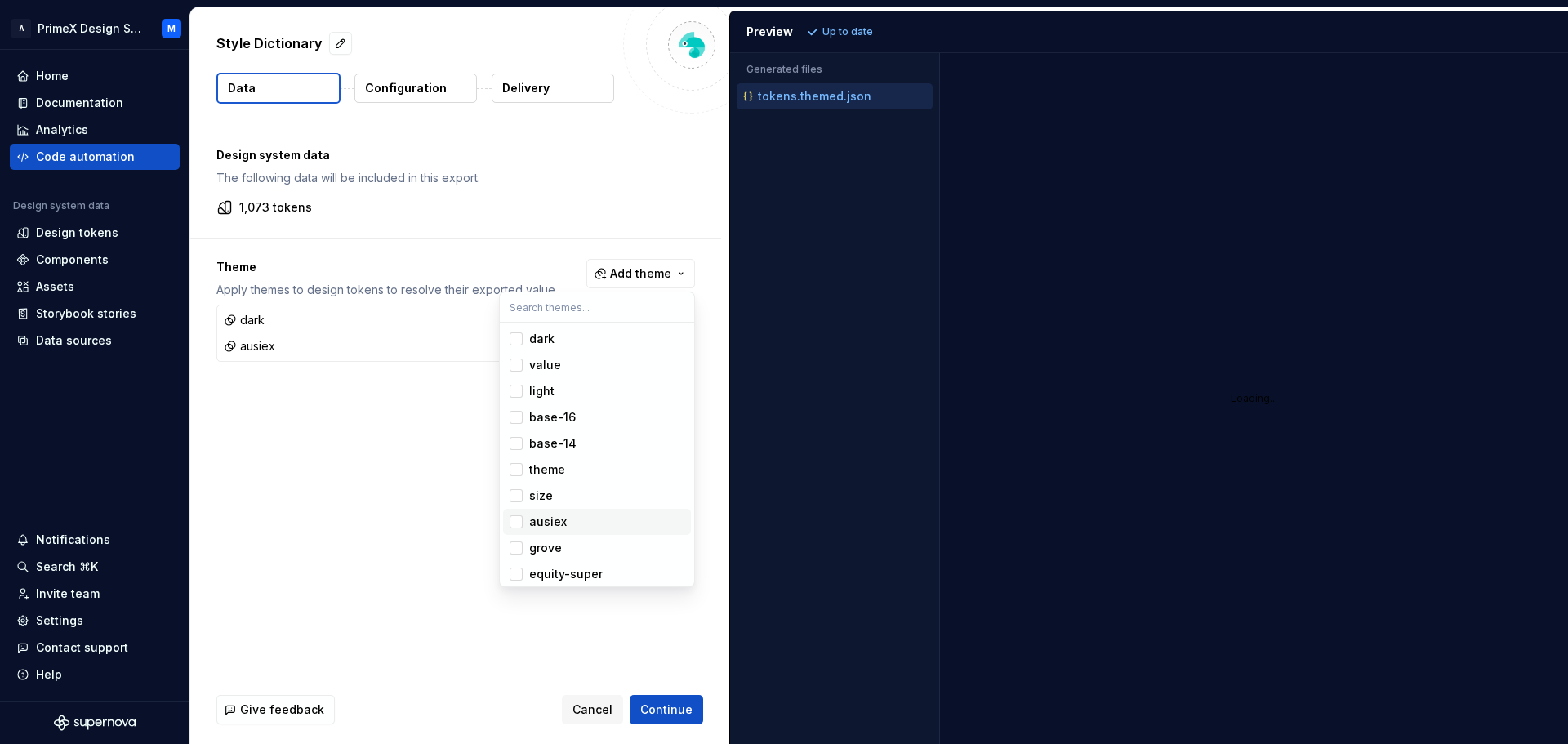
click at [519, 519] on div "Suggestions" at bounding box center [516, 522] width 13 height 13
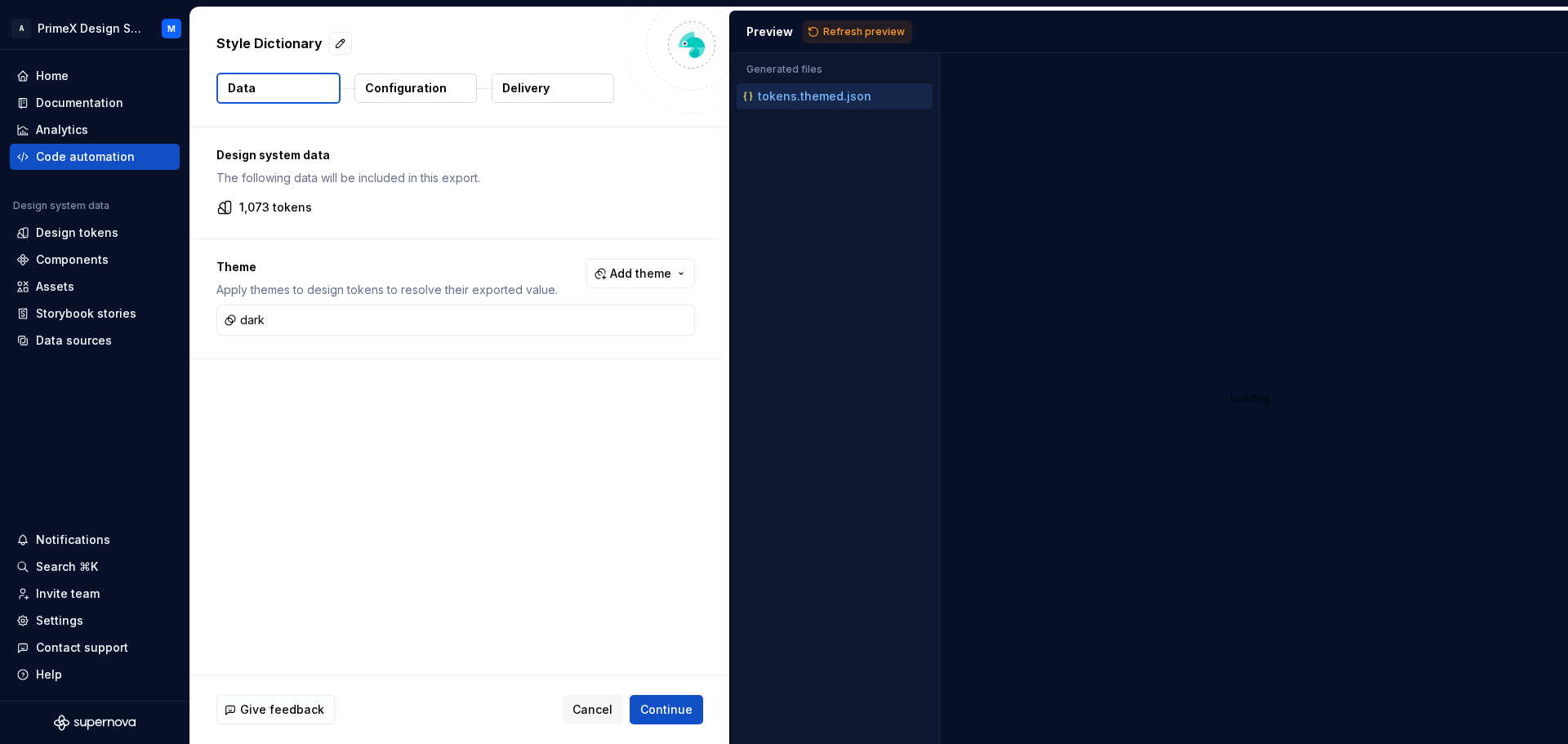
click at [381, 469] on html "A PrimeX Design System M Home Documentation Analytics Code automation Design sy…" at bounding box center [784, 372] width 1568 height 744
click at [663, 279] on span "Add theme" at bounding box center [640, 273] width 61 height 16
click at [513, 338] on div "Suggestions" at bounding box center [516, 338] width 13 height 13
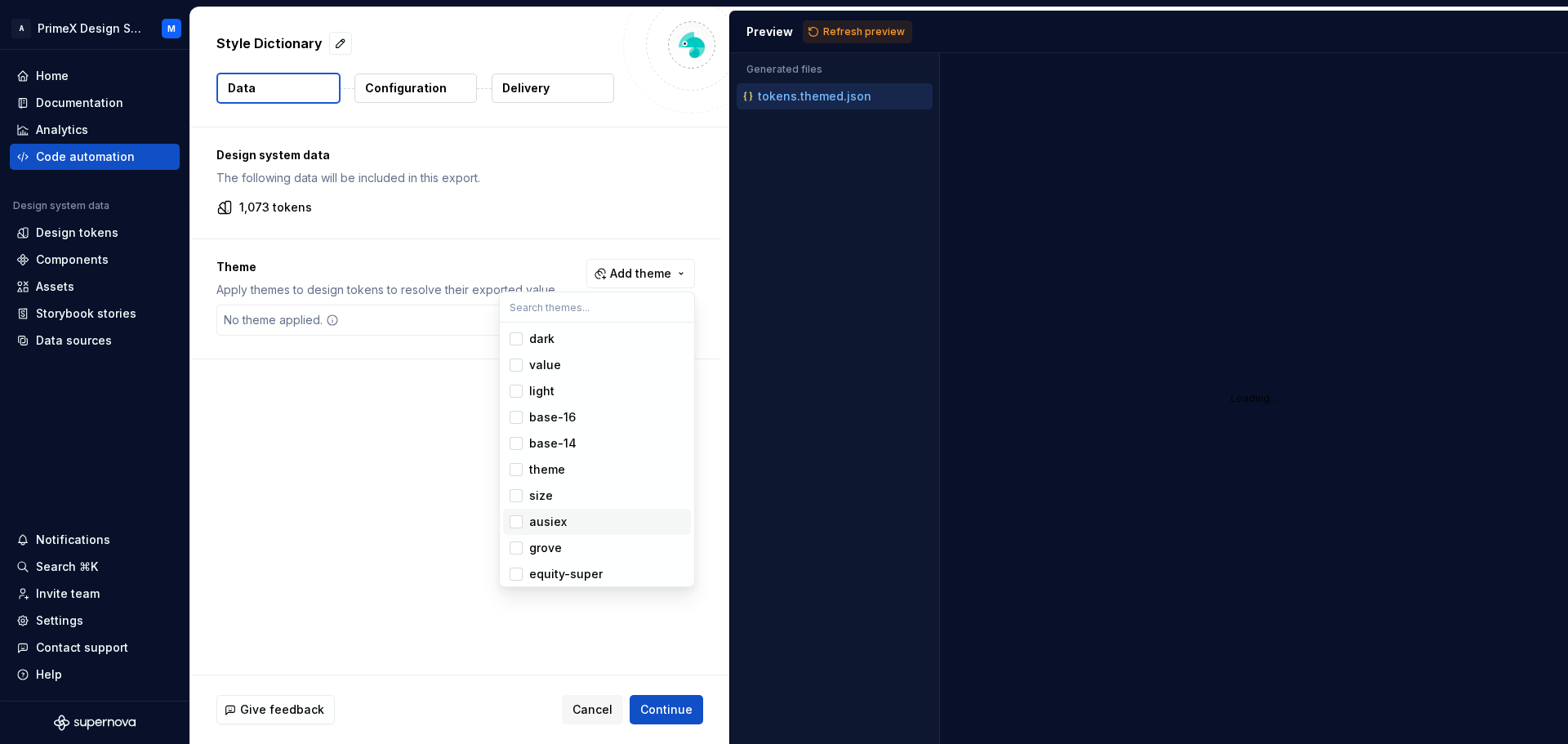
click at [515, 521] on div "Suggestions" at bounding box center [516, 522] width 13 height 13
click at [512, 393] on div "Suggestions" at bounding box center [516, 391] width 13 height 13
click at [399, 424] on html "A PrimeX Design System M Home Documentation Analytics Code automation Design sy…" at bounding box center [784, 372] width 1568 height 744
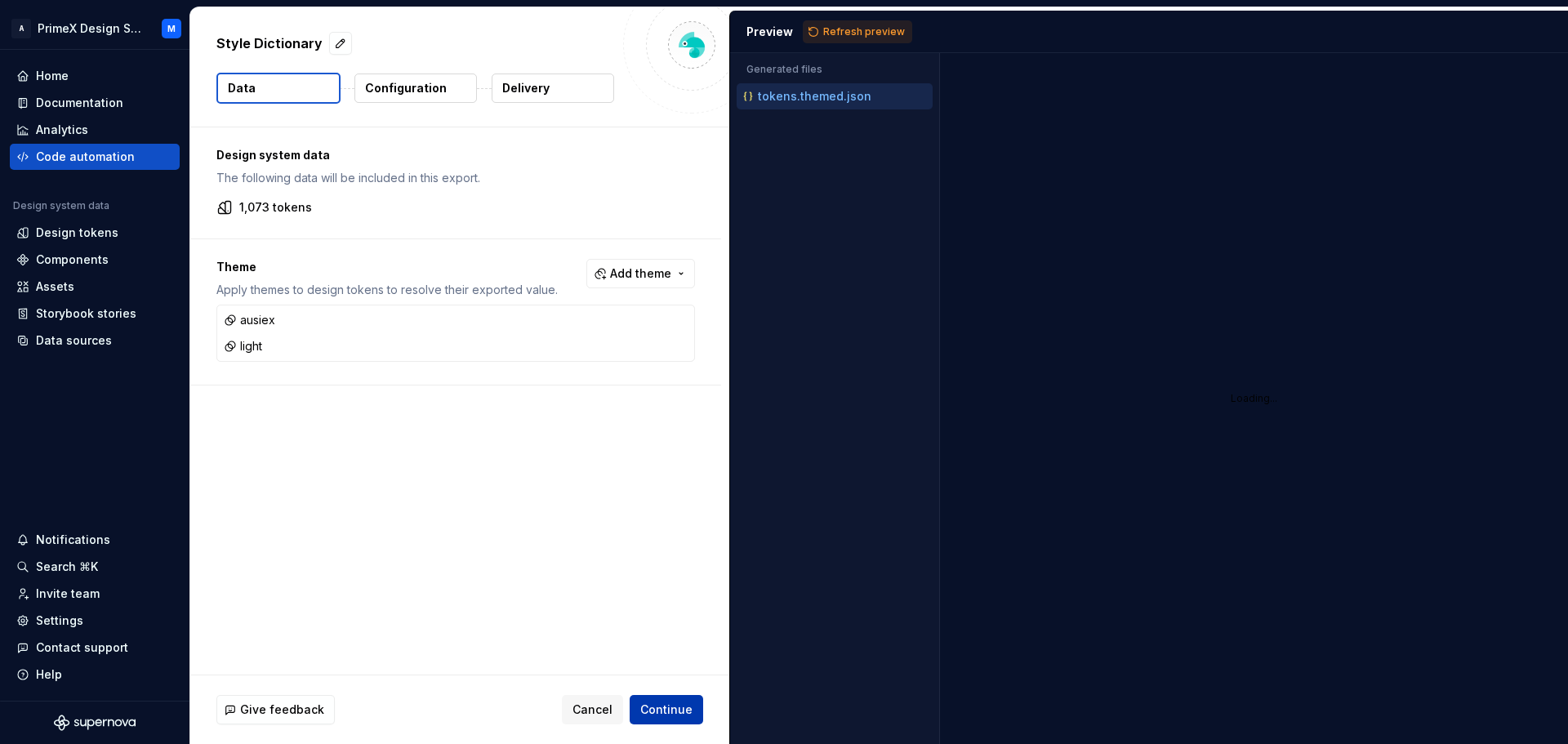
click at [682, 709] on span "Continue" at bounding box center [666, 709] width 52 height 16
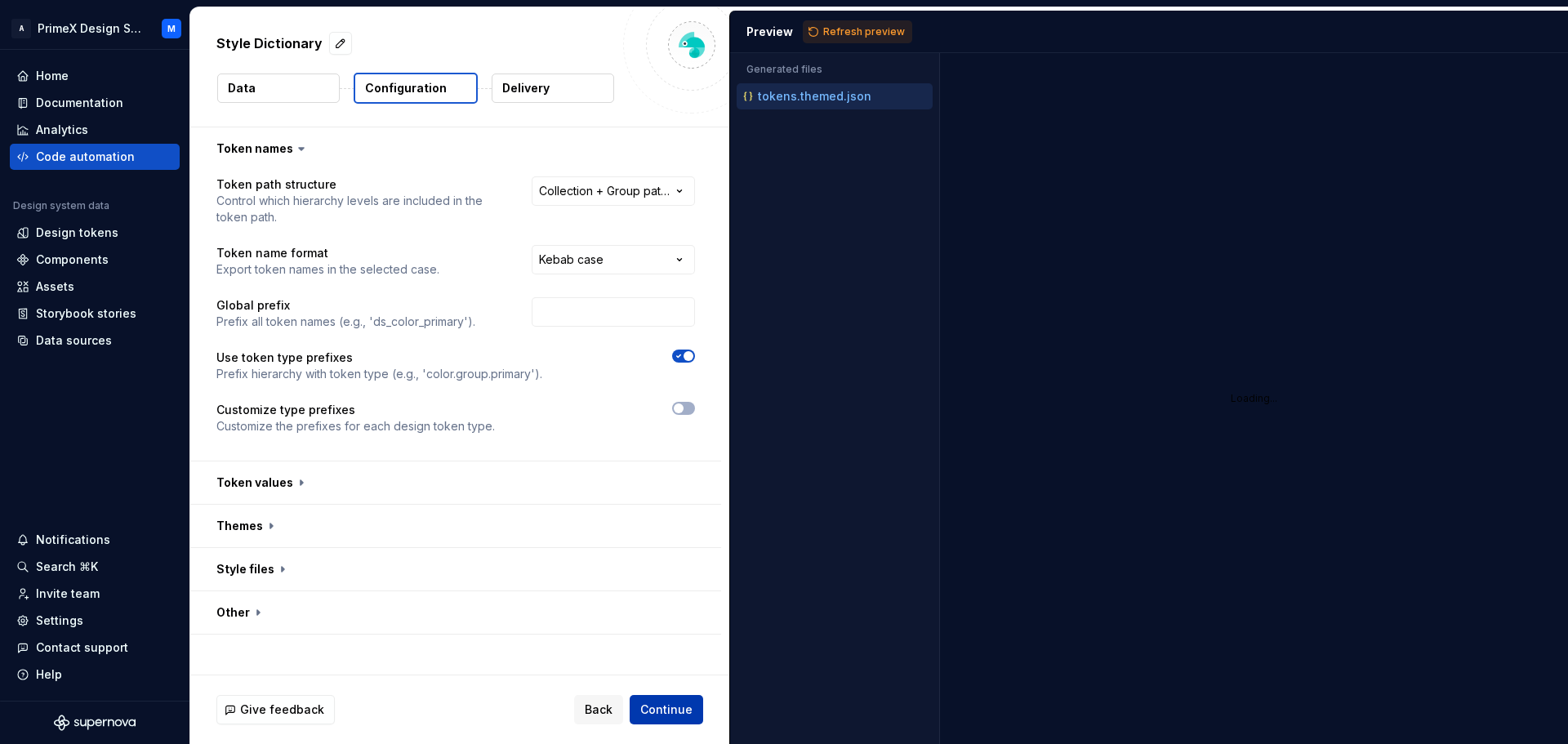
click at [682, 709] on span "Continue" at bounding box center [666, 709] width 52 height 16
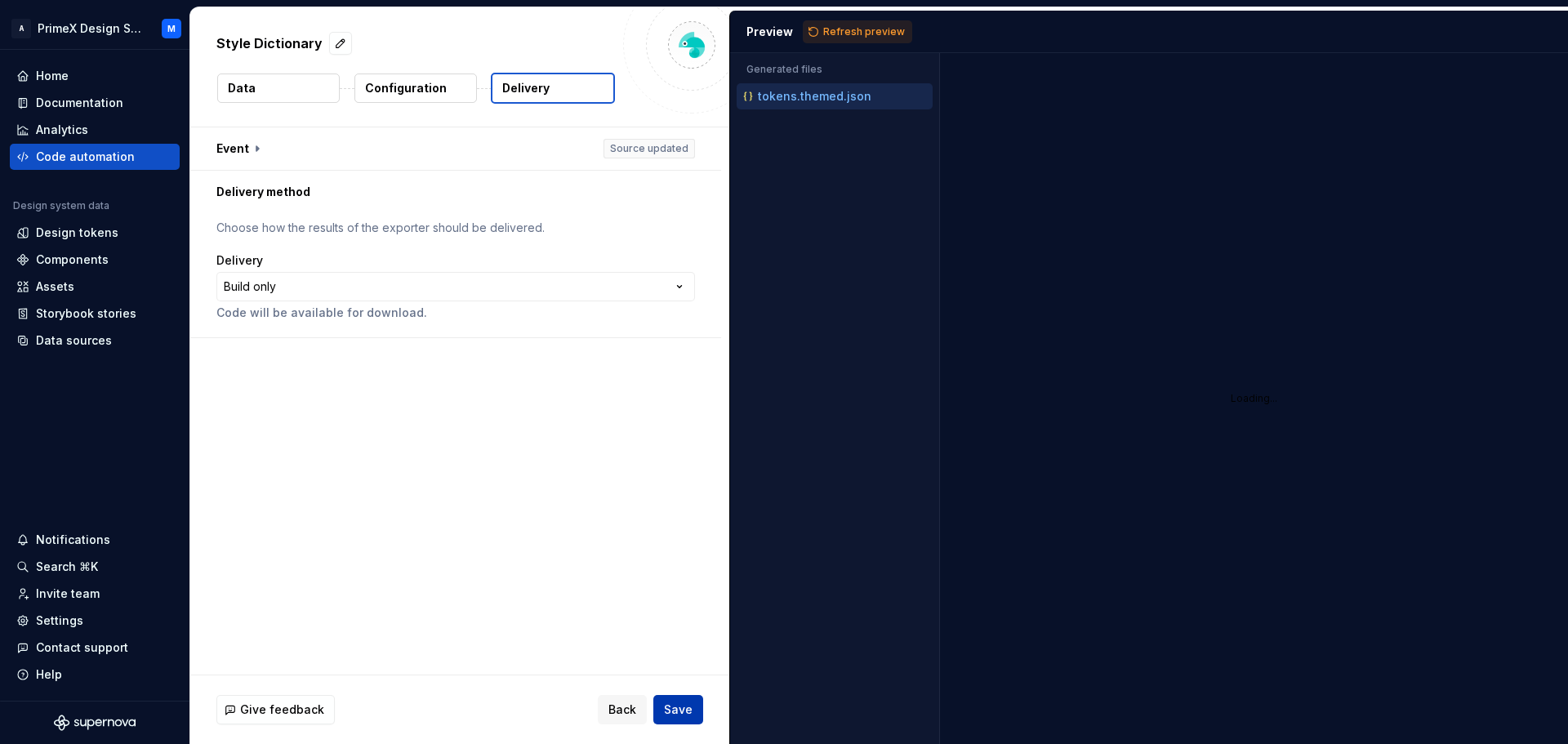
click at [682, 709] on span "Save" at bounding box center [678, 709] width 29 height 16
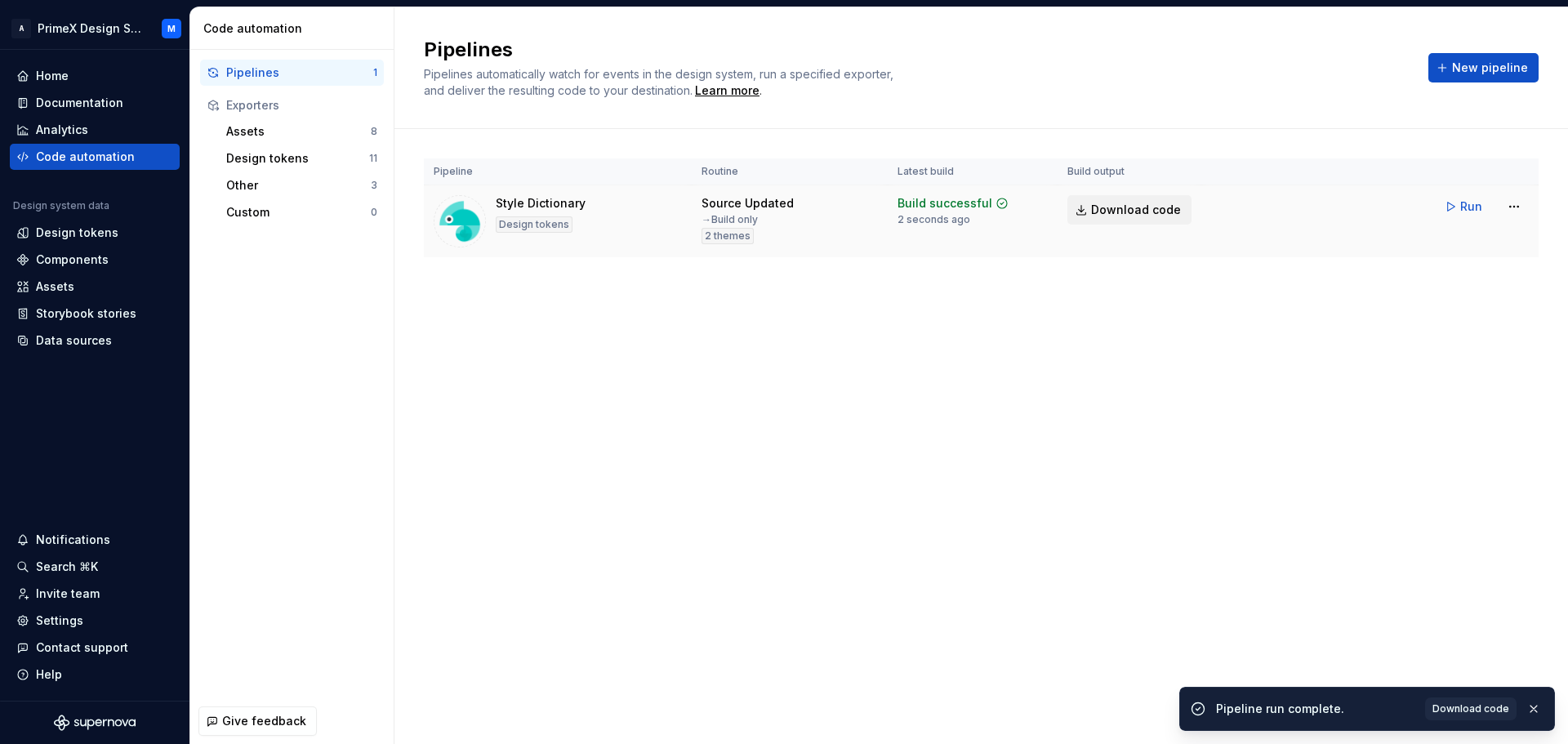
click at [1110, 200] on link "Download code" at bounding box center [1129, 209] width 124 height 29
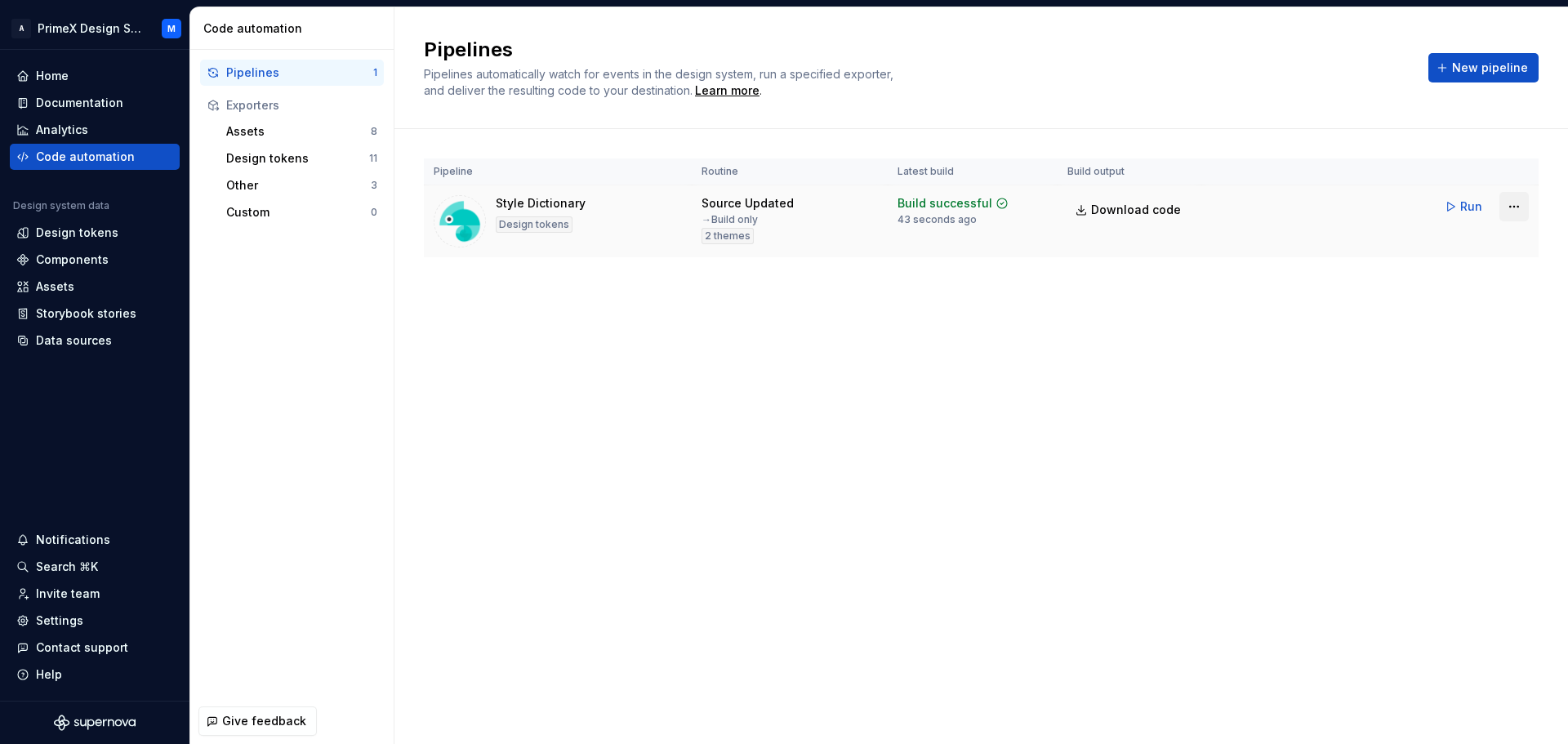
click at [1518, 208] on html "A PrimeX Design System M Home Documentation Analytics Code automation Design sy…" at bounding box center [784, 372] width 1568 height 744
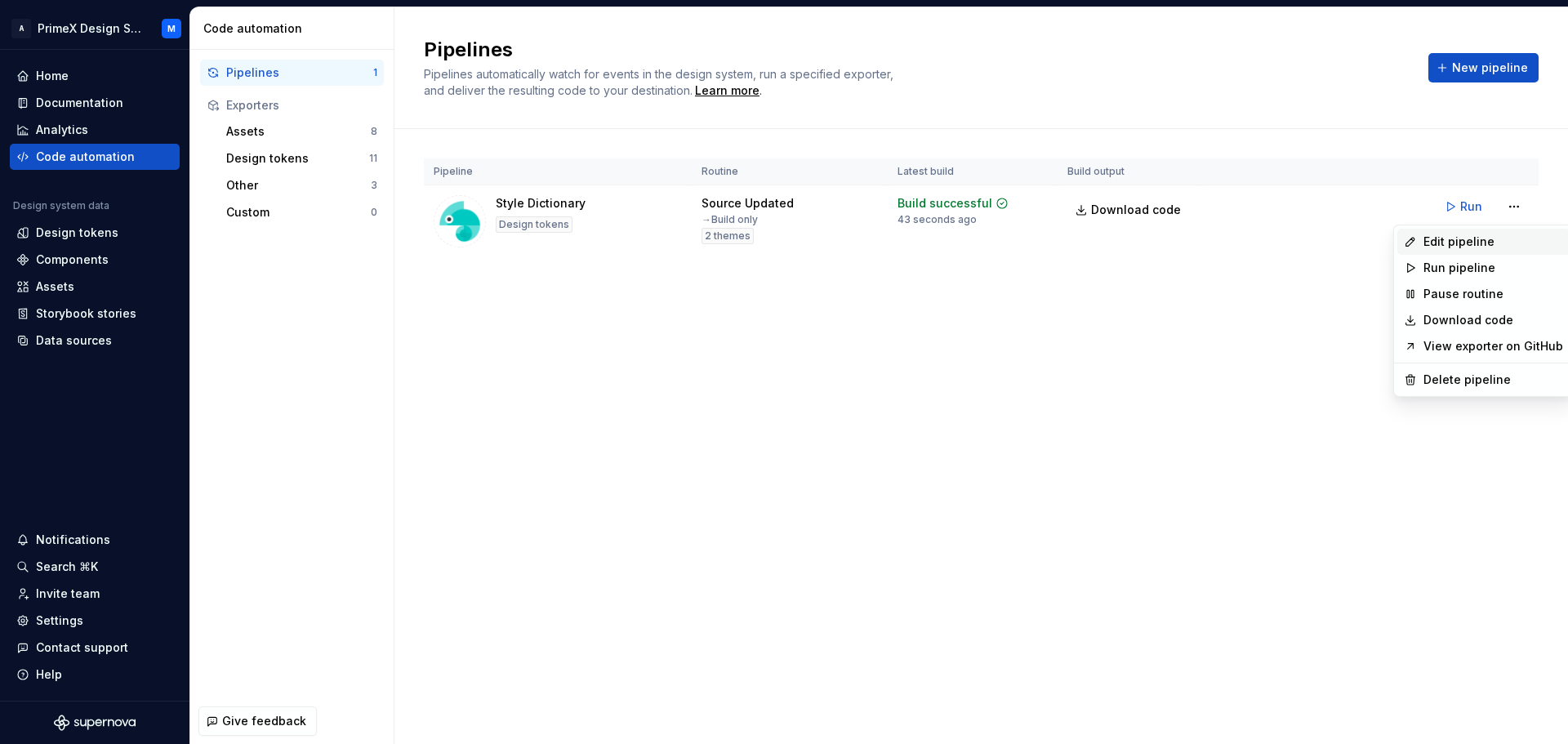
click at [1490, 251] on div "Edit pipeline" at bounding box center [1483, 241] width 173 height 26
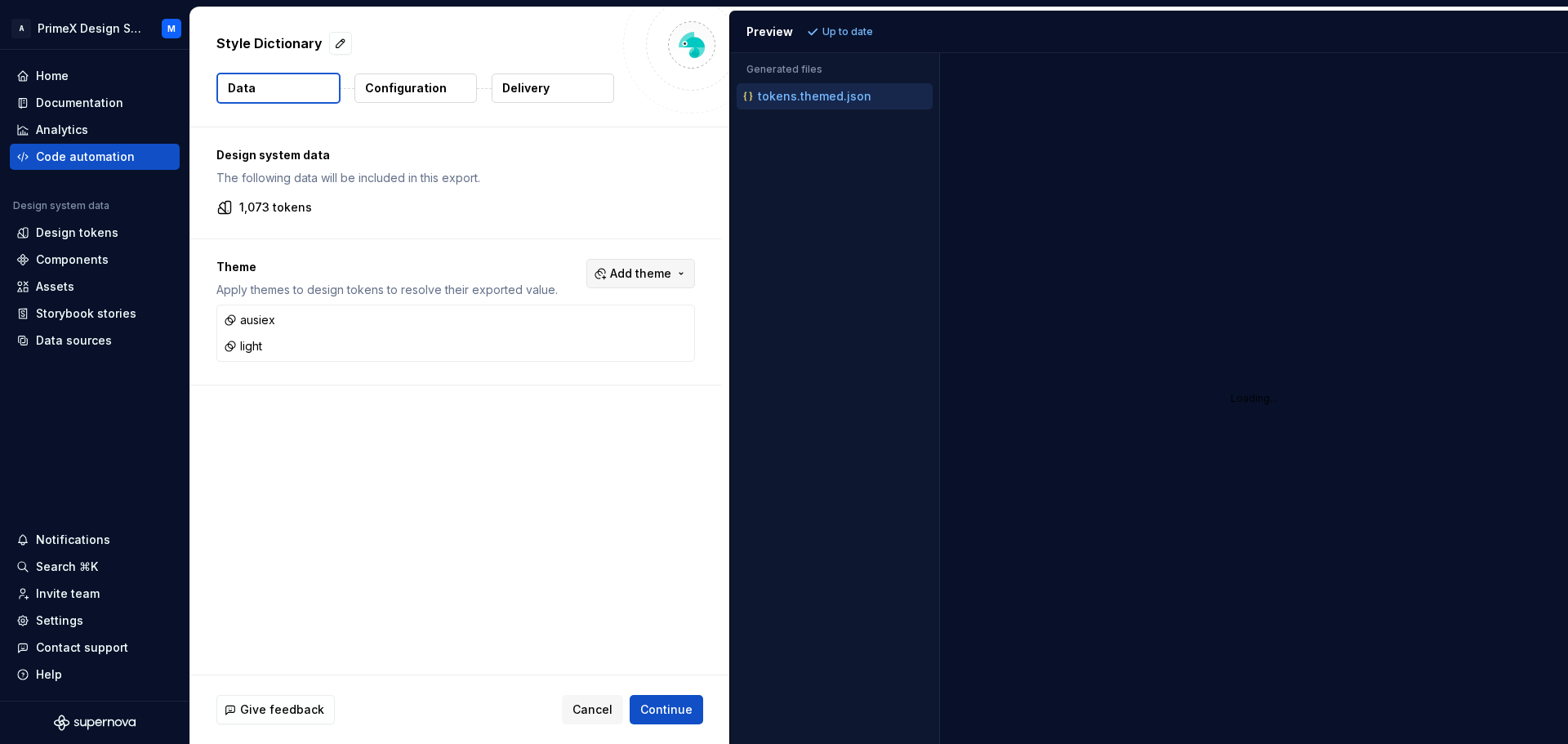
click at [656, 279] on span "Add theme" at bounding box center [640, 273] width 61 height 16
click at [518, 339] on div "Suggestions" at bounding box center [516, 338] width 13 height 13
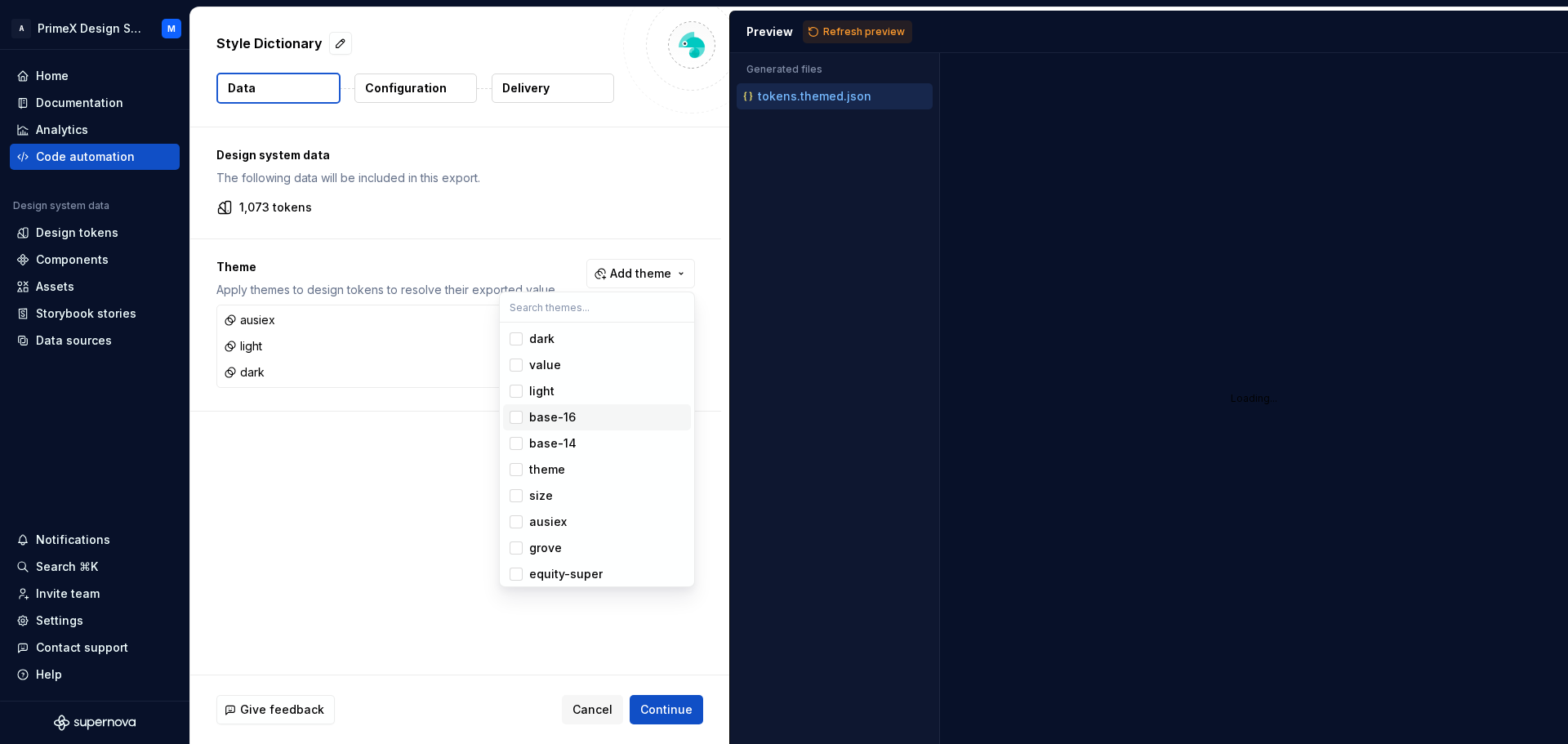
click at [513, 414] on div "Suggestions" at bounding box center [516, 417] width 13 height 13
click at [513, 442] on div "Suggestions" at bounding box center [516, 443] width 13 height 13
click at [519, 369] on div "Suggestions" at bounding box center [516, 364] width 13 height 13
click at [512, 468] on div "Suggestions" at bounding box center [516, 469] width 13 height 13
click at [510, 492] on div "Suggestions" at bounding box center [516, 495] width 13 height 13
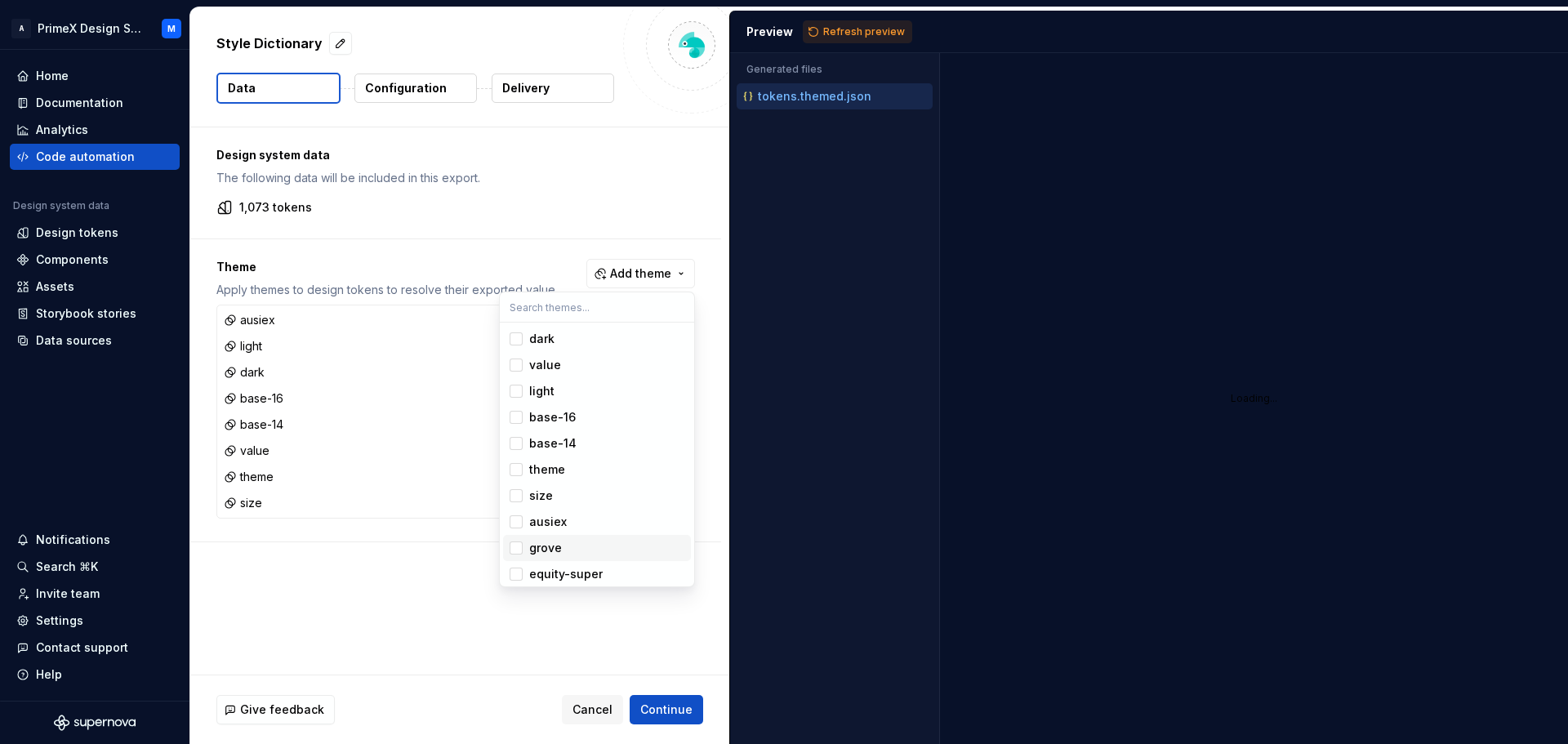
click at [522, 552] on div "Suggestions" at bounding box center [516, 548] width 13 height 13
click at [522, 566] on span "equity-super" at bounding box center [596, 573] width 188 height 26
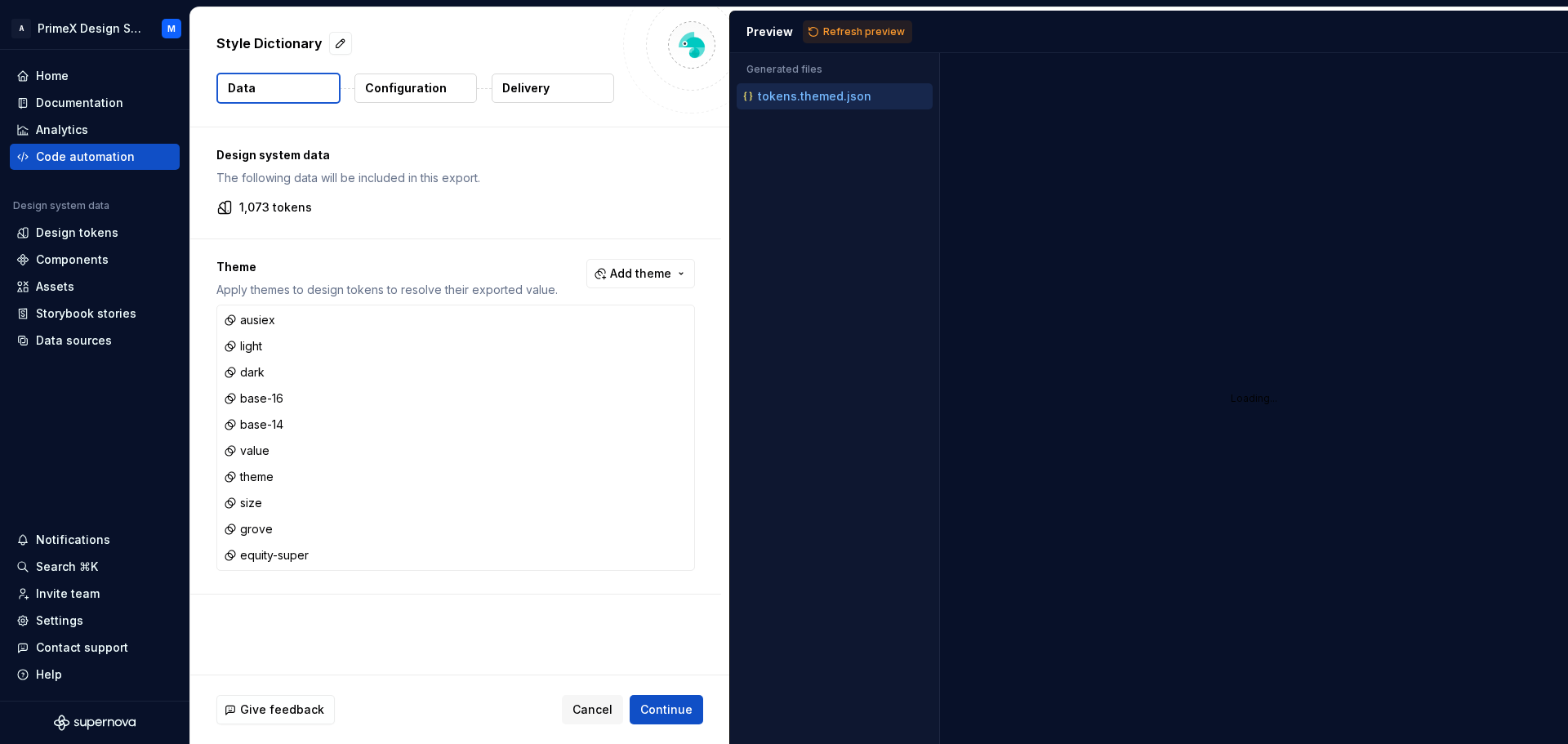
click at [471, 590] on html "A PrimeX Design System M Home Documentation Analytics Code automation Design sy…" at bounding box center [784, 372] width 1568 height 744
click at [677, 714] on span "Continue" at bounding box center [666, 709] width 52 height 16
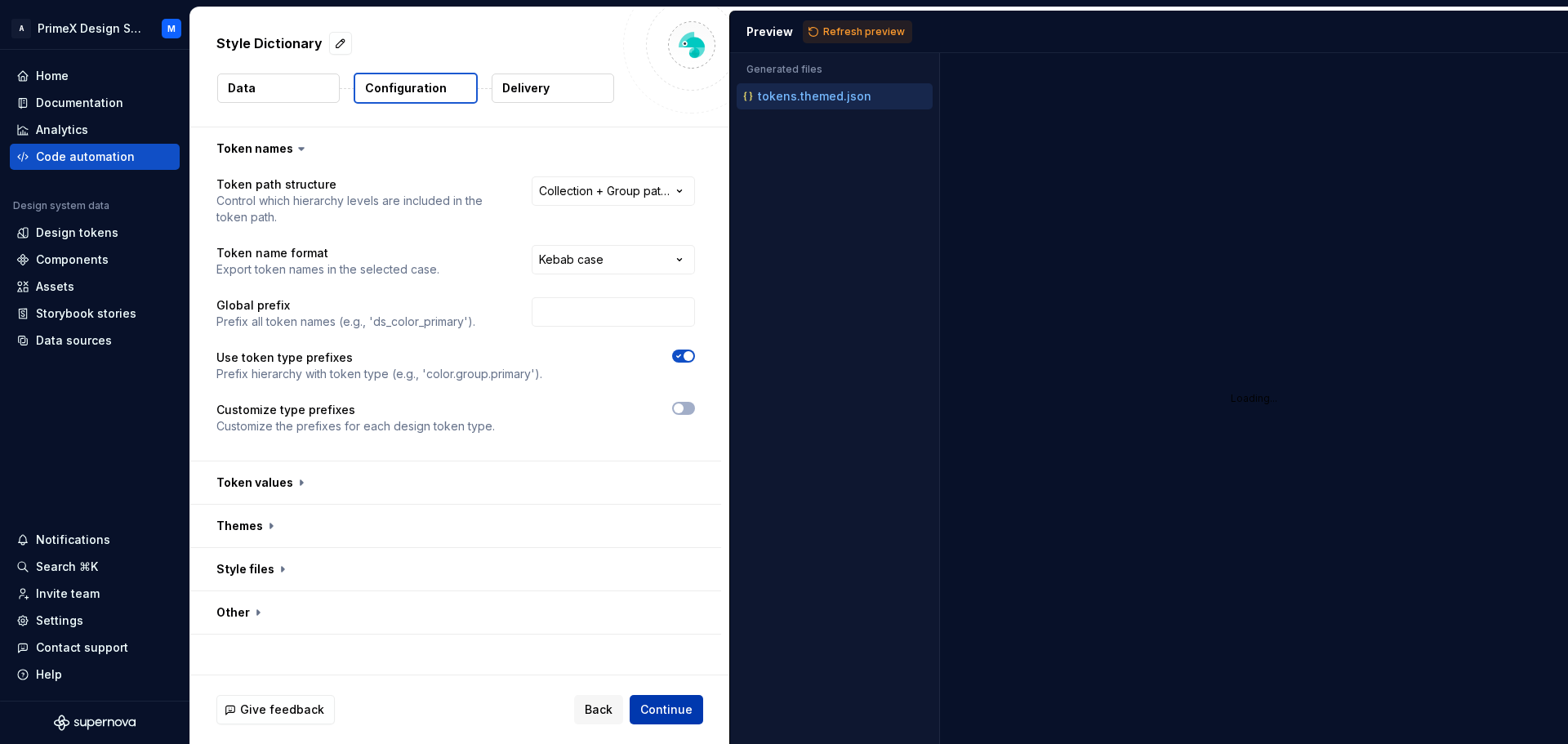
click at [690, 703] on span "Continue" at bounding box center [666, 709] width 52 height 16
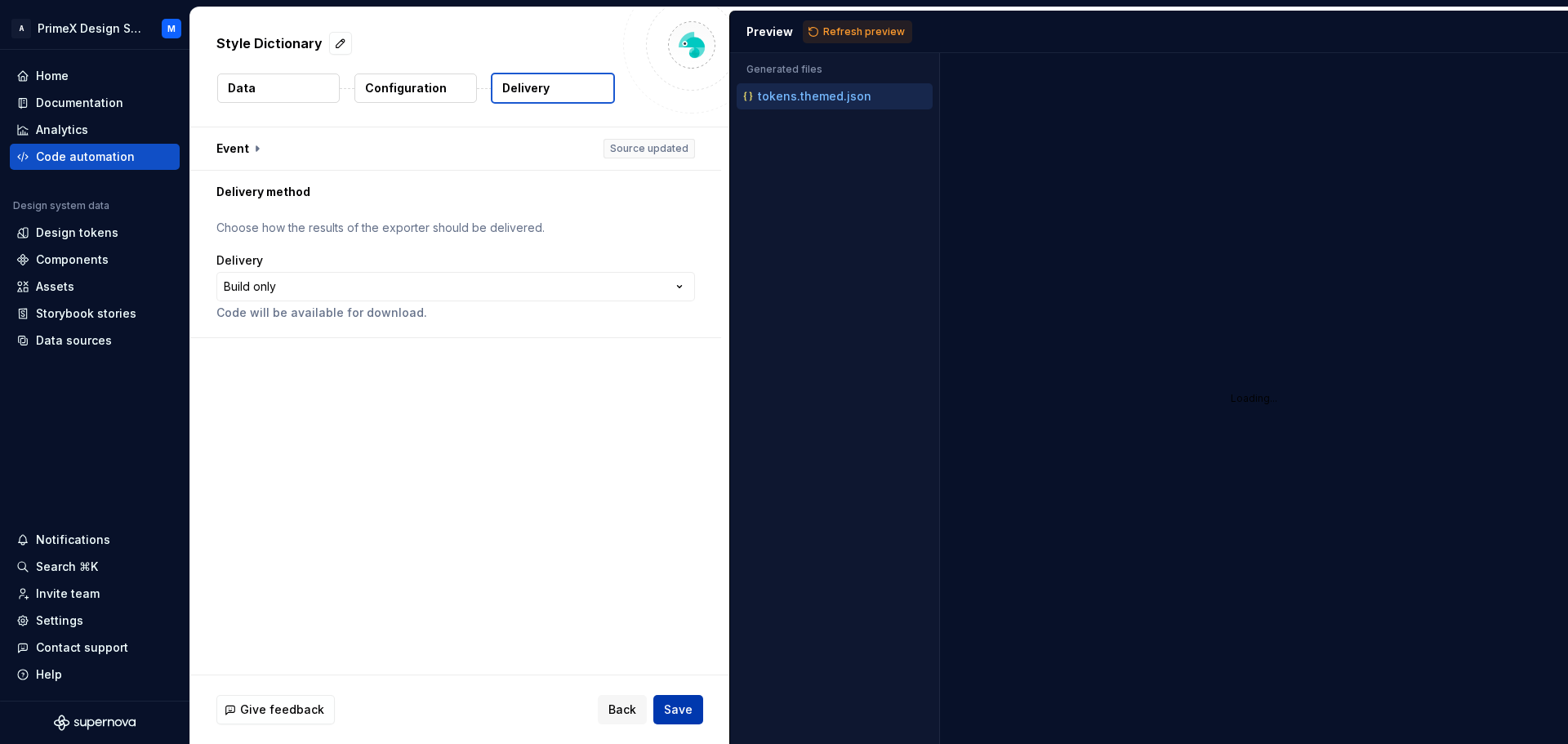
click at [690, 703] on span "Save" at bounding box center [678, 709] width 29 height 16
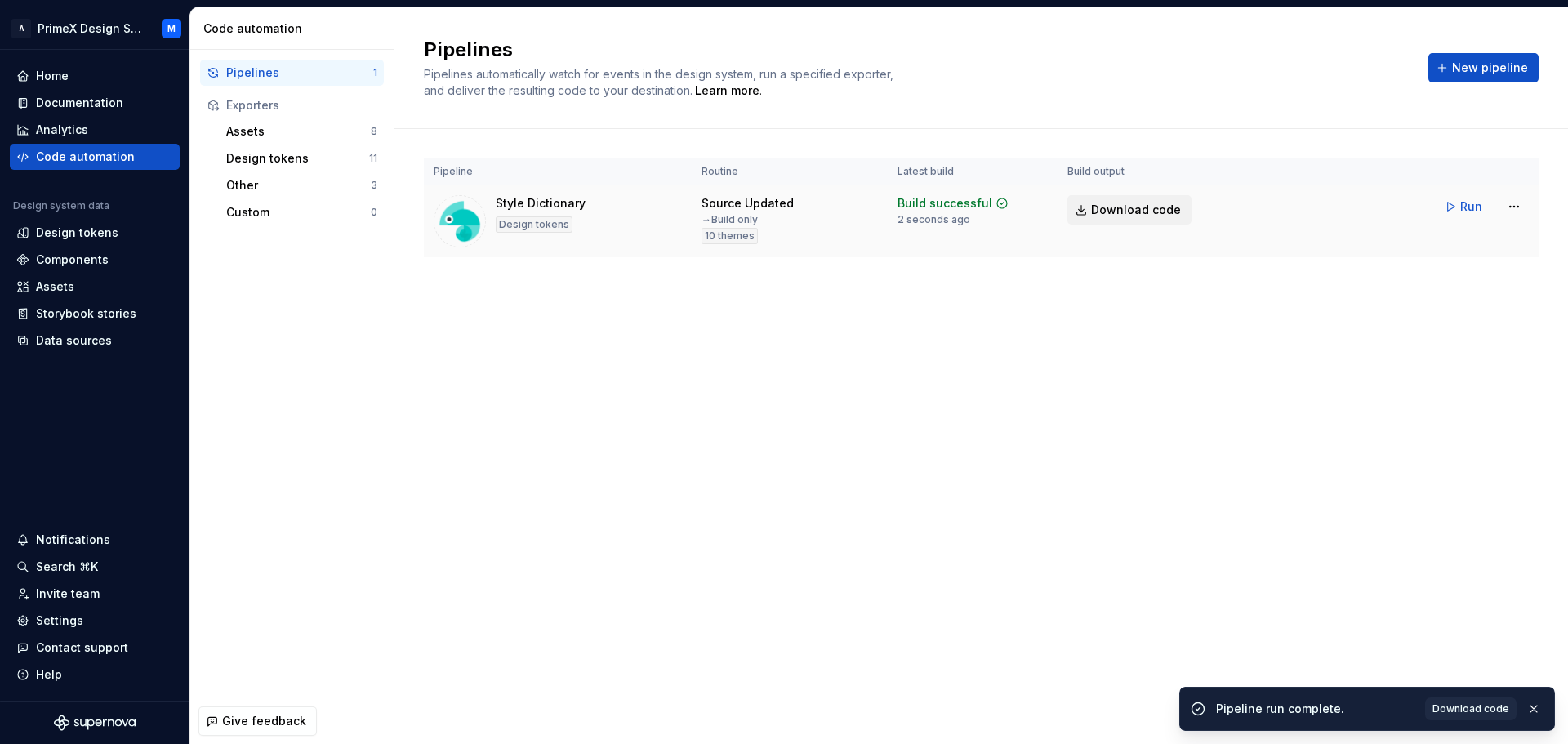
click at [1101, 203] on span "Download code" at bounding box center [1136, 209] width 90 height 16
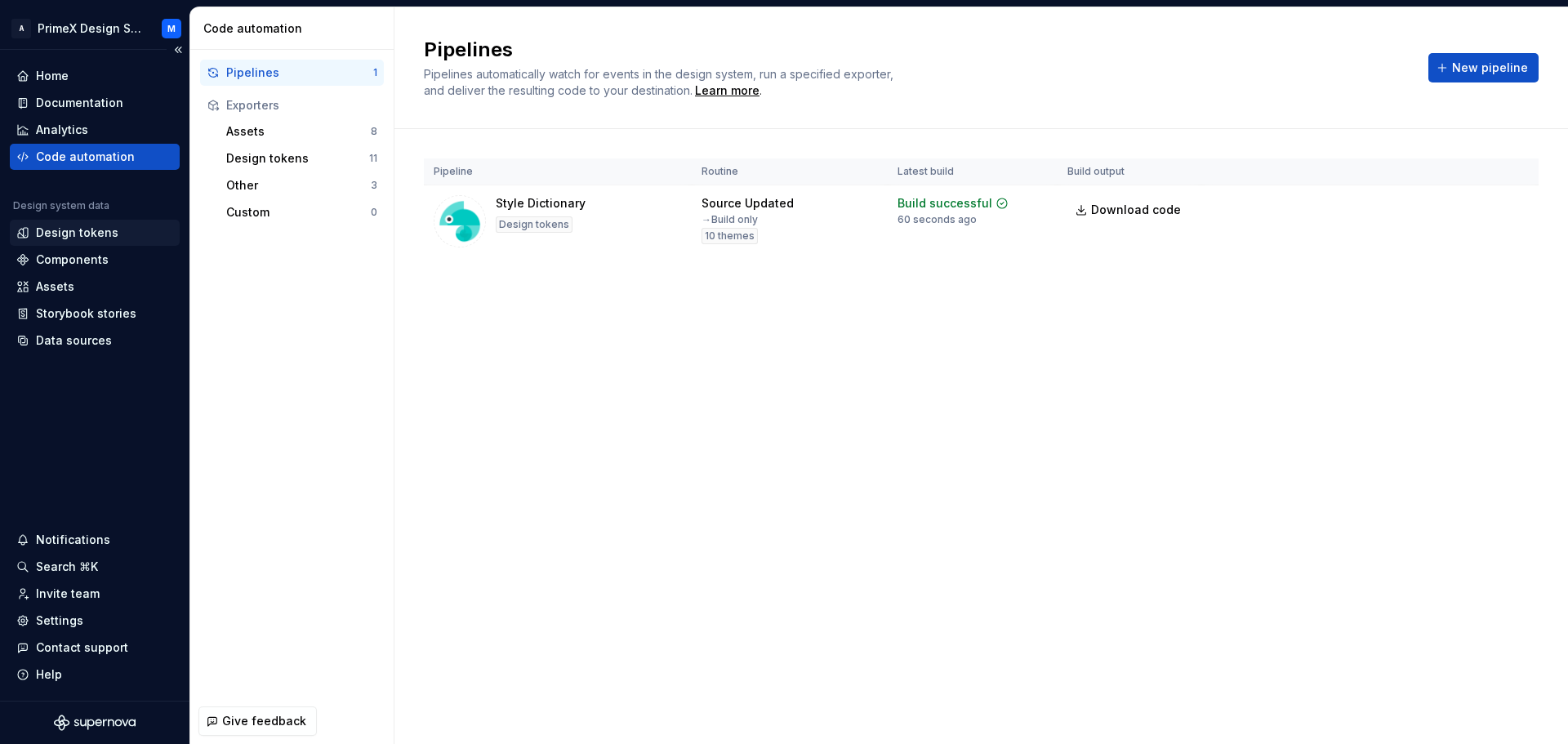
click at [97, 229] on div "Design tokens" at bounding box center [77, 232] width 83 height 16
